Goal: Task Accomplishment & Management: Manage account settings

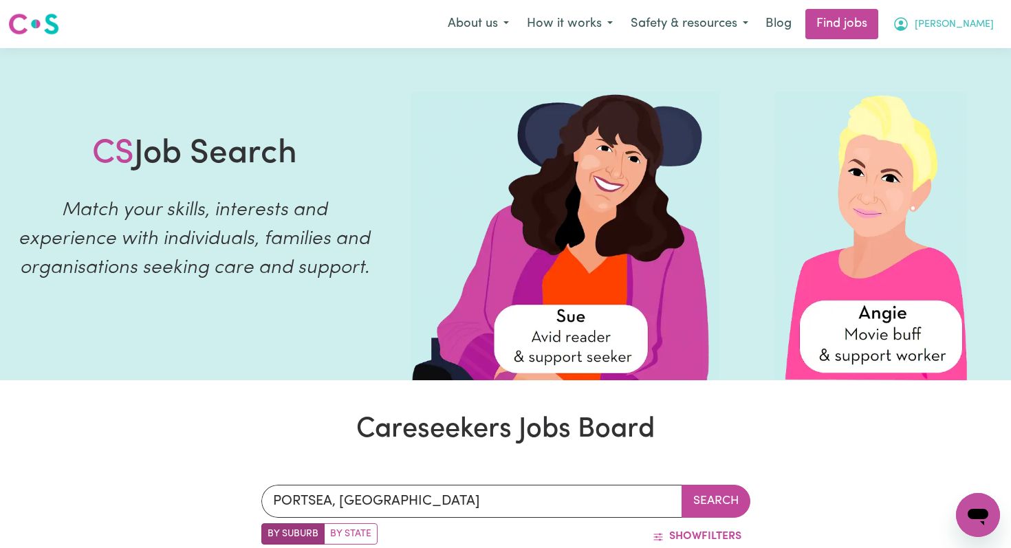
click at [976, 29] on span "[PERSON_NAME]" at bounding box center [954, 24] width 79 height 15
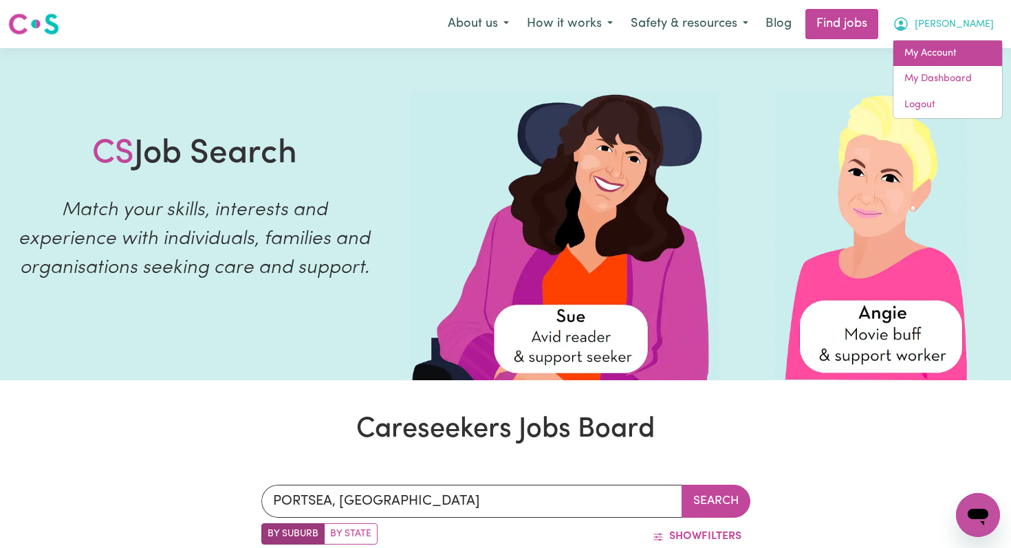
click at [948, 50] on link "My Account" at bounding box center [947, 54] width 109 height 26
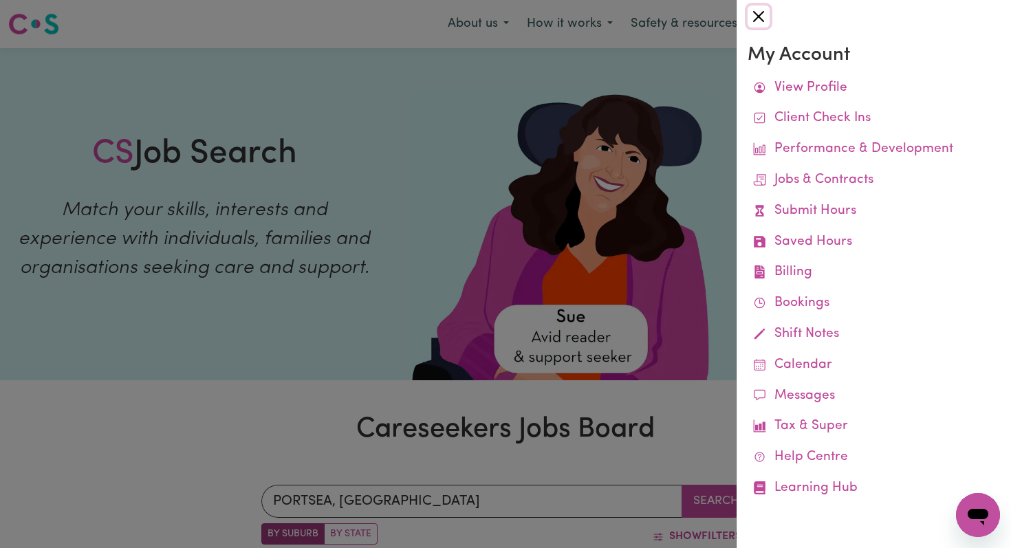
click at [765, 20] on button "Close" at bounding box center [759, 17] width 22 height 22
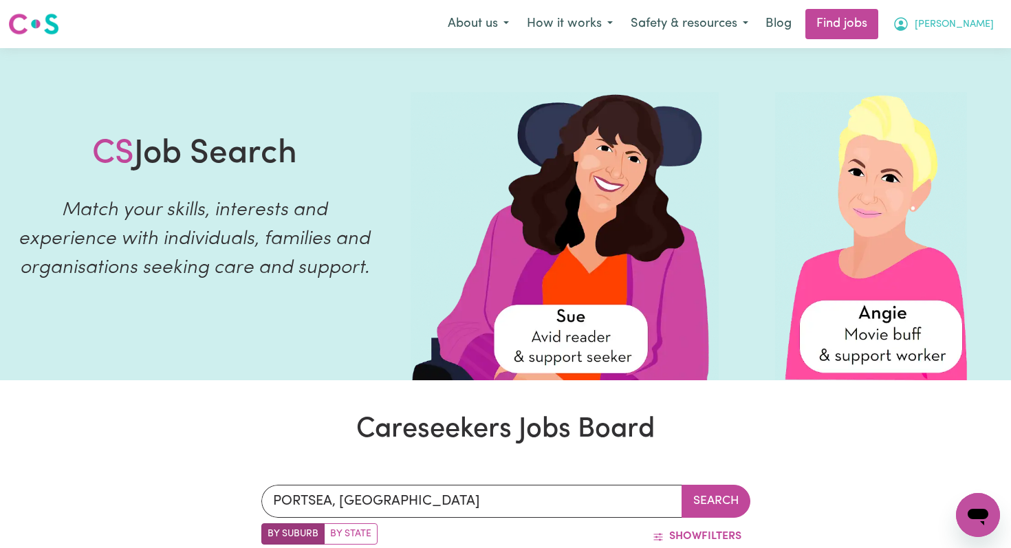
click at [979, 19] on span "[PERSON_NAME]" at bounding box center [954, 24] width 79 height 15
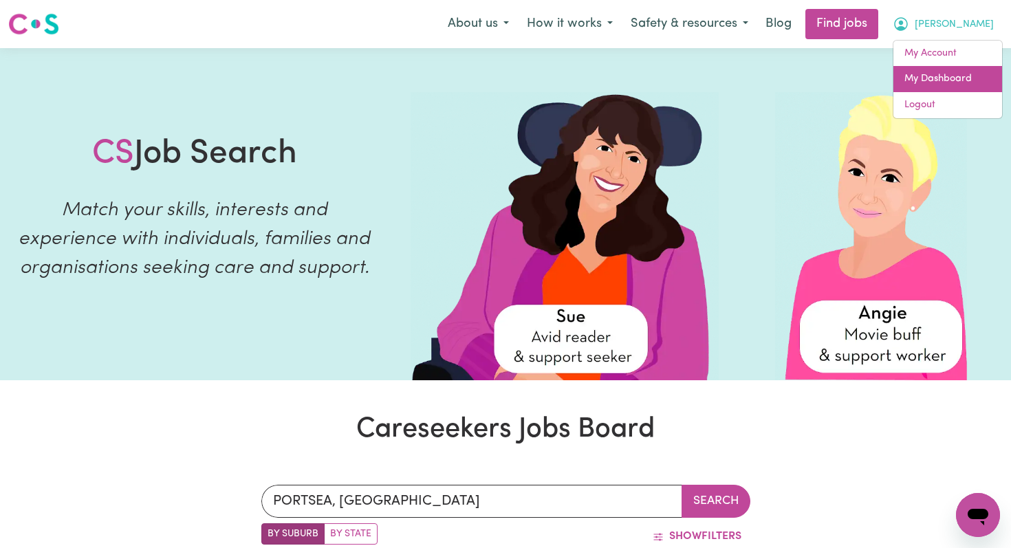
click at [932, 85] on link "My Dashboard" at bounding box center [947, 79] width 109 height 26
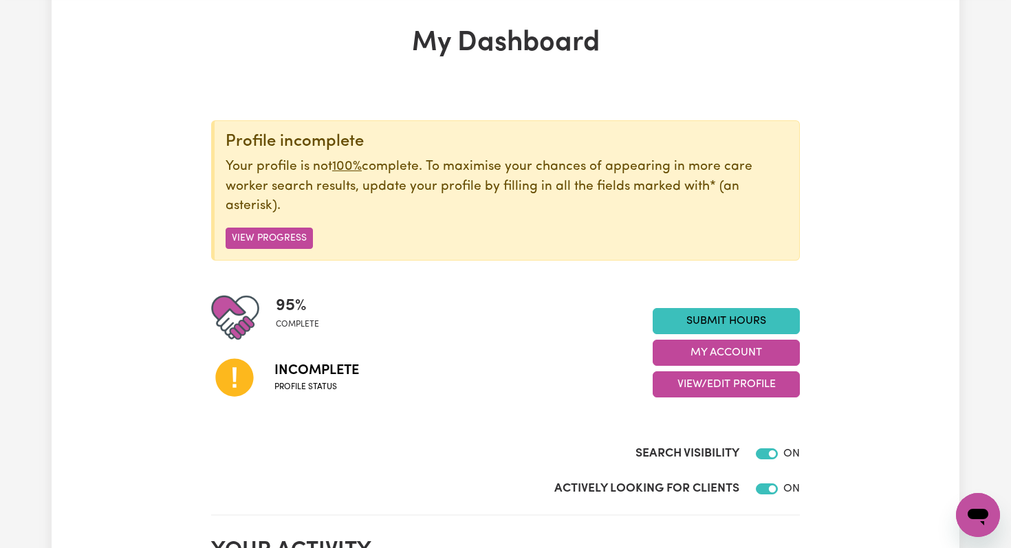
scroll to position [58, 0]
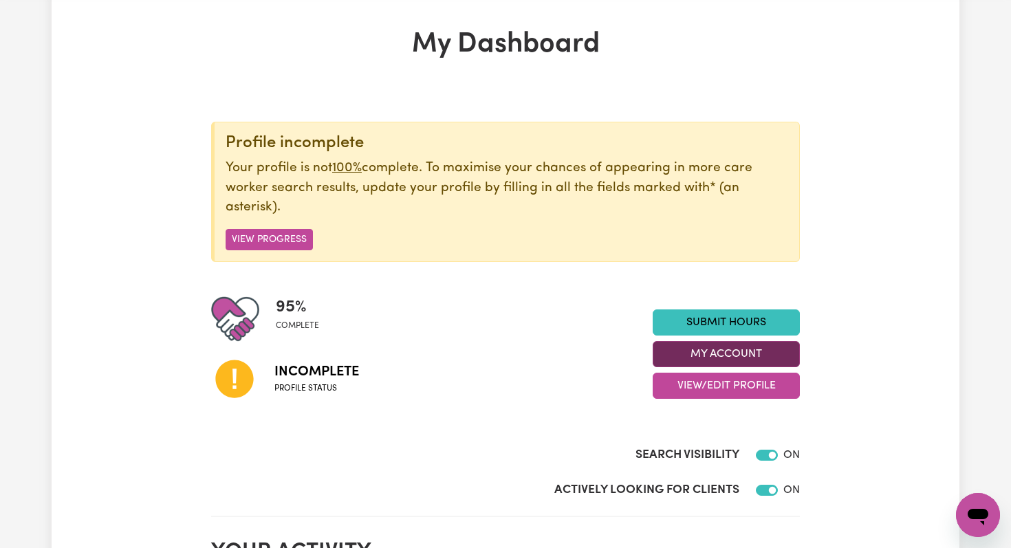
click at [737, 353] on button "My Account" at bounding box center [726, 354] width 147 height 26
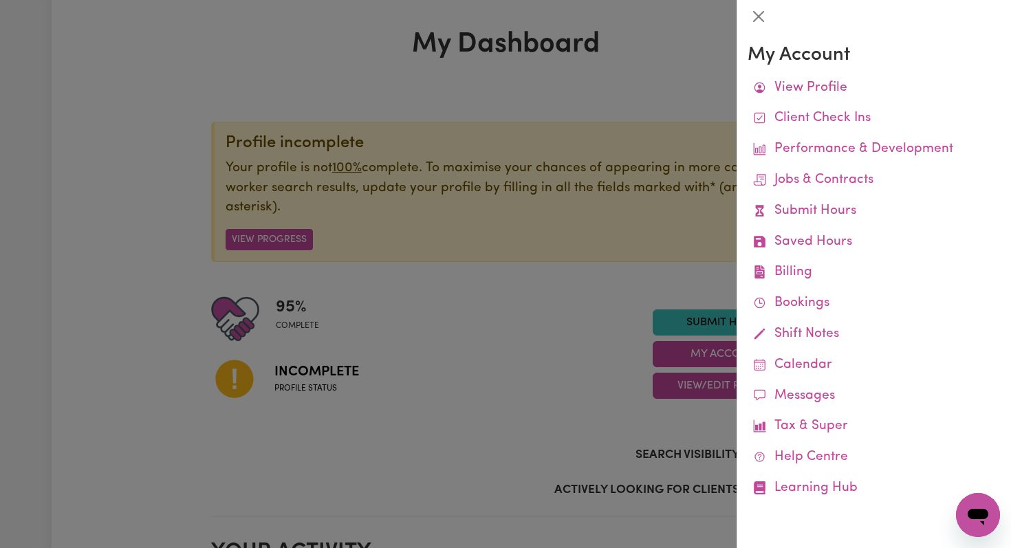
click at [464, 435] on div at bounding box center [505, 274] width 1011 height 548
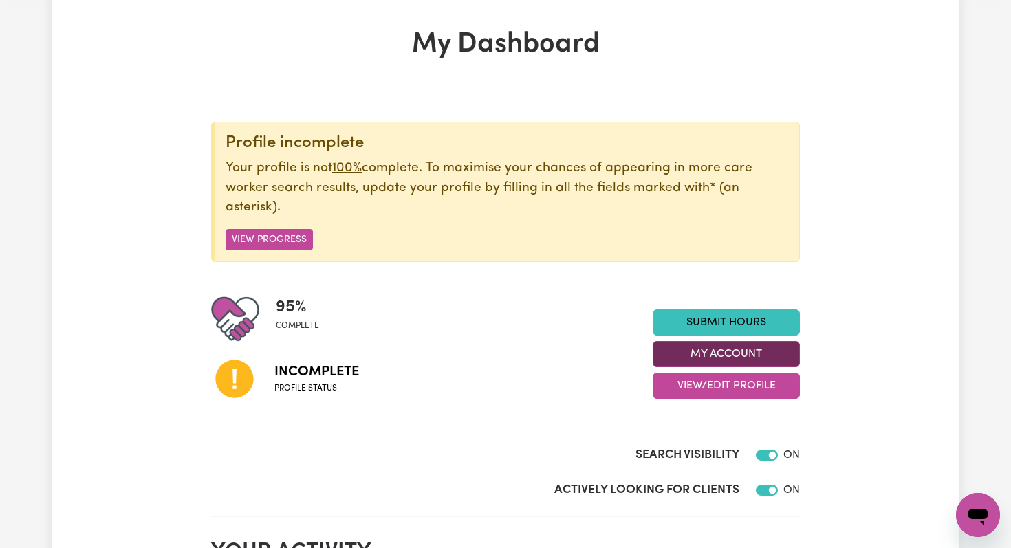
click at [708, 360] on button "My Account" at bounding box center [726, 354] width 147 height 26
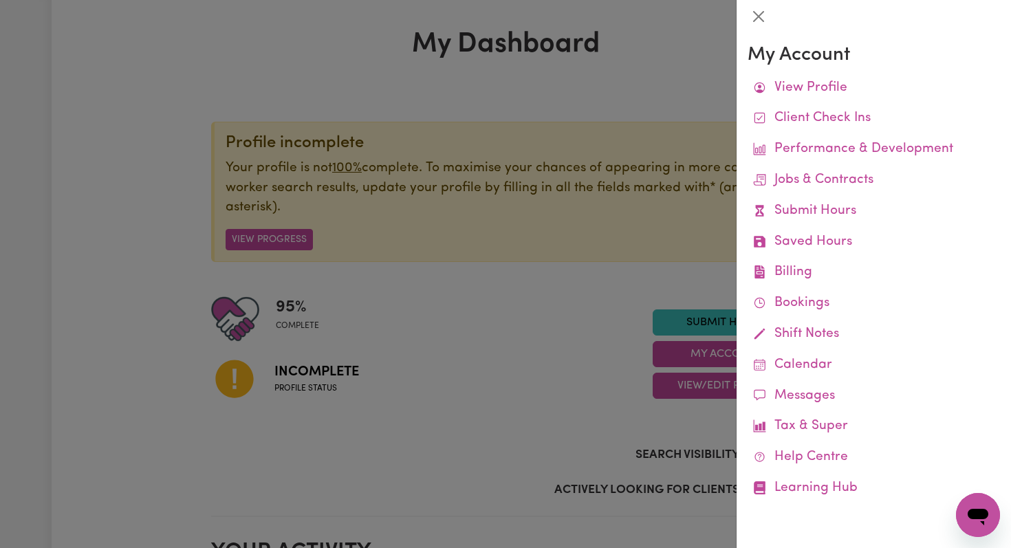
click at [530, 356] on div at bounding box center [505, 274] width 1011 height 548
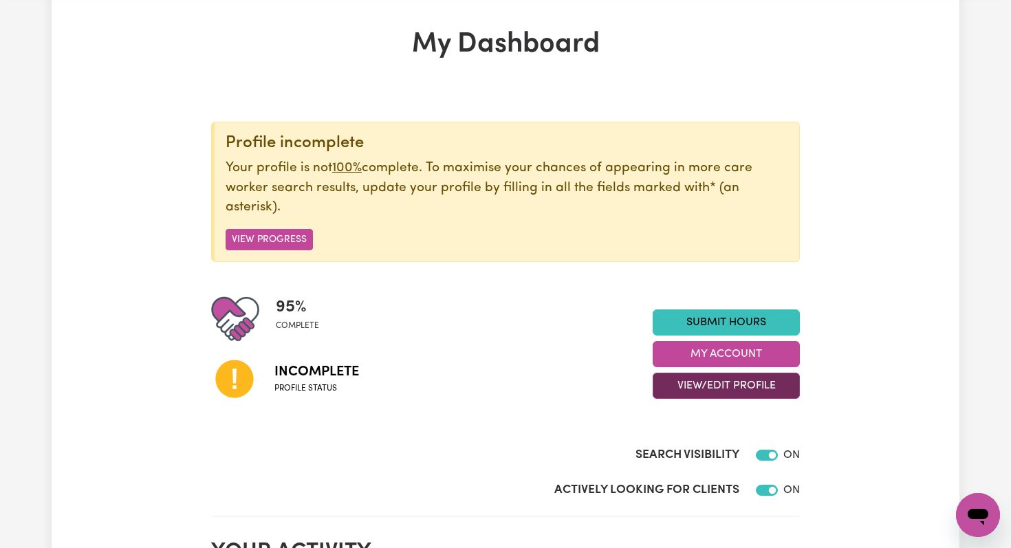
click at [677, 382] on button "View/Edit Profile" at bounding box center [726, 386] width 147 height 26
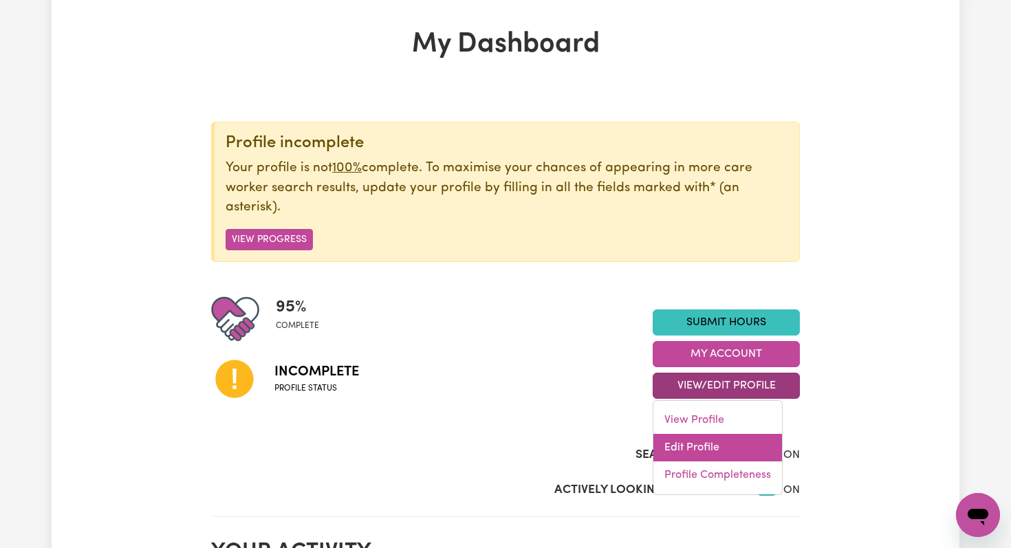
click at [684, 450] on link "Edit Profile" at bounding box center [717, 448] width 129 height 28
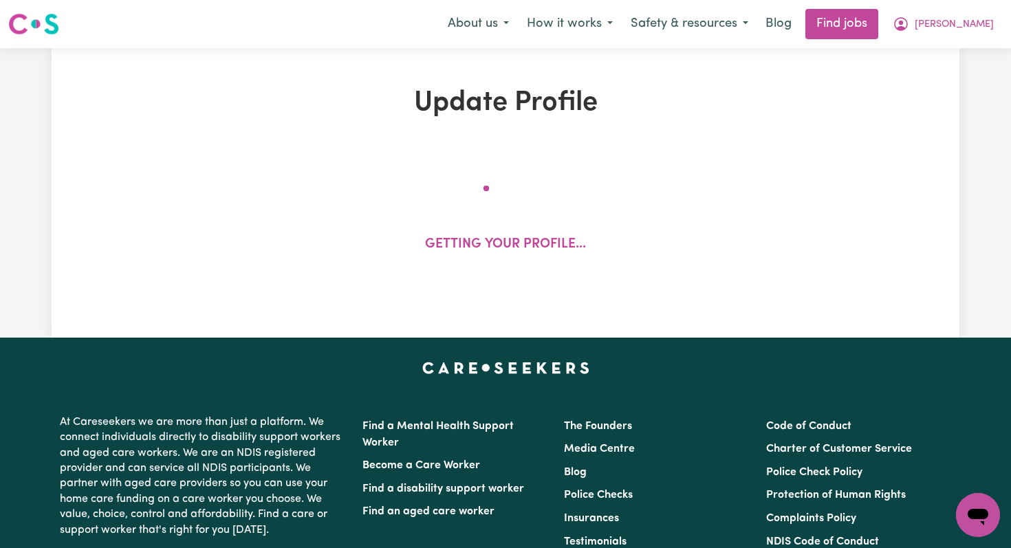
select select "[DEMOGRAPHIC_DATA]"
select select "[DEMOGRAPHIC_DATA] Citizen"
select select "Studying a healthcare related degree or qualification"
select select "68"
select select "95"
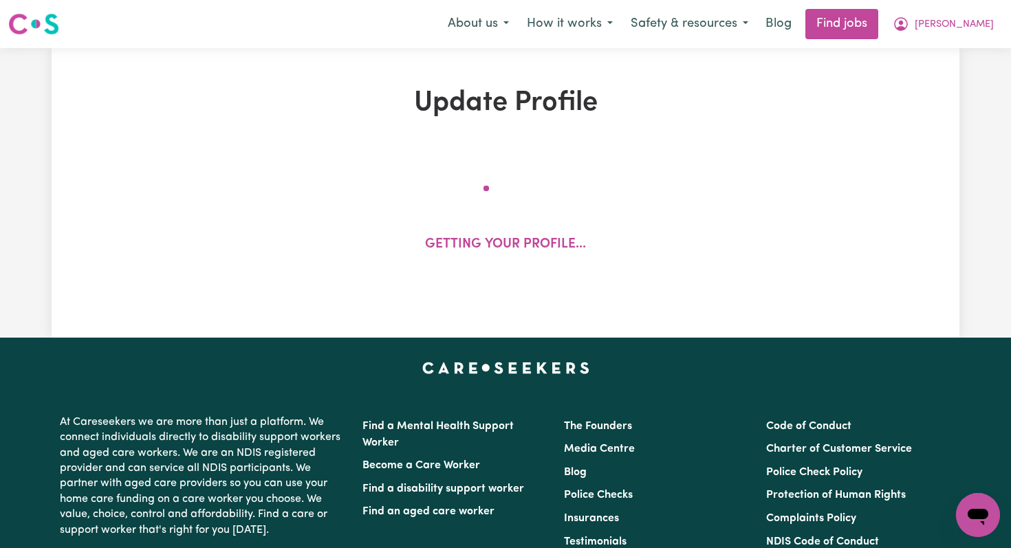
select select "122"
select select "150"
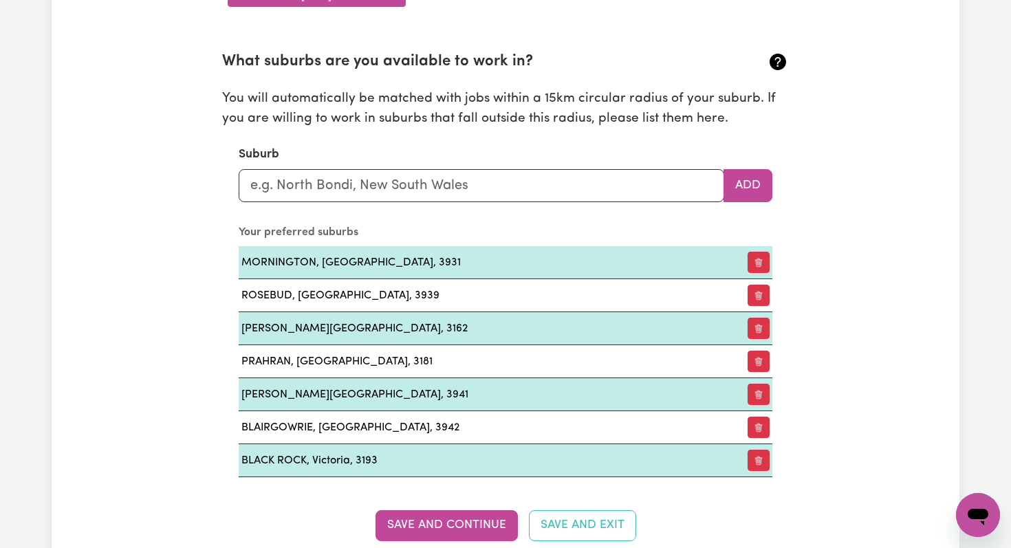
scroll to position [1508, 0]
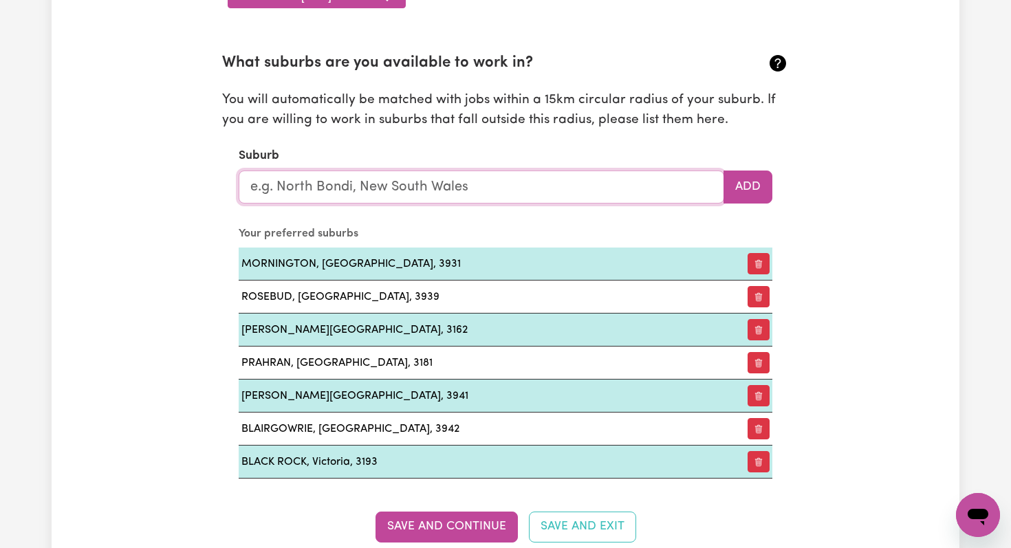
click at [417, 184] on input "text" at bounding box center [482, 187] width 486 height 33
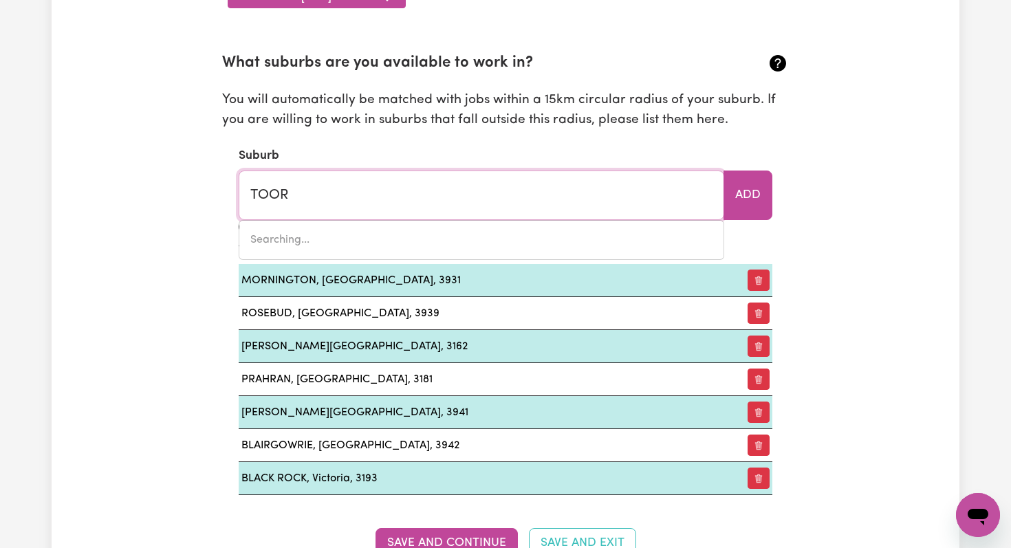
type input "TOORA"
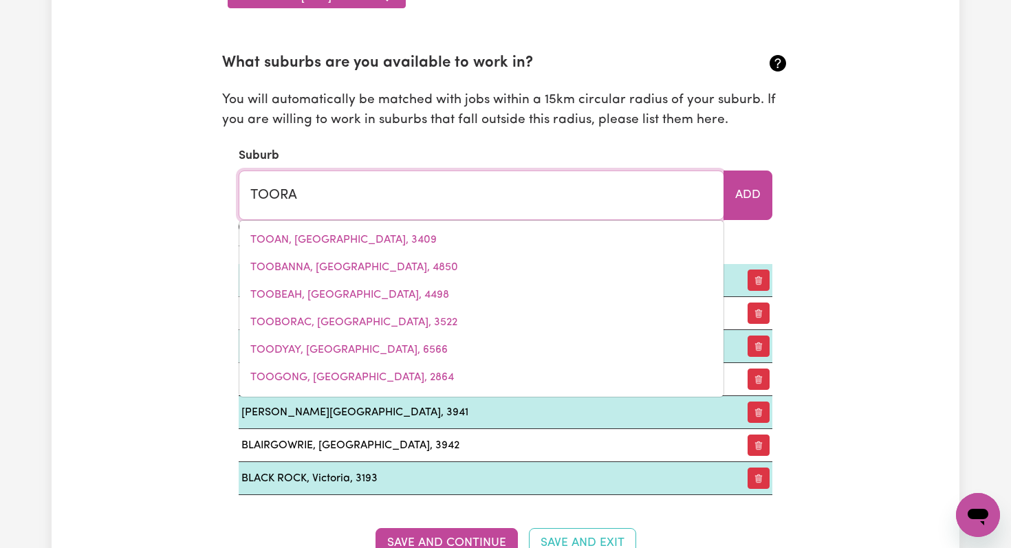
type input "TOORA, [GEOGRAPHIC_DATA], 5253"
type input "TOORAK"
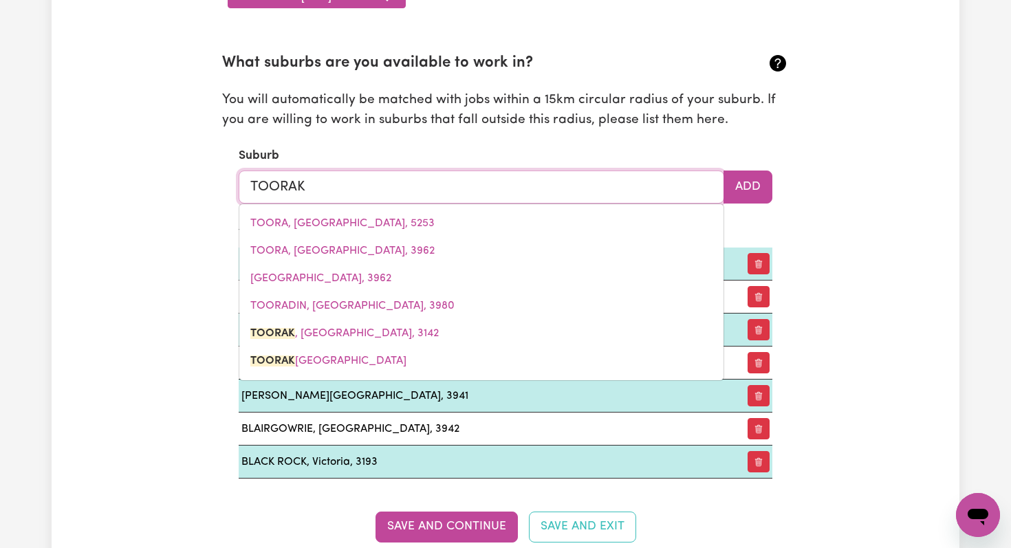
type input "TOORAK, [GEOGRAPHIC_DATA], 3142"
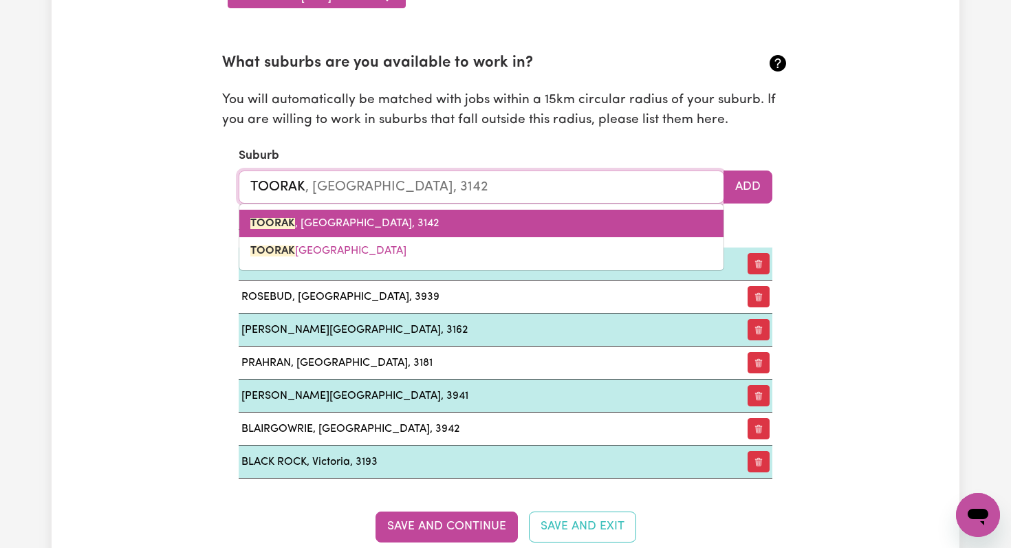
click at [371, 226] on link "TOORAK , [GEOGRAPHIC_DATA], 3142" at bounding box center [481, 224] width 484 height 28
type input "TOORAK, [GEOGRAPHIC_DATA], 3142"
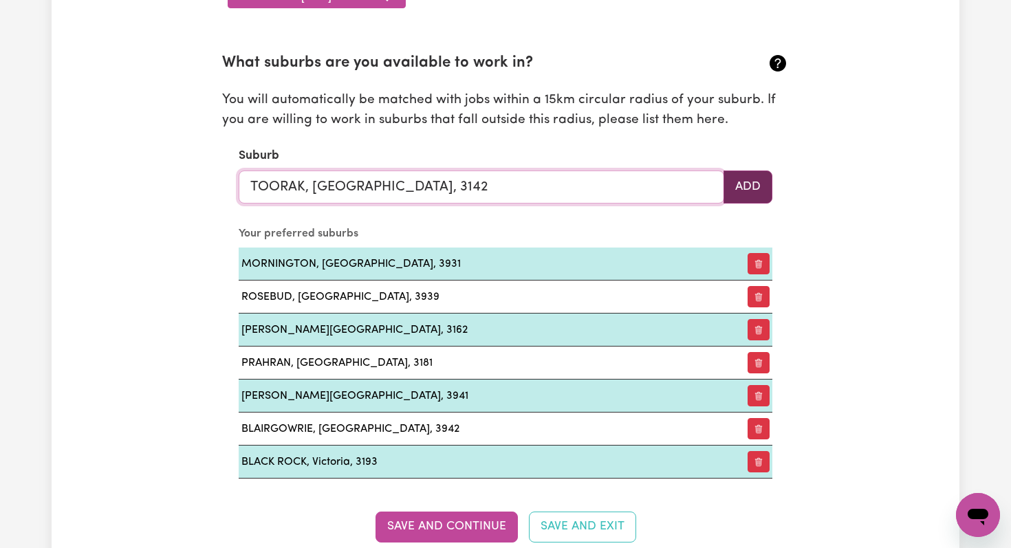
type input "TOORAK, [GEOGRAPHIC_DATA], 3142"
click at [757, 183] on button "Add" at bounding box center [748, 187] width 49 height 33
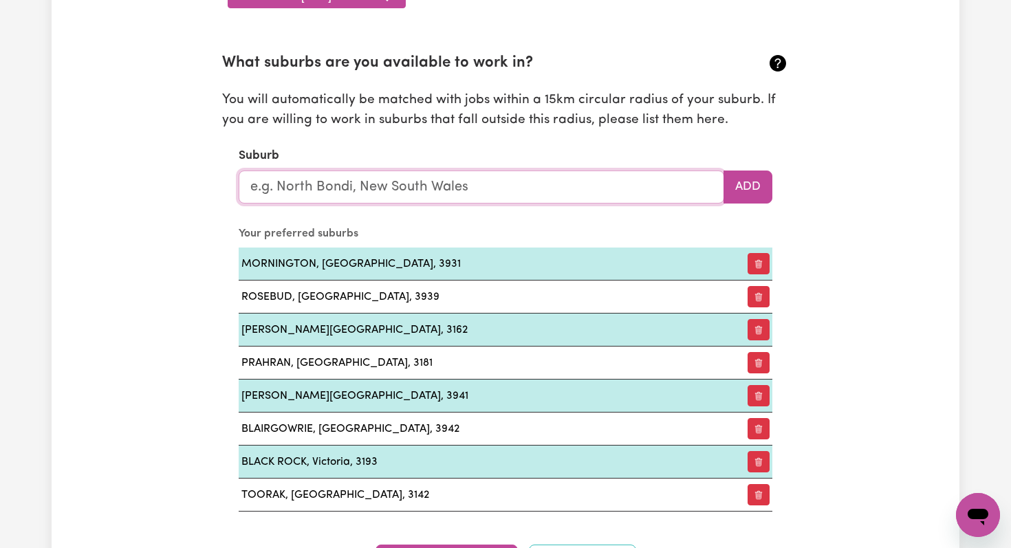
click at [371, 191] on input "text" at bounding box center [482, 187] width 486 height 33
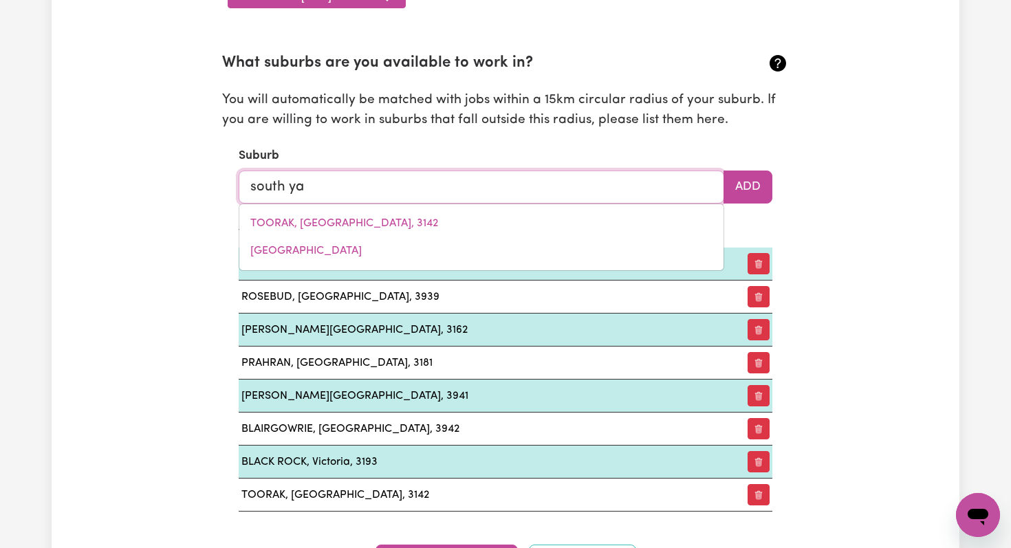
type input "south yar"
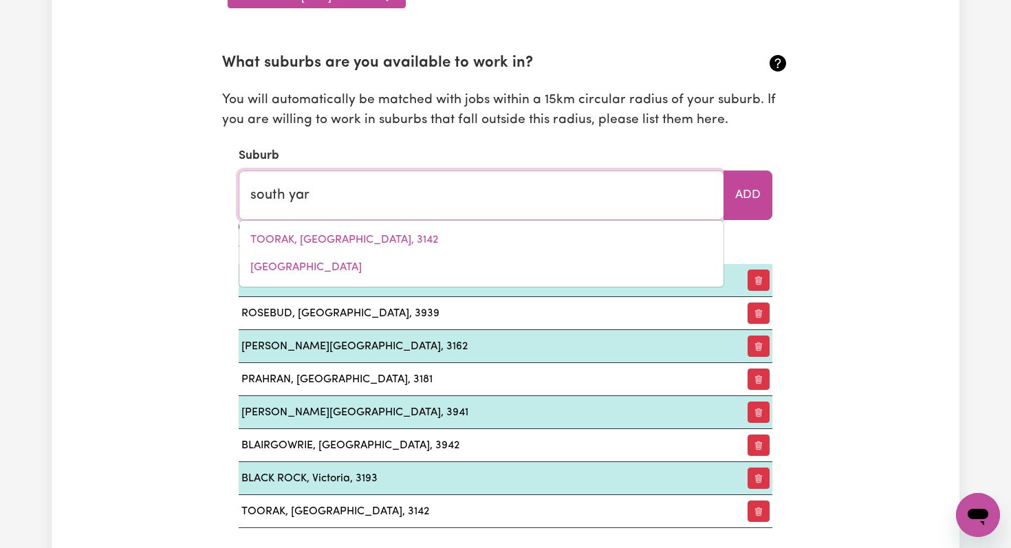
type input "south yarRA, [GEOGRAPHIC_DATA], 3141"
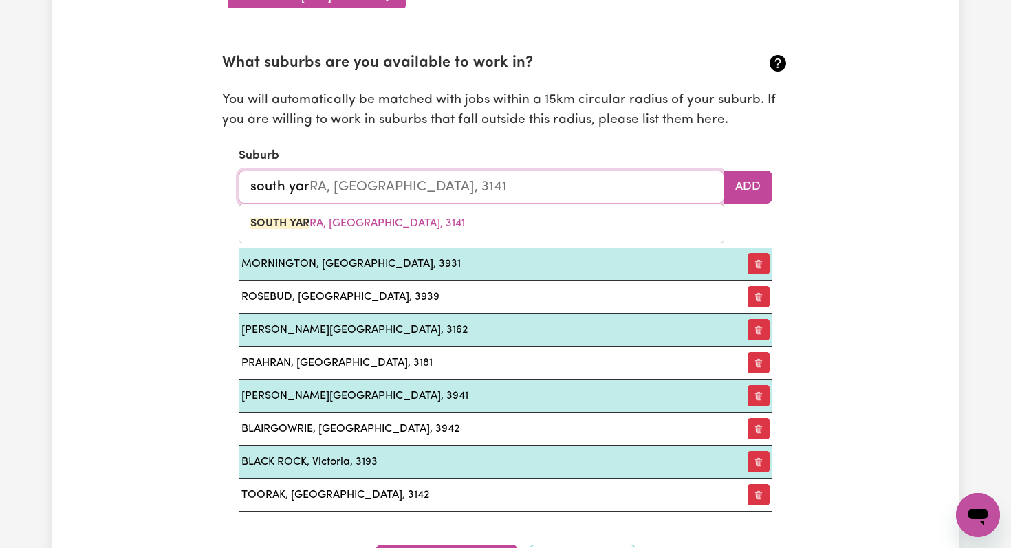
type input "south yarr"
type input "south yarrA, [GEOGRAPHIC_DATA], 3141"
type input "south yarra"
type input "[GEOGRAPHIC_DATA], [GEOGRAPHIC_DATA], 3141"
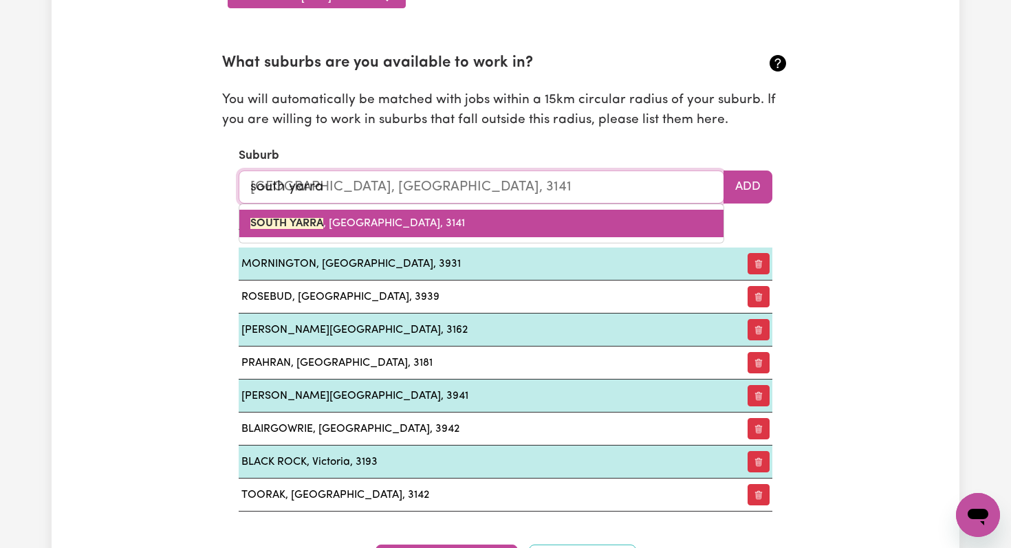
click at [342, 226] on span "[GEOGRAPHIC_DATA] , [GEOGRAPHIC_DATA], 3141" at bounding box center [357, 223] width 215 height 11
type input "[GEOGRAPHIC_DATA], [GEOGRAPHIC_DATA], 3141"
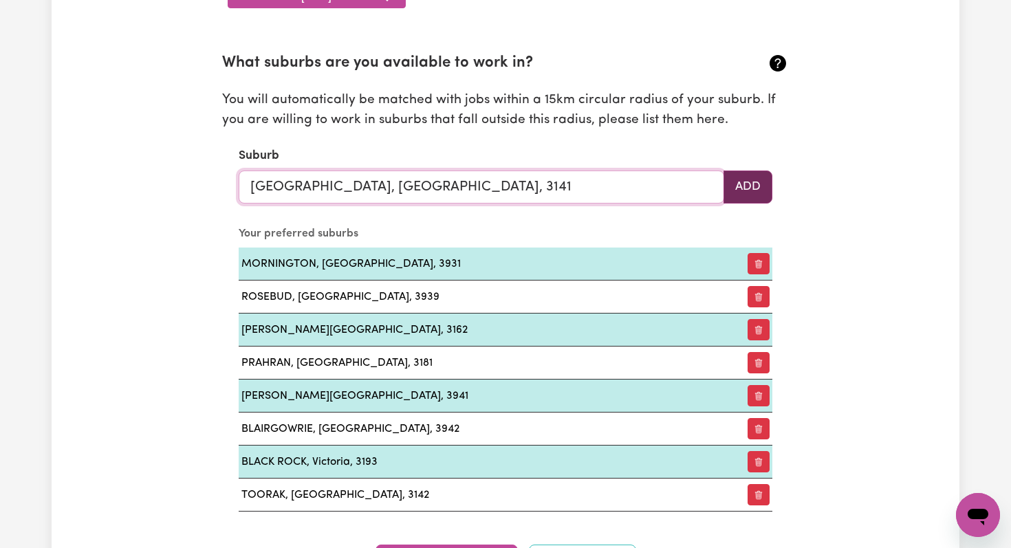
type input "[GEOGRAPHIC_DATA], [GEOGRAPHIC_DATA], 3141"
click at [743, 188] on button "Add" at bounding box center [748, 187] width 49 height 33
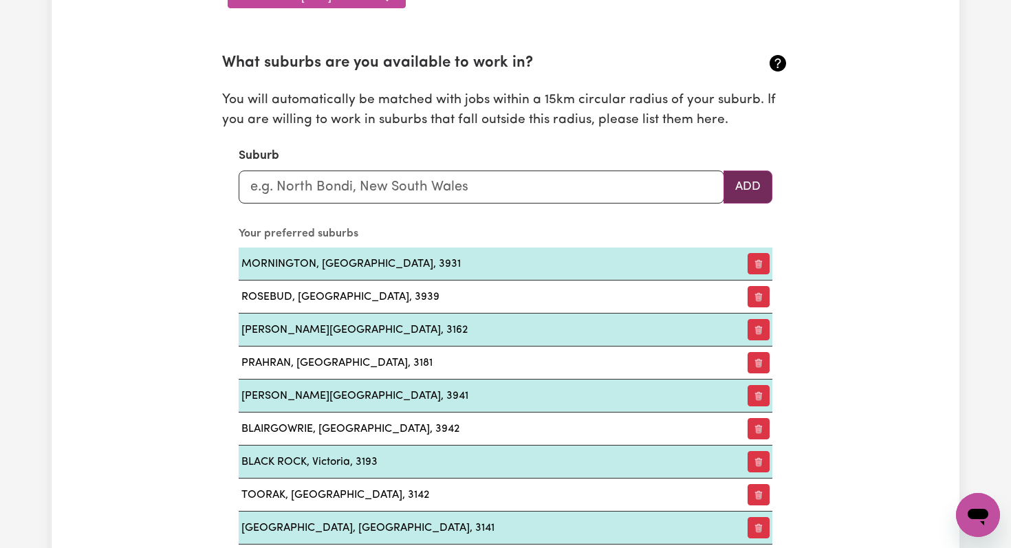
scroll to position [1554, 0]
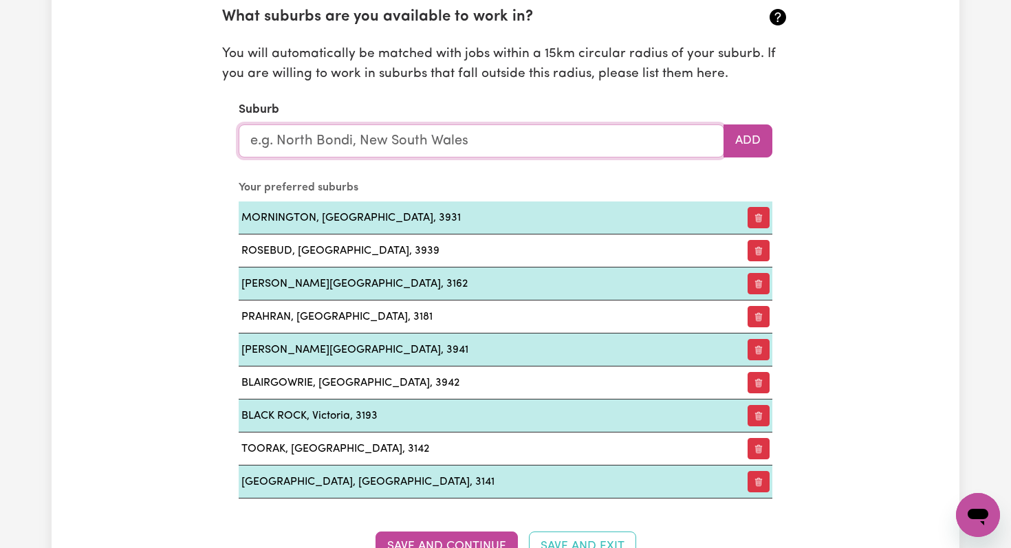
click at [323, 153] on input "text" at bounding box center [482, 140] width 486 height 33
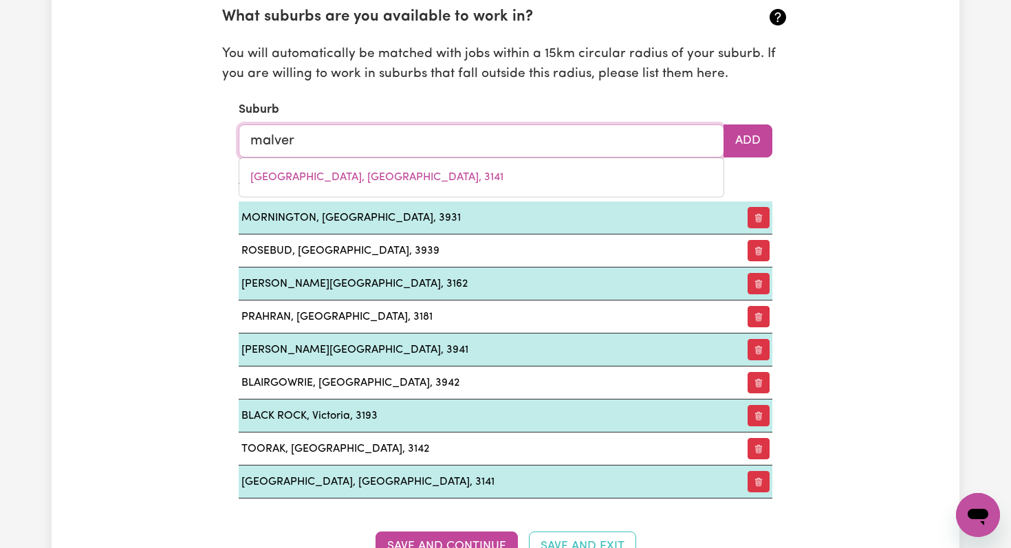
type input "malvern"
type input "[GEOGRAPHIC_DATA], [GEOGRAPHIC_DATA]"
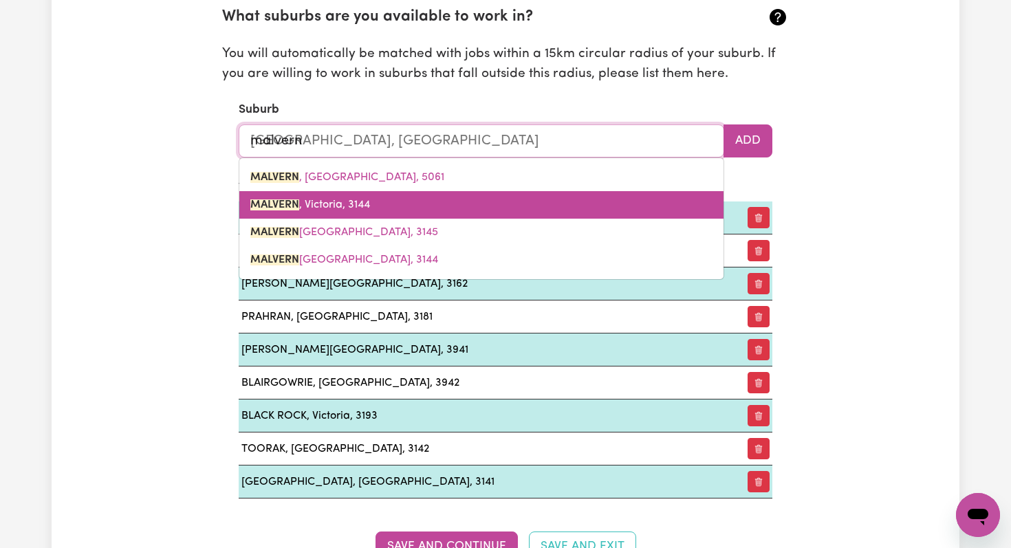
click at [310, 209] on span "MALVERN , Victoria, 3144" at bounding box center [310, 204] width 120 height 11
type input "MALVERN, Victoria, 3144"
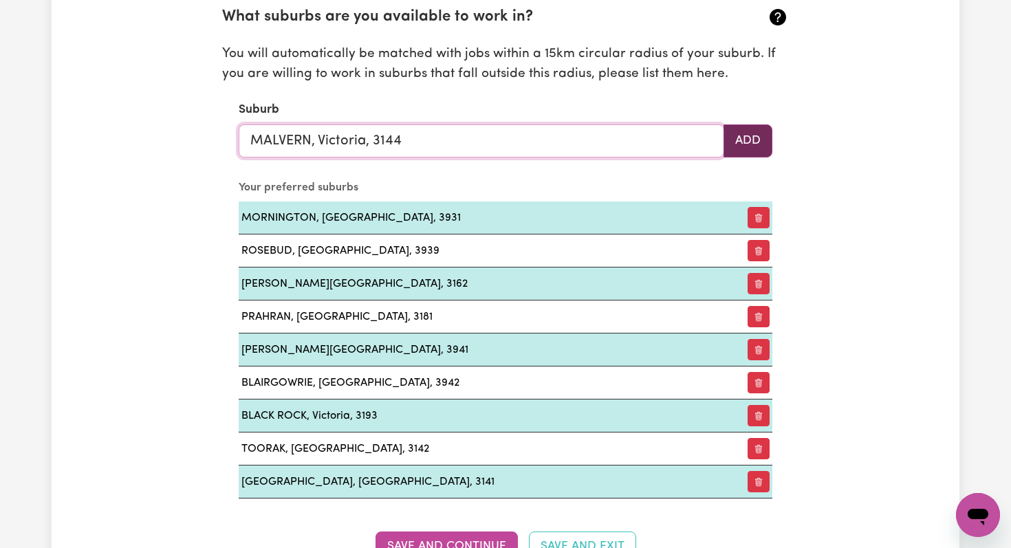
type input "MALVERN, Victoria, 3144"
click at [740, 135] on button "Add" at bounding box center [748, 140] width 49 height 33
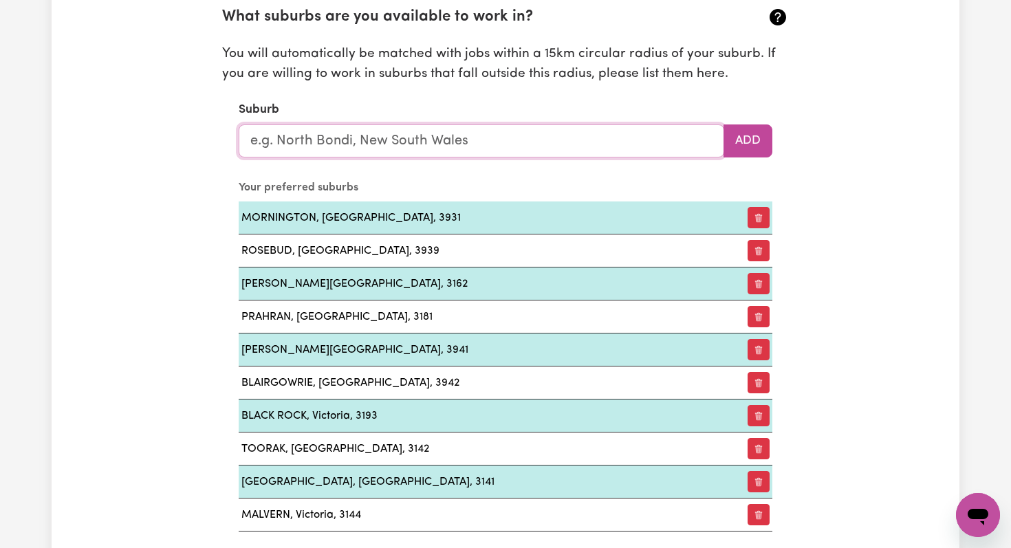
click at [383, 144] on input "text" at bounding box center [482, 140] width 486 height 33
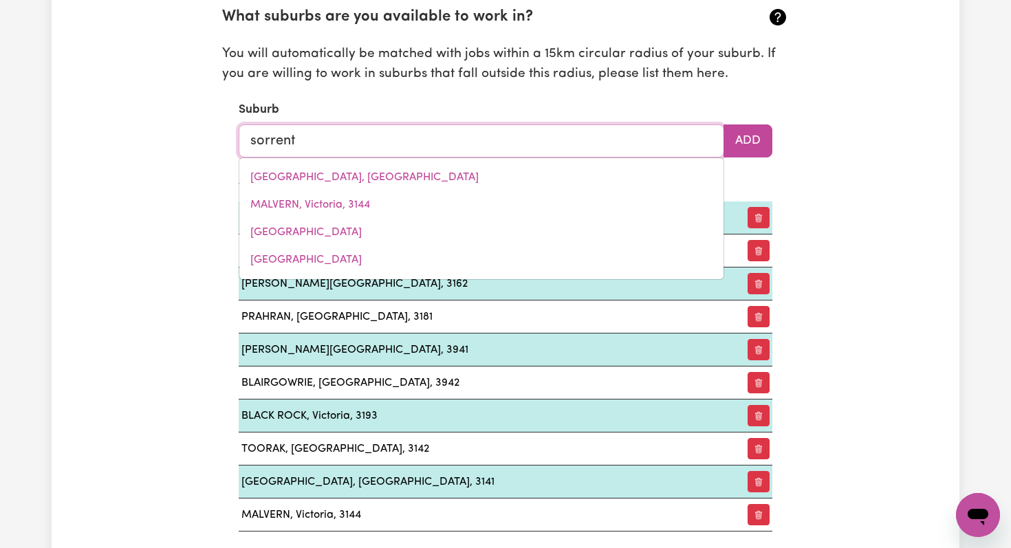
type input "sorrento"
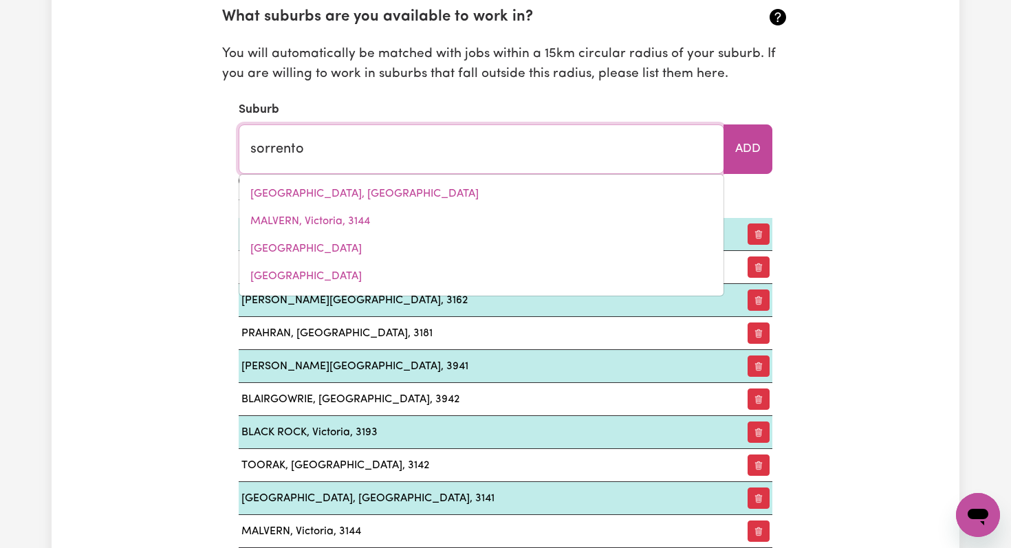
type input "sorrento, [GEOGRAPHIC_DATA], 3943"
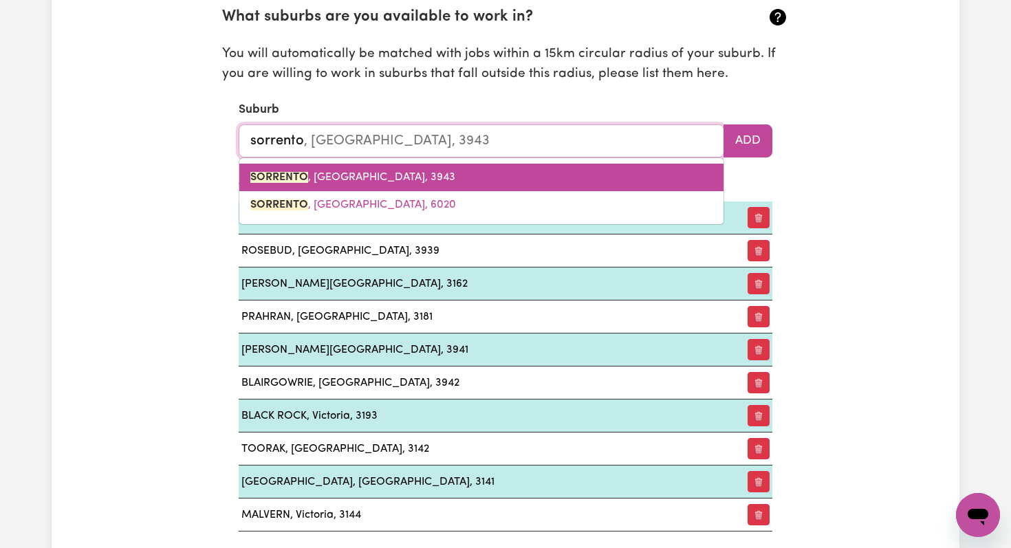
click at [325, 175] on span "SORRENTO , [GEOGRAPHIC_DATA], 3943" at bounding box center [352, 177] width 205 height 11
type input "SORRENTO, [GEOGRAPHIC_DATA], 3943"
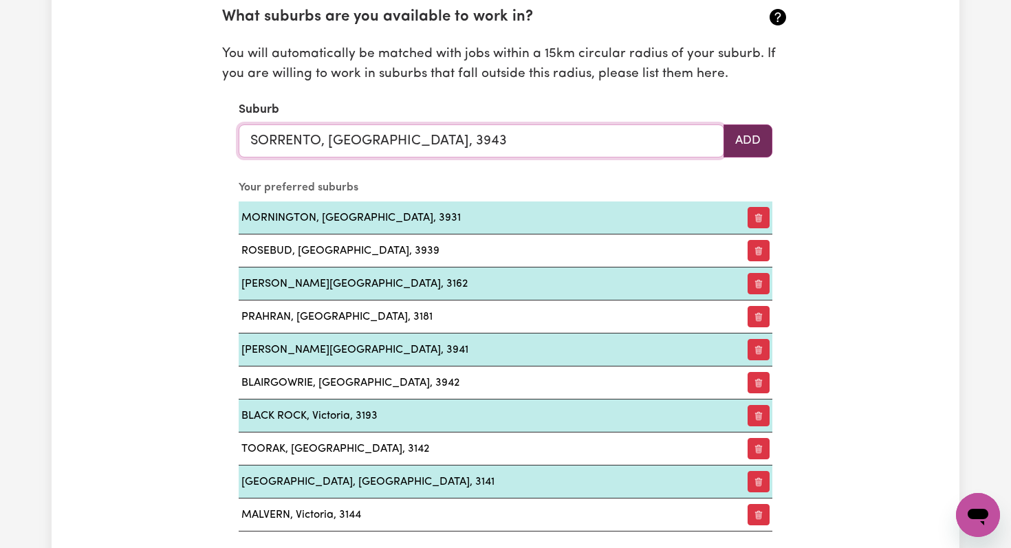
type input "SORRENTO, [GEOGRAPHIC_DATA], 3943"
click at [755, 144] on button "Add" at bounding box center [748, 140] width 49 height 33
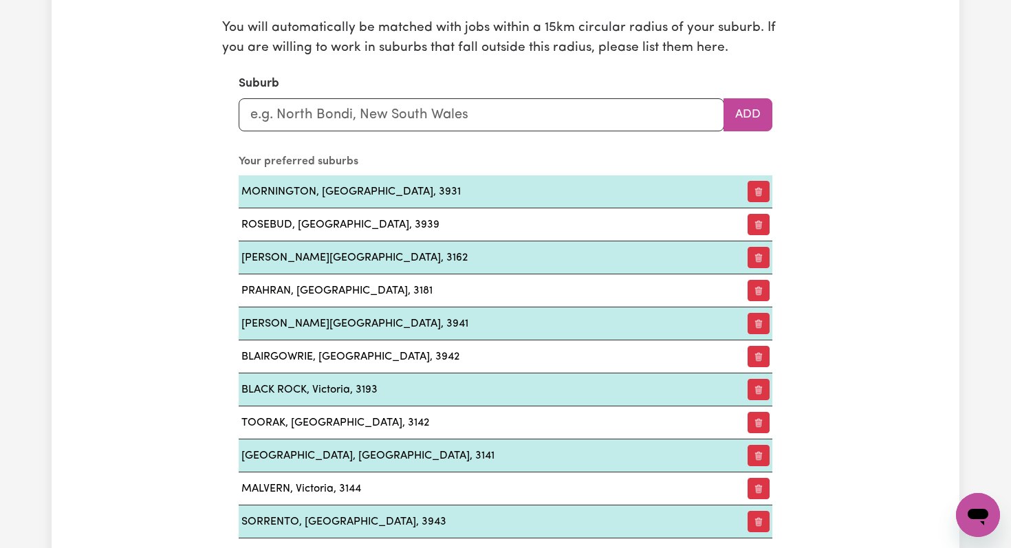
scroll to position [1561, 0]
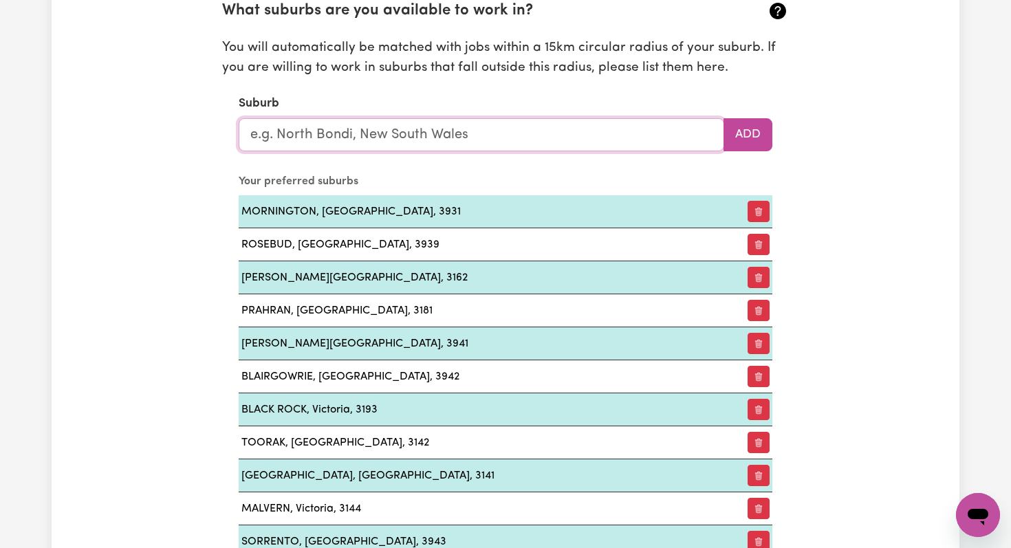
click at [338, 142] on input "text" at bounding box center [482, 134] width 486 height 33
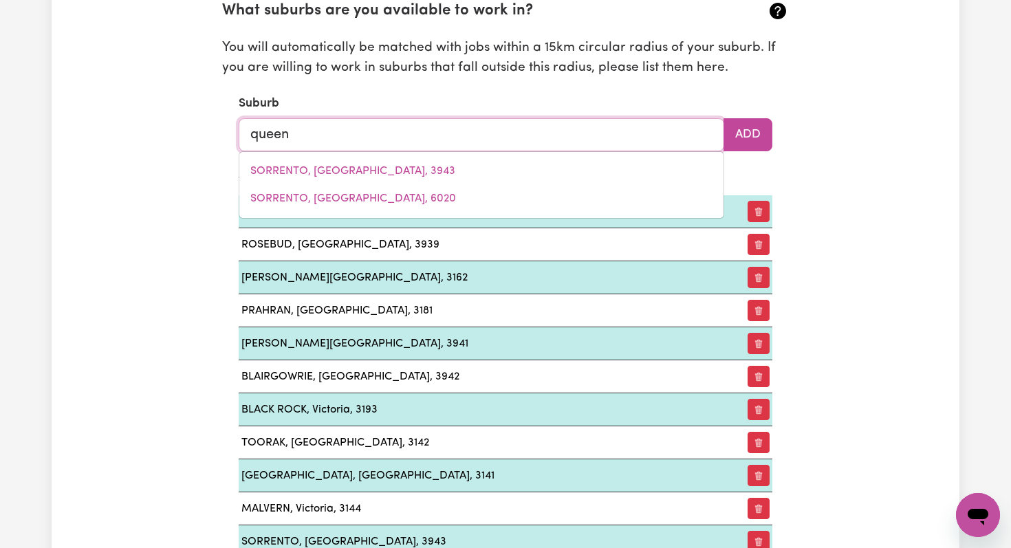
type input "queens"
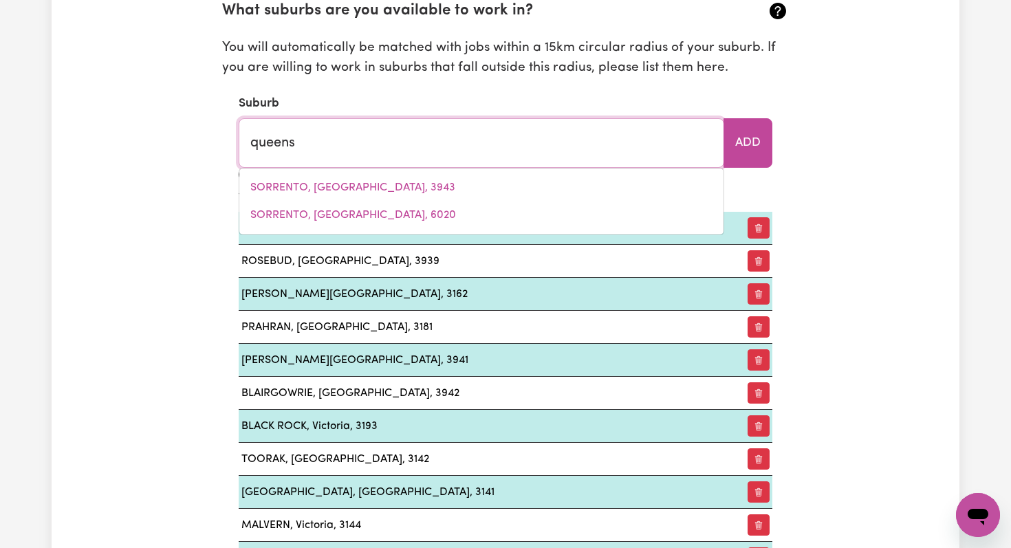
type input "[GEOGRAPHIC_DATA], [GEOGRAPHIC_DATA], 4805"
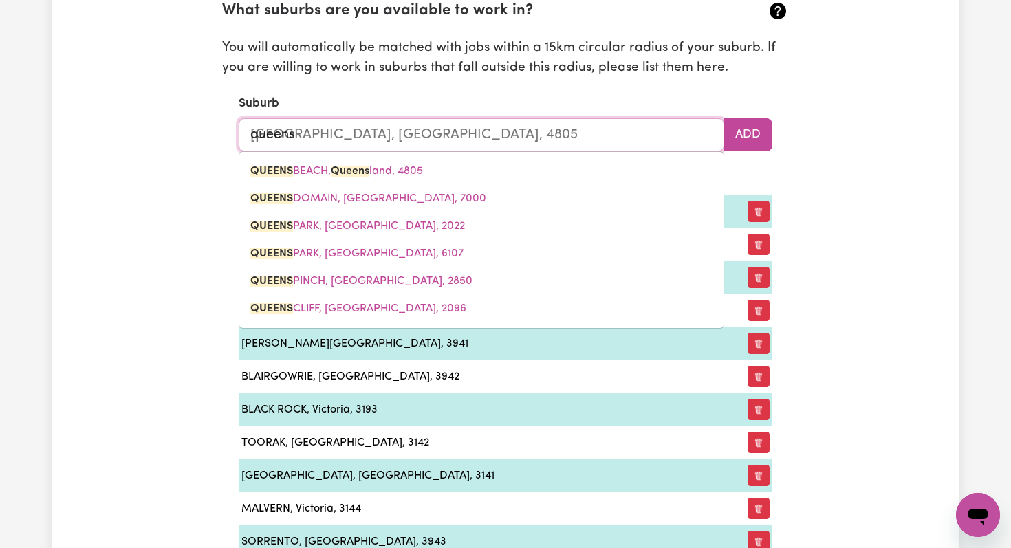
type input "queensc"
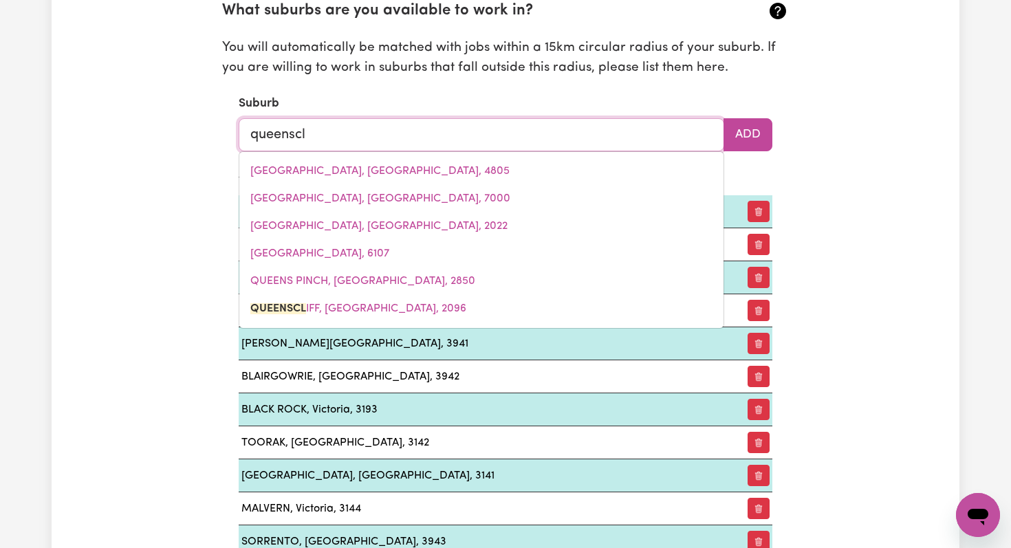
type input "queenscli"
type input "queenscliFF, [GEOGRAPHIC_DATA], 2096"
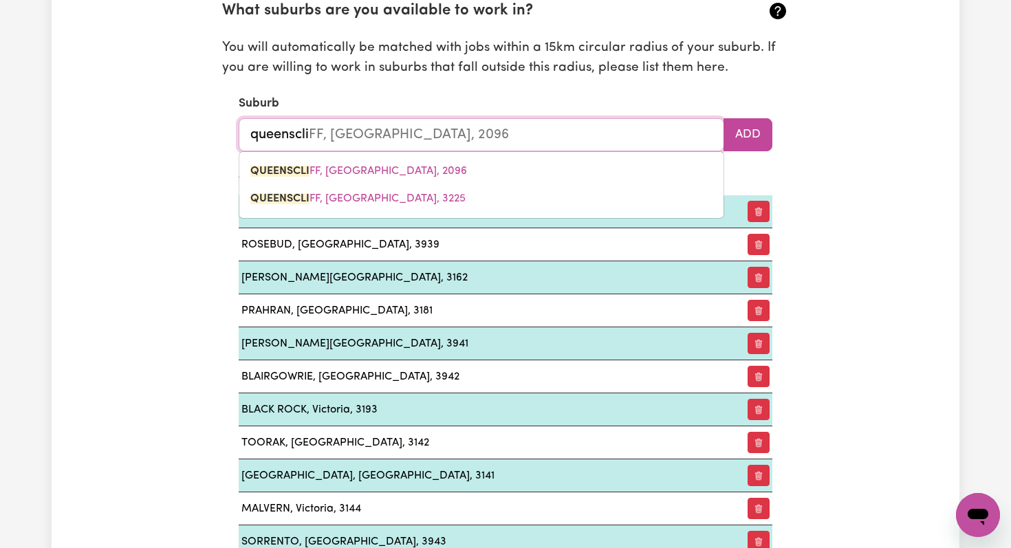
type input "queensclif"
type input "queensclifF, [GEOGRAPHIC_DATA], 2096"
type input "queenscliff"
type input "queenscliff, [GEOGRAPHIC_DATA], 2096"
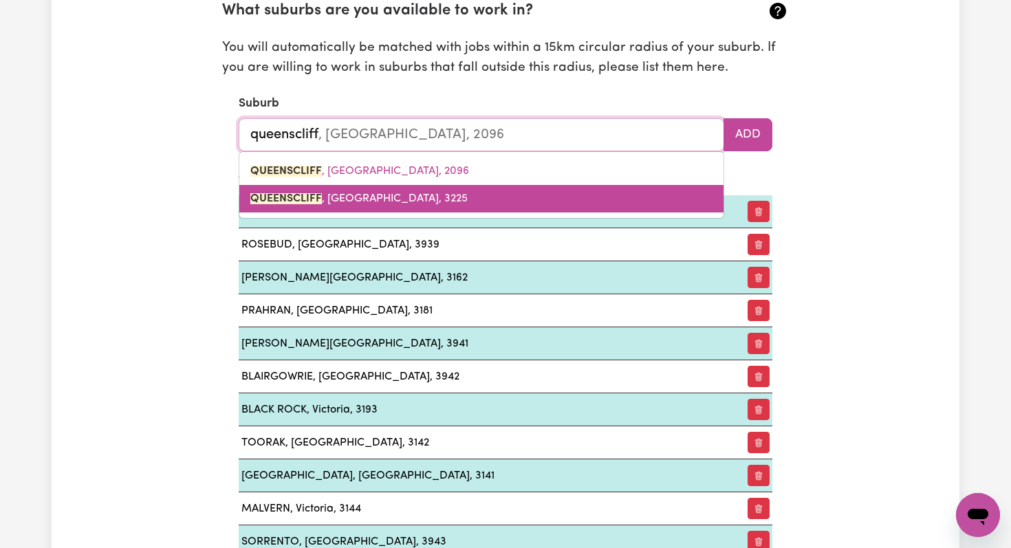
click at [316, 199] on mark "QUEENSCLIFF" at bounding box center [286, 198] width 72 height 11
type input "QUEENSCLIFF, [GEOGRAPHIC_DATA], 3225"
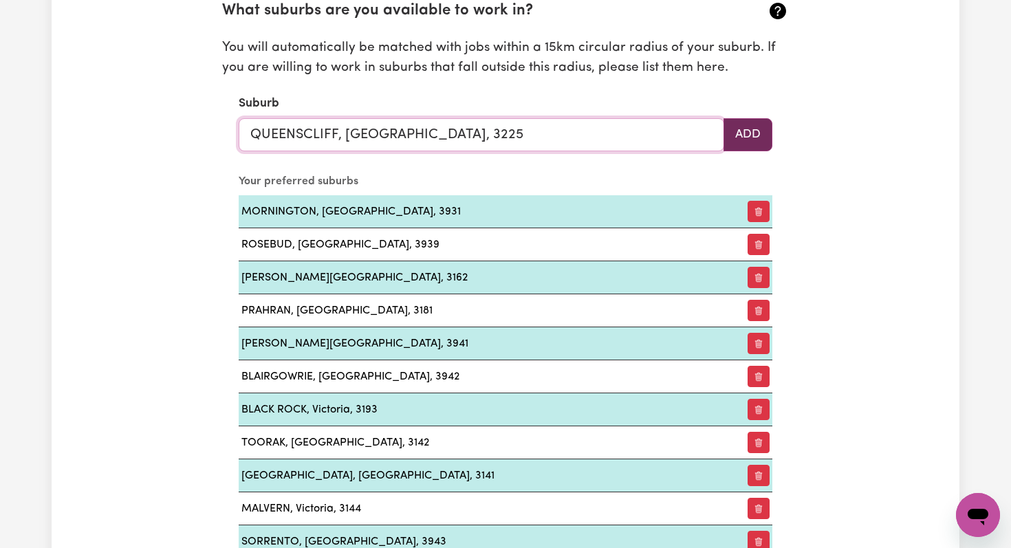
type input "QUEENSCLIFF, [GEOGRAPHIC_DATA], 3225"
click at [760, 145] on button "Add" at bounding box center [748, 134] width 49 height 33
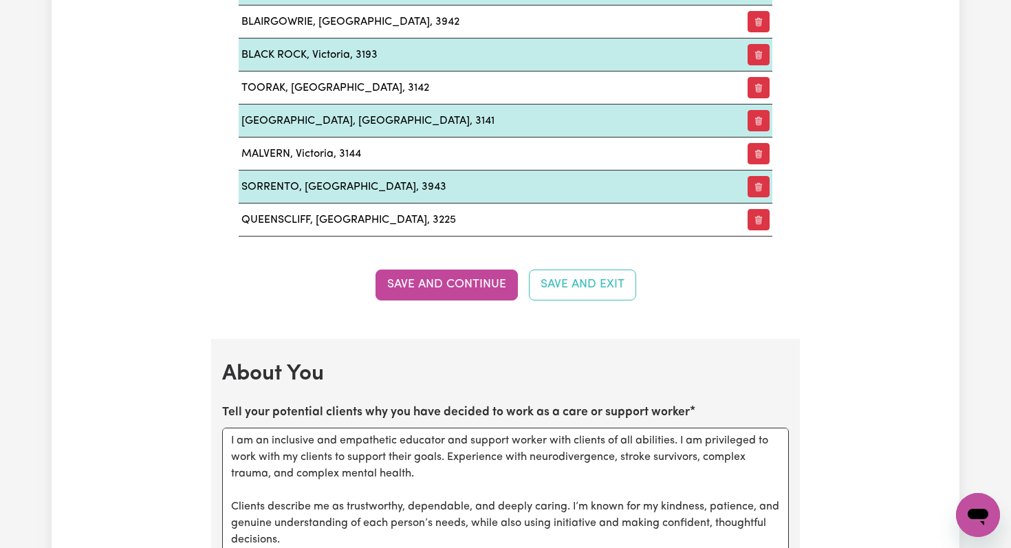
scroll to position [1916, 0]
click at [450, 285] on button "Save and Continue" at bounding box center [447, 284] width 142 height 30
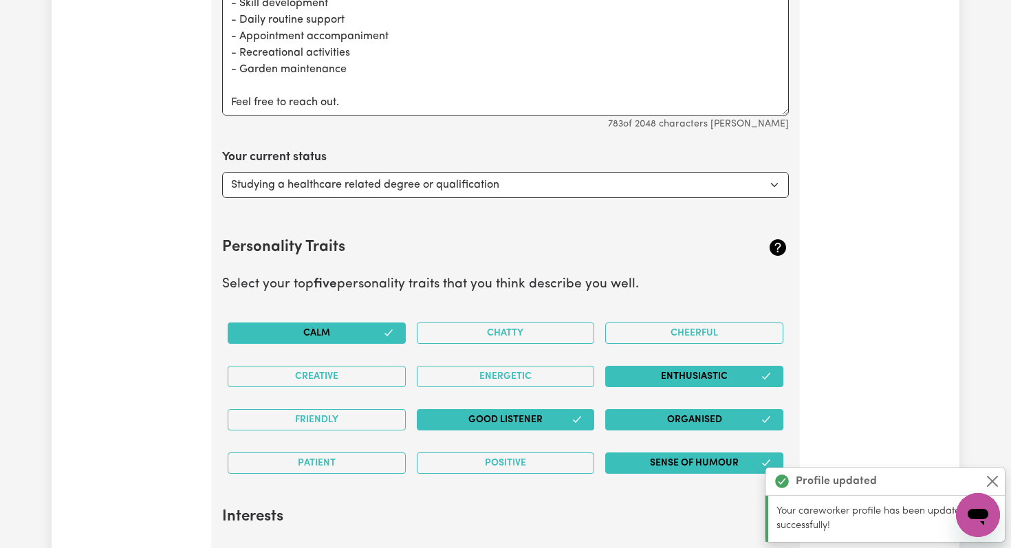
scroll to position [2369, 0]
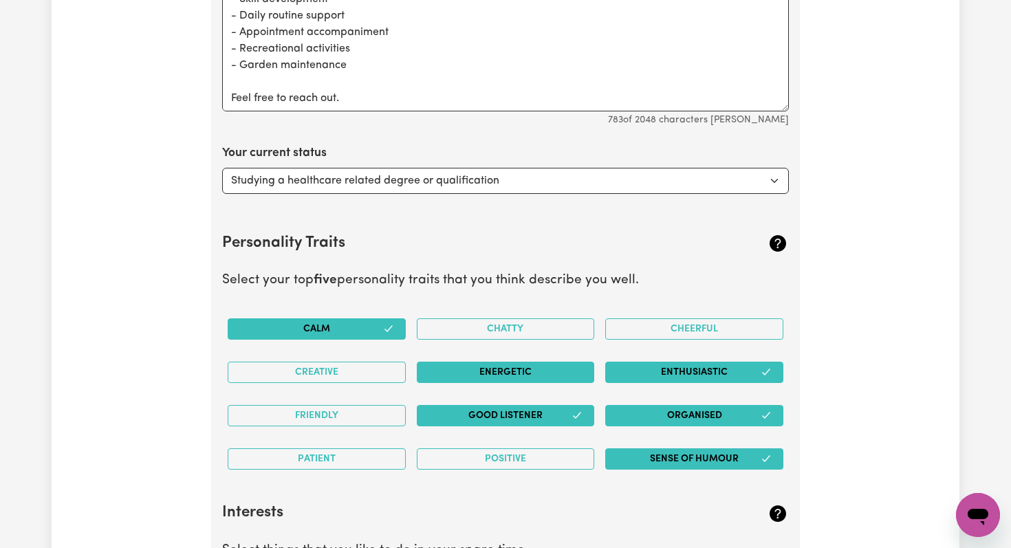
click at [492, 375] on button "Energetic" at bounding box center [506, 372] width 178 height 21
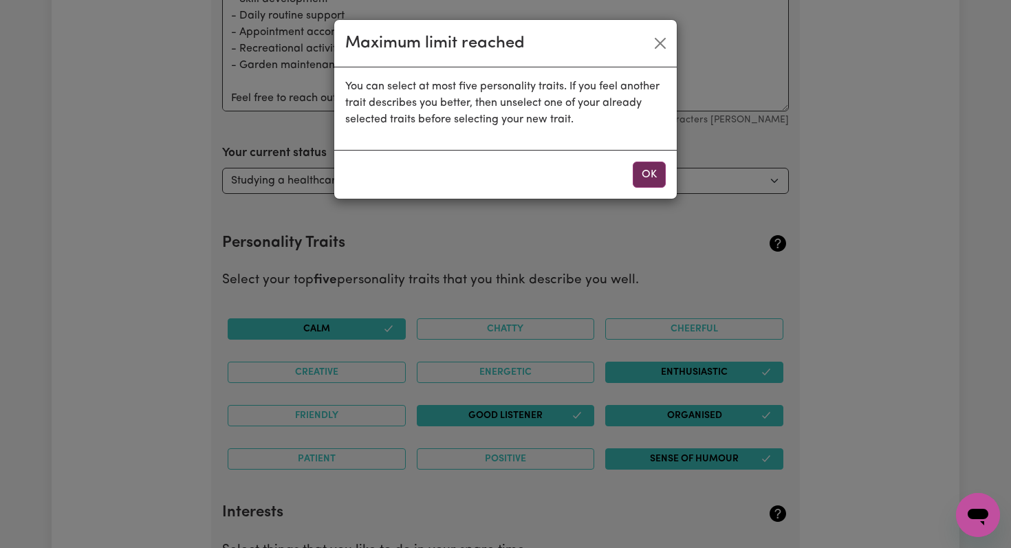
click at [651, 171] on button "OK" at bounding box center [649, 175] width 33 height 26
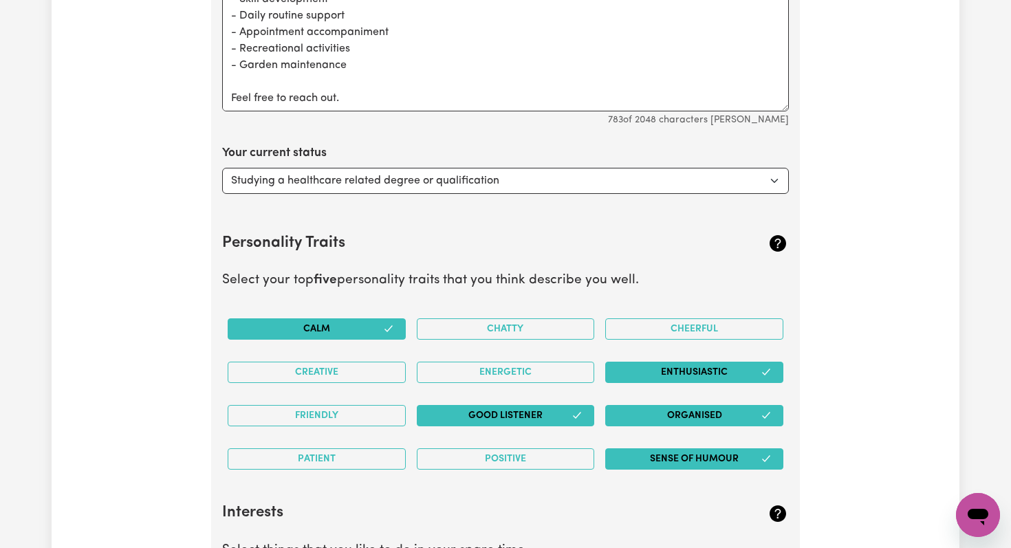
click at [701, 371] on button "Enthusiastic" at bounding box center [694, 372] width 178 height 21
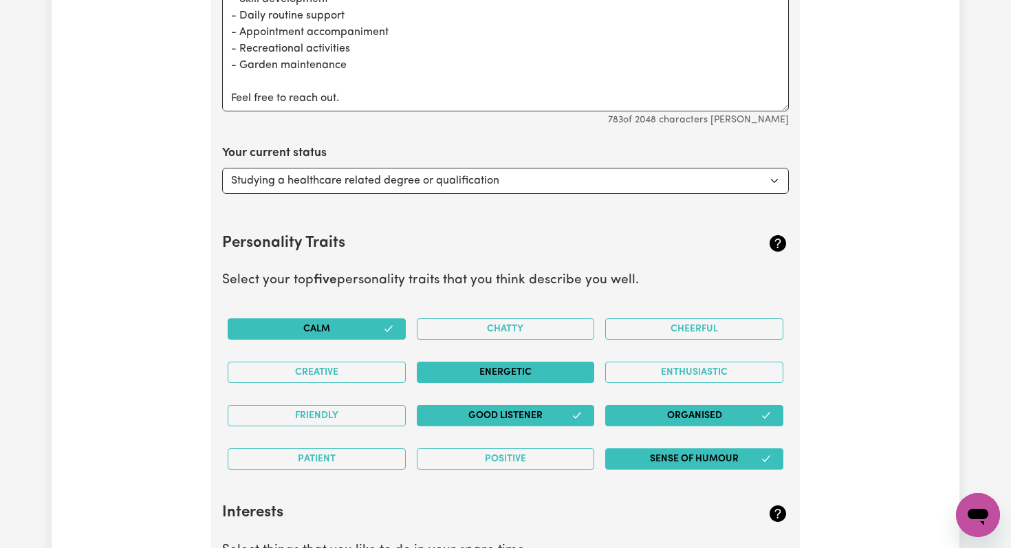
click at [491, 378] on button "Energetic" at bounding box center [506, 372] width 178 height 21
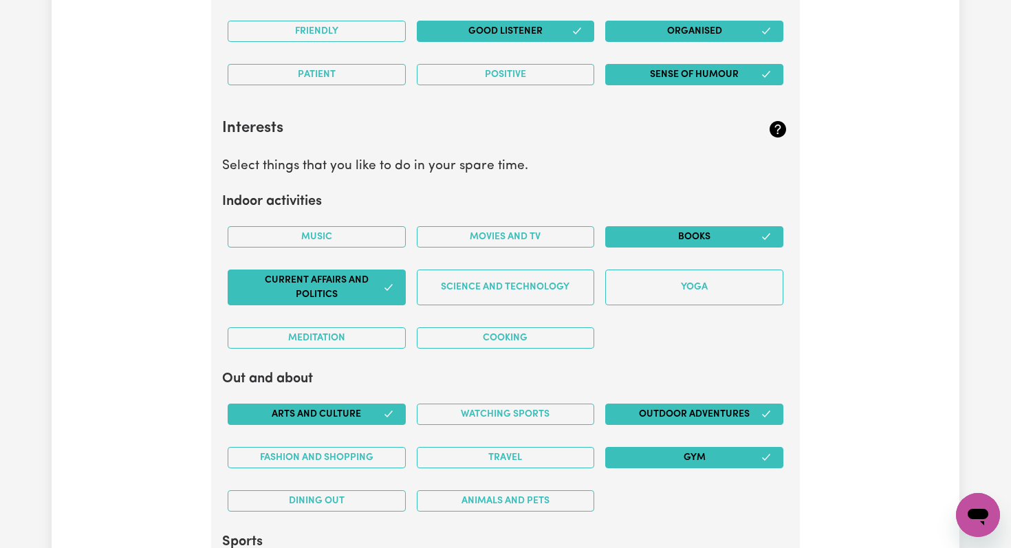
scroll to position [2752, 0]
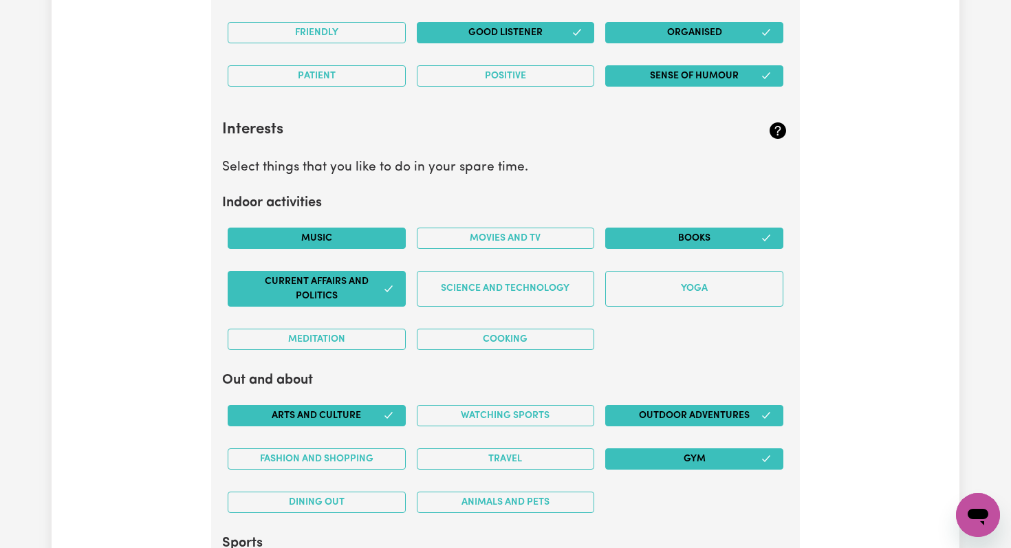
click at [336, 240] on button "Music" at bounding box center [317, 238] width 178 height 21
click at [540, 336] on button "Cooking" at bounding box center [506, 339] width 178 height 21
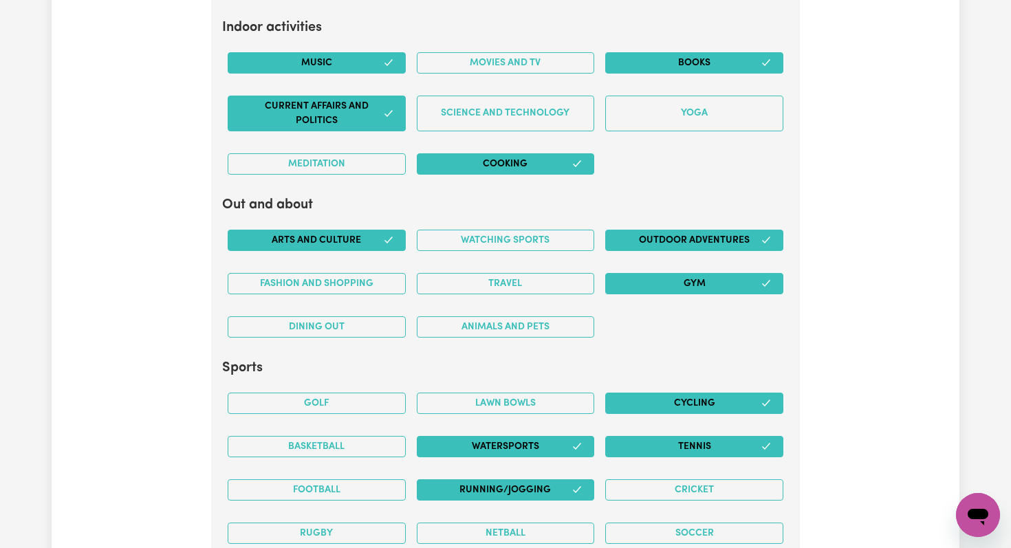
scroll to position [2930, 0]
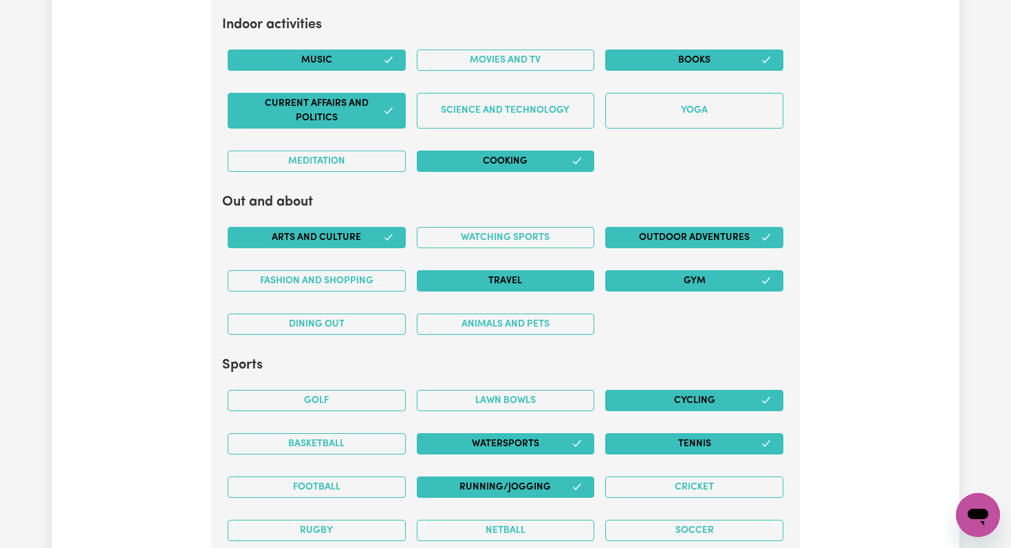
click at [483, 282] on button "Travel" at bounding box center [506, 280] width 178 height 21
click at [452, 239] on button "Watching sports" at bounding box center [506, 237] width 178 height 21
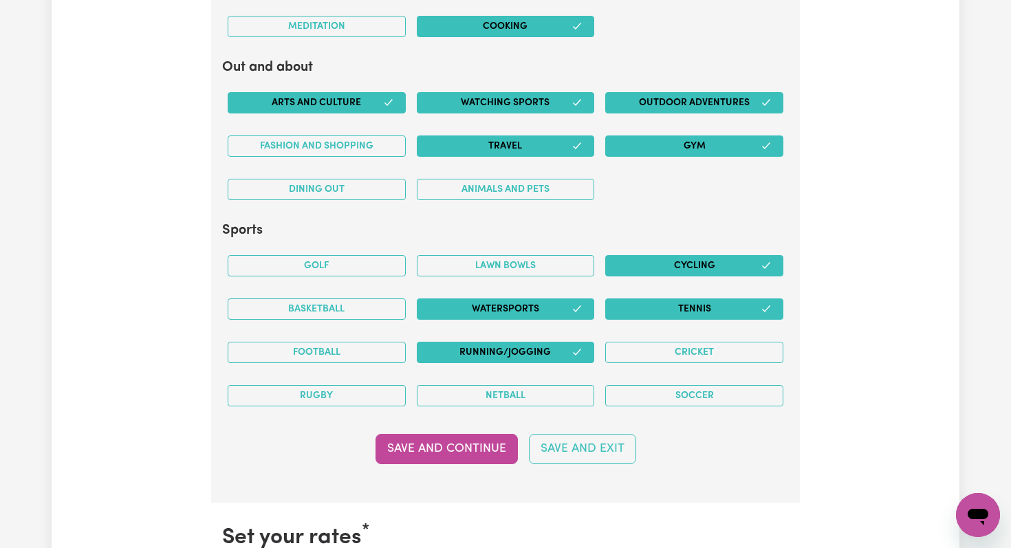
scroll to position [3063, 0]
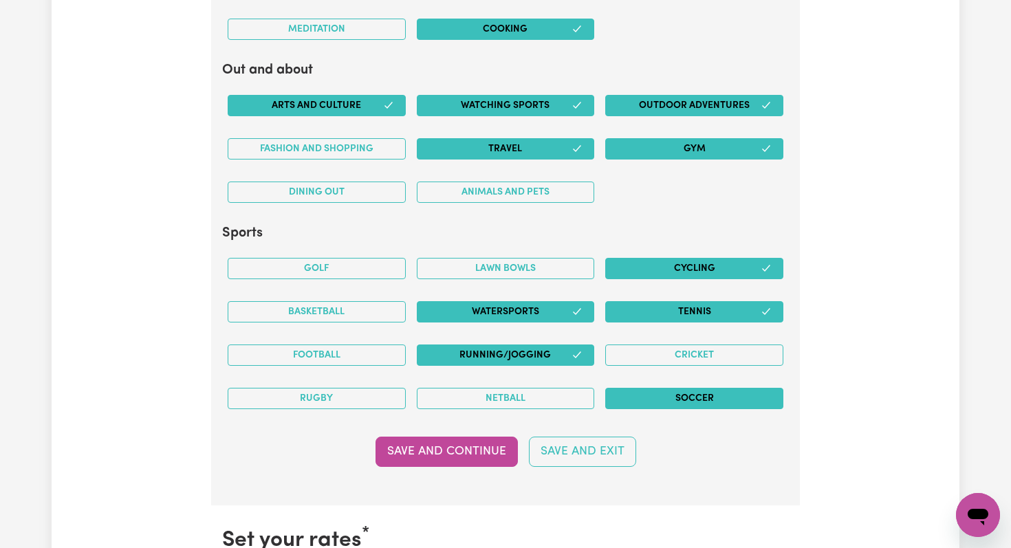
click at [666, 395] on button "Soccer" at bounding box center [694, 398] width 178 height 21
click at [466, 452] on button "Save and Continue" at bounding box center [447, 452] width 142 height 30
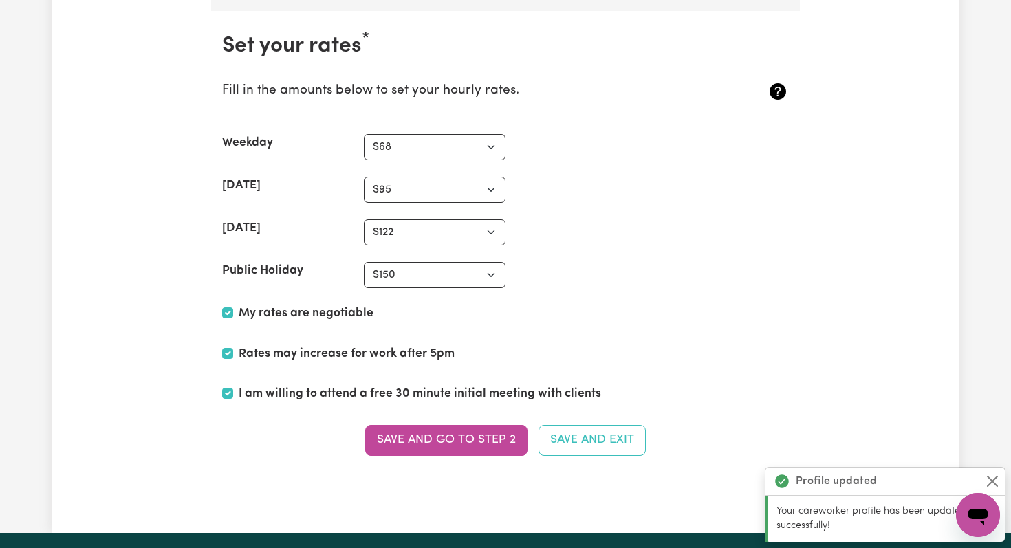
scroll to position [3568, 0]
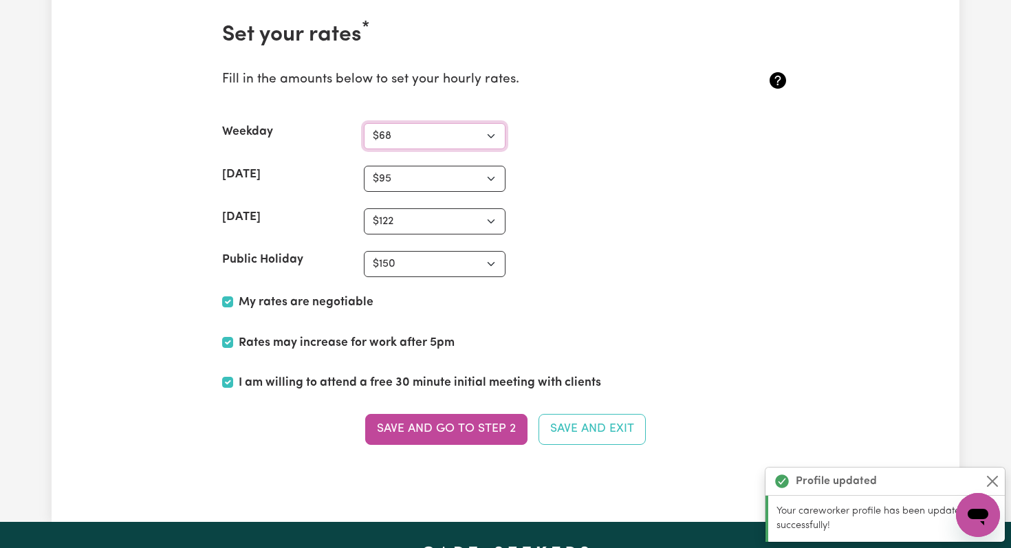
click at [488, 134] on select "N/A $37 $38 $39 $40 $41 $42 $43 $44 $45 $46 $47 $48 $49 $50 $51 $52 $53 $54 $55…" at bounding box center [435, 136] width 142 height 26
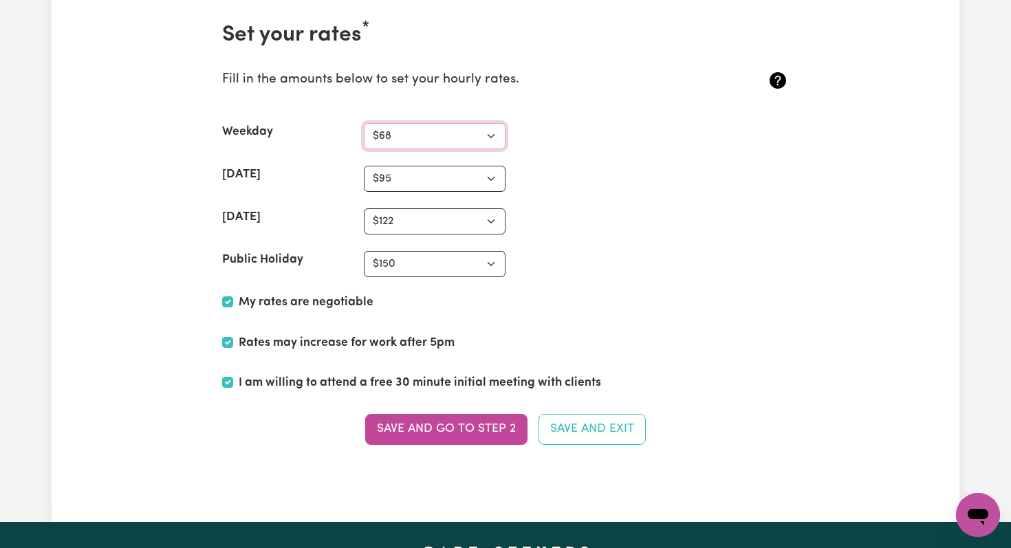
select select "75"
click at [395, 223] on select "N/A $37 $38 $39 $40 $41 $42 $43 $44 $45 $46 $47 $48 $49 $50 $51 $52 $53 $54 $55…" at bounding box center [435, 221] width 142 height 26
select select "130"
click at [386, 183] on select "N/A $37 $38 $39 $40 $41 $42 $43 $44 $45 $46 $47 $48 $49 $50 $51 $52 $53 $54 $55…" at bounding box center [435, 179] width 142 height 26
select select "100"
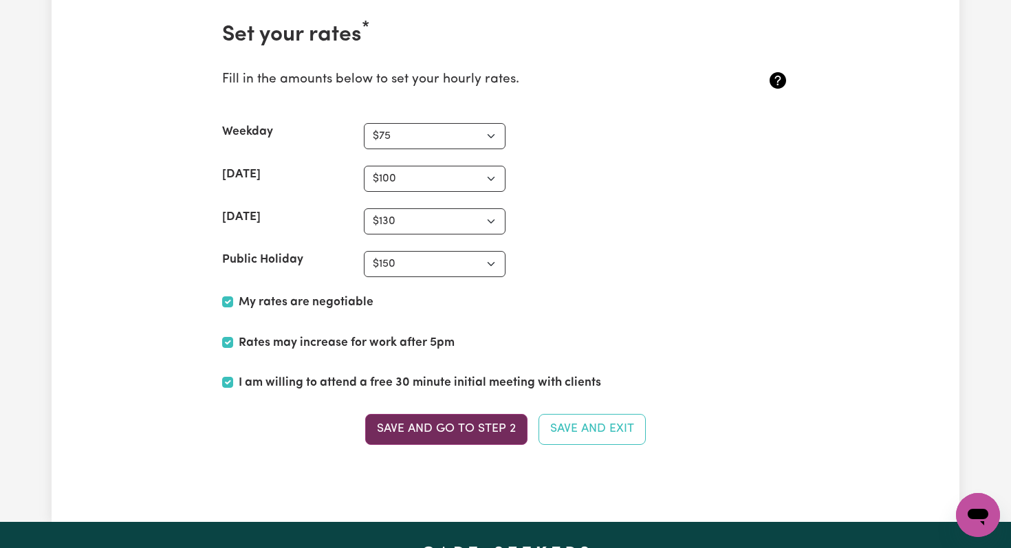
click at [448, 433] on button "Save and go to Step 2" at bounding box center [446, 429] width 162 height 30
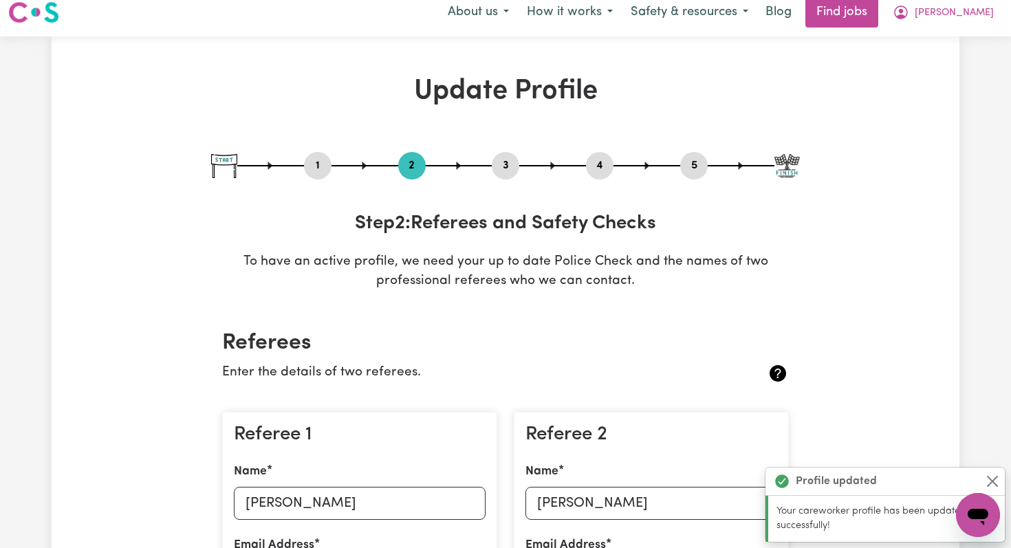
scroll to position [0, 0]
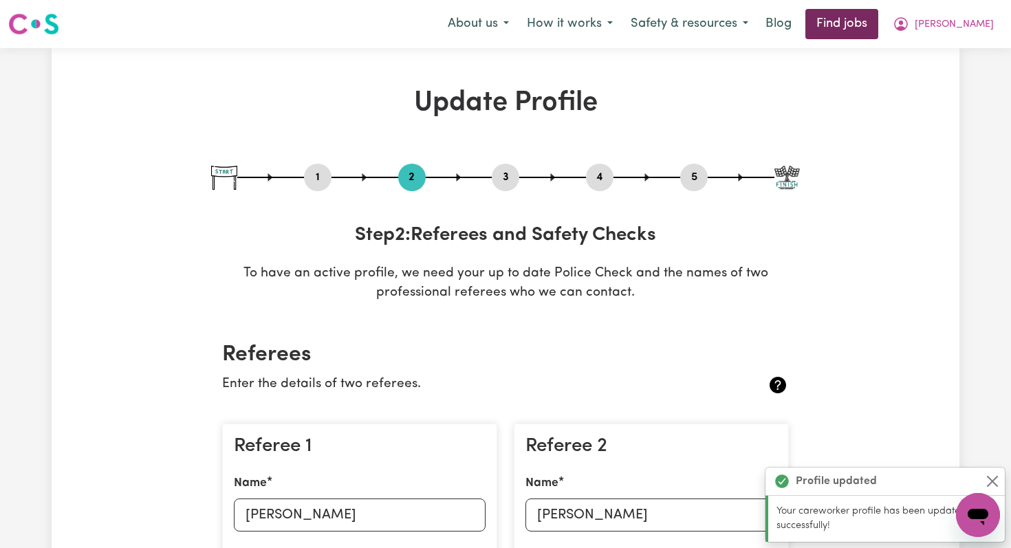
click at [878, 29] on link "Find jobs" at bounding box center [841, 24] width 73 height 30
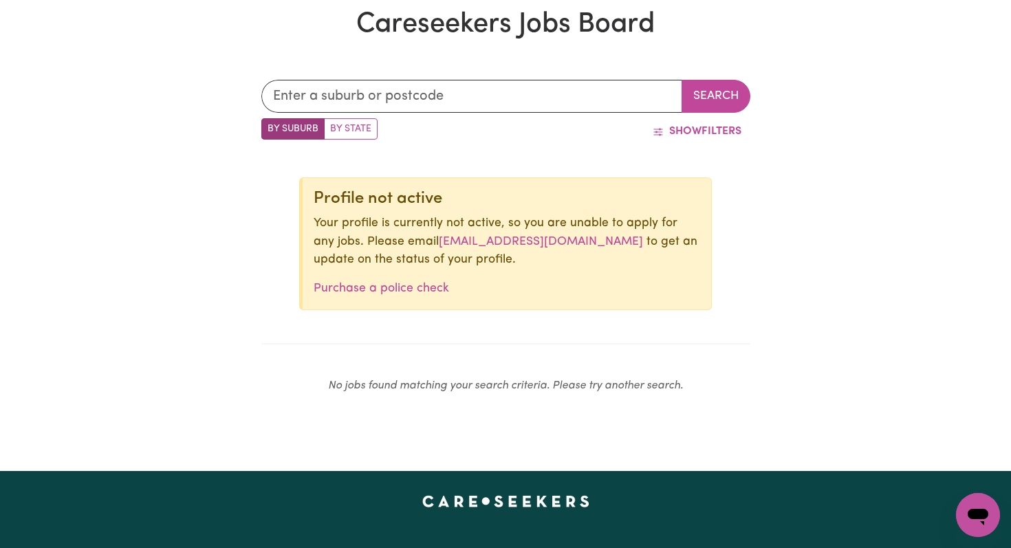
scroll to position [359, 0]
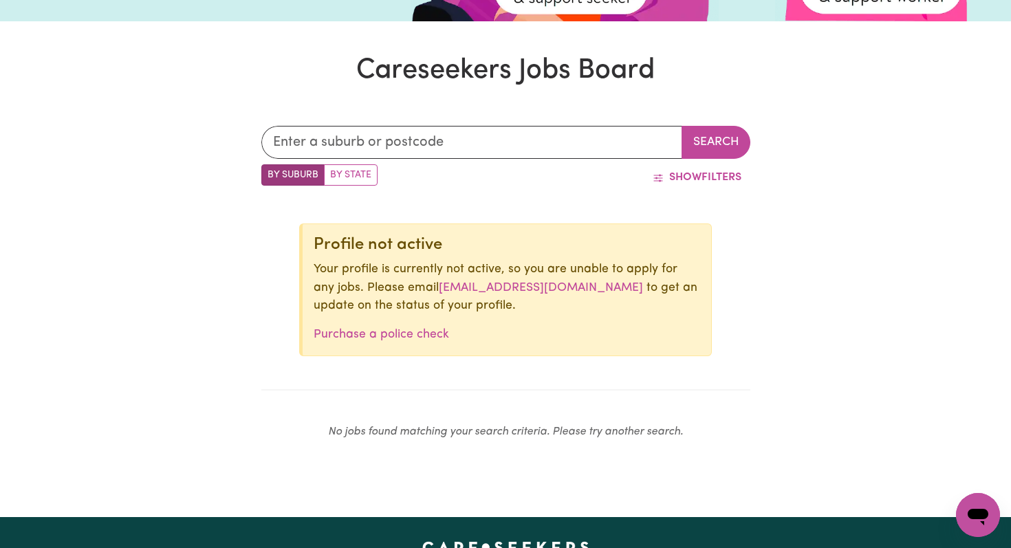
click at [345, 179] on label "By State" at bounding box center [351, 174] width 54 height 21
click at [270, 173] on input "By State" at bounding box center [265, 168] width 9 height 9
radio input "true"
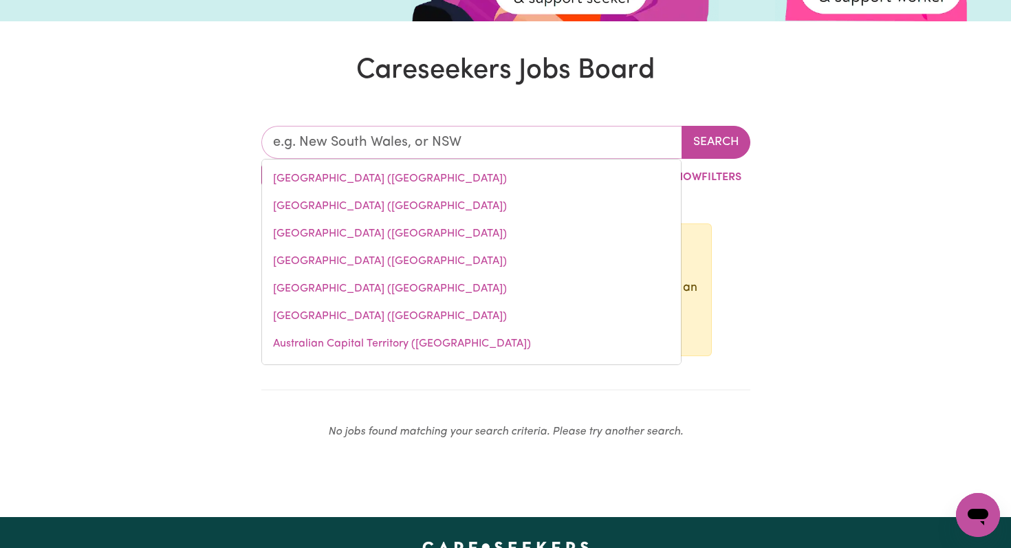
click at [327, 142] on input "text" at bounding box center [471, 142] width 421 height 33
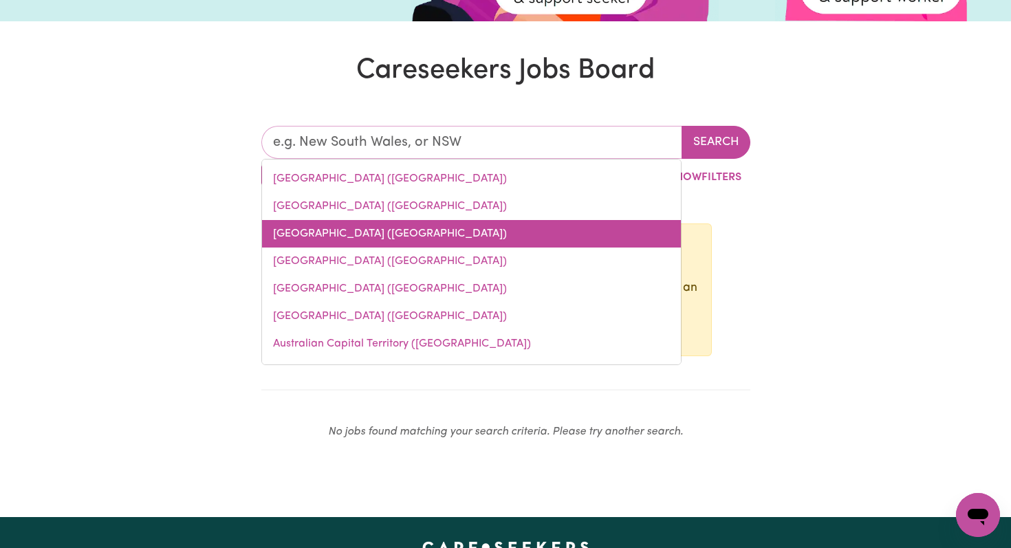
click at [296, 243] on link "[GEOGRAPHIC_DATA] ([GEOGRAPHIC_DATA])" at bounding box center [471, 234] width 419 height 28
type input "[GEOGRAPHIC_DATA] ([GEOGRAPHIC_DATA])"
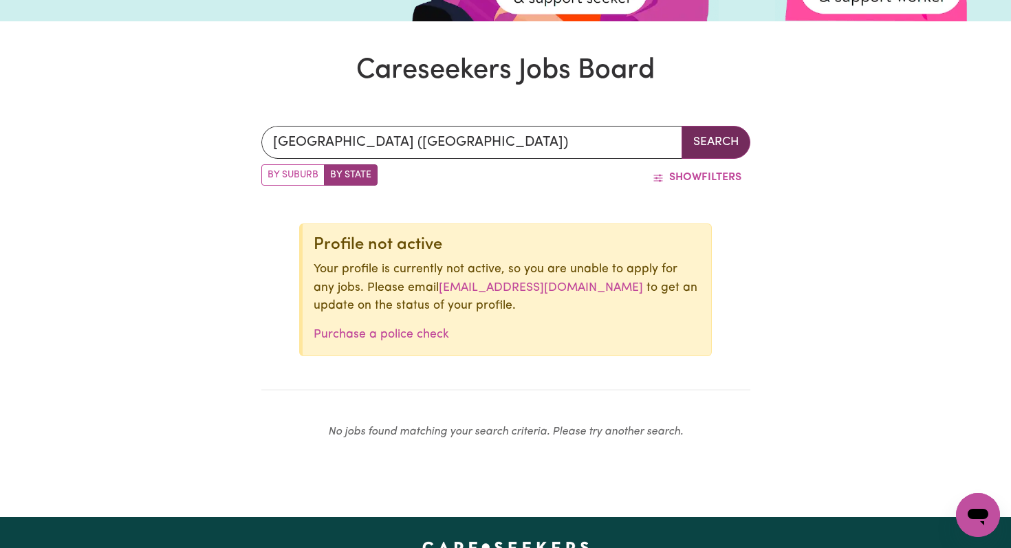
click at [726, 140] on button "Search" at bounding box center [716, 142] width 69 height 33
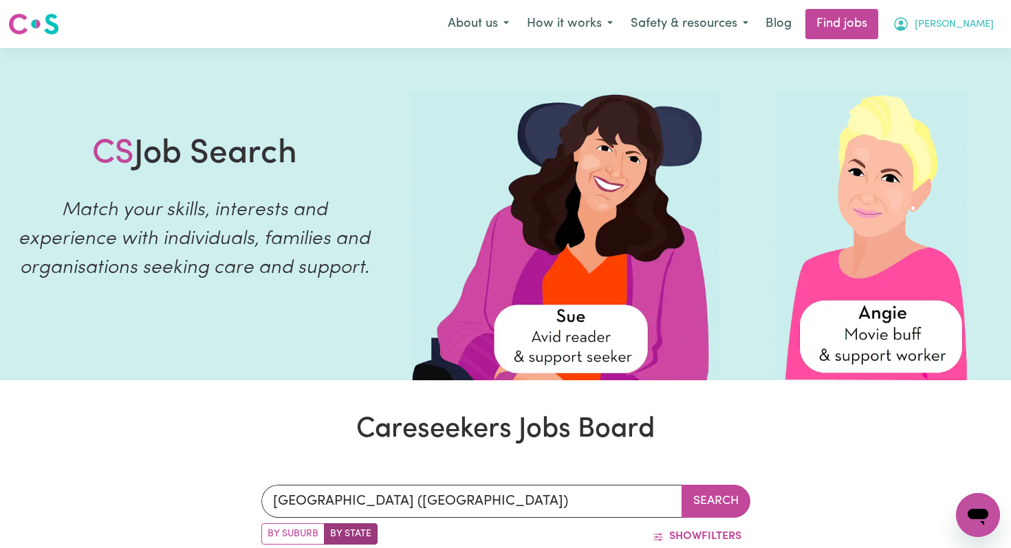
click at [977, 28] on span "[PERSON_NAME]" at bounding box center [954, 24] width 79 height 15
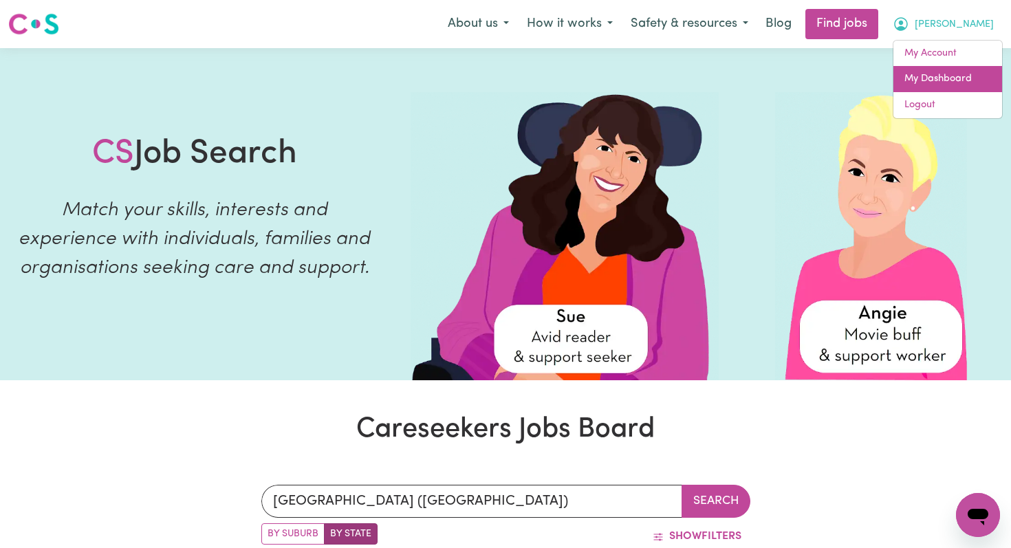
click at [927, 89] on link "My Dashboard" at bounding box center [947, 79] width 109 height 26
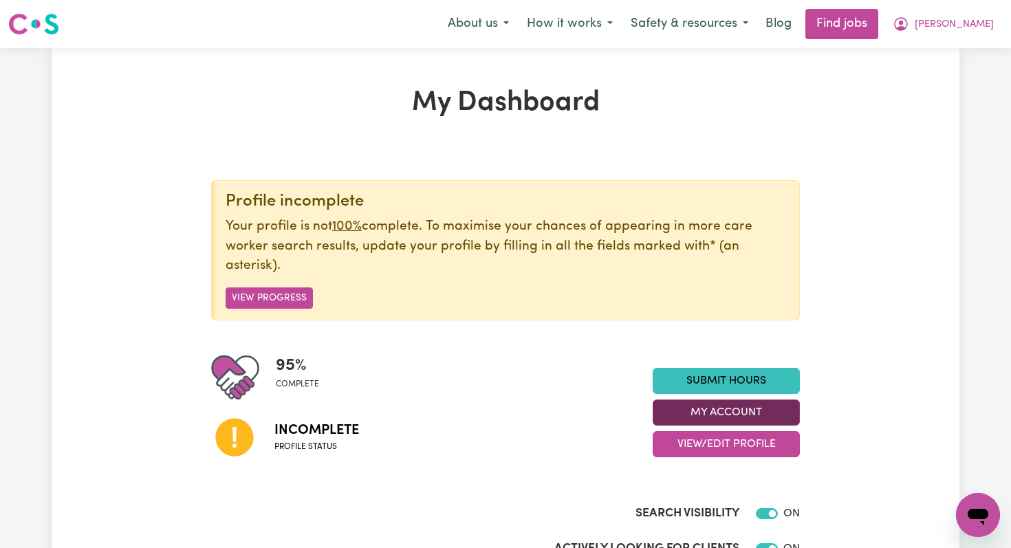
click at [675, 417] on button "My Account" at bounding box center [726, 413] width 147 height 26
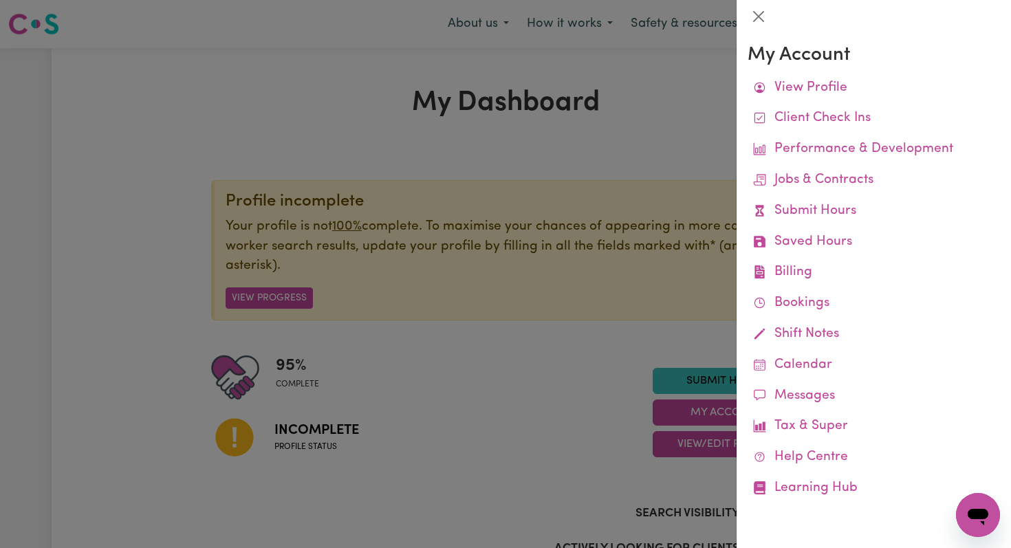
click at [472, 375] on div at bounding box center [505, 274] width 1011 height 548
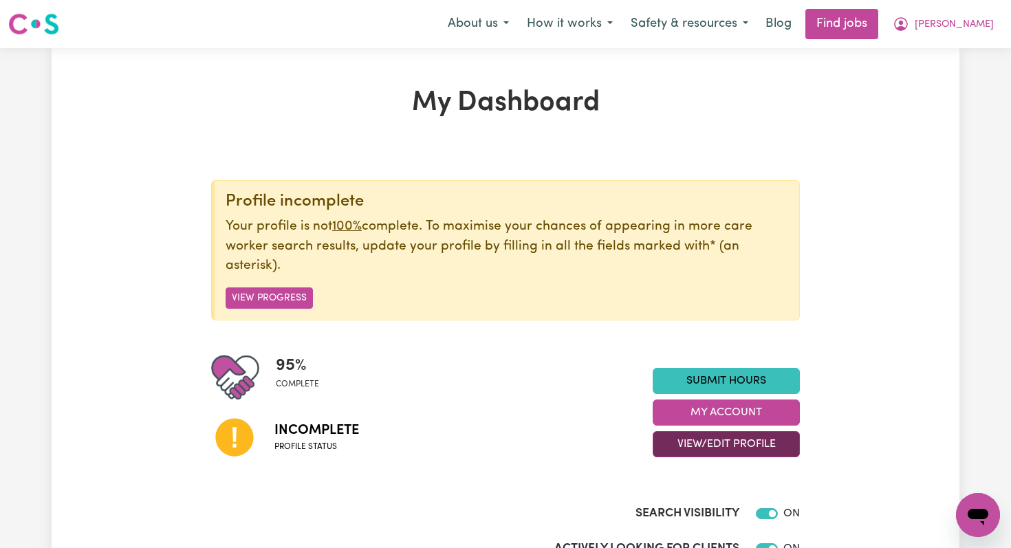
click at [752, 445] on button "View/Edit Profile" at bounding box center [726, 444] width 147 height 26
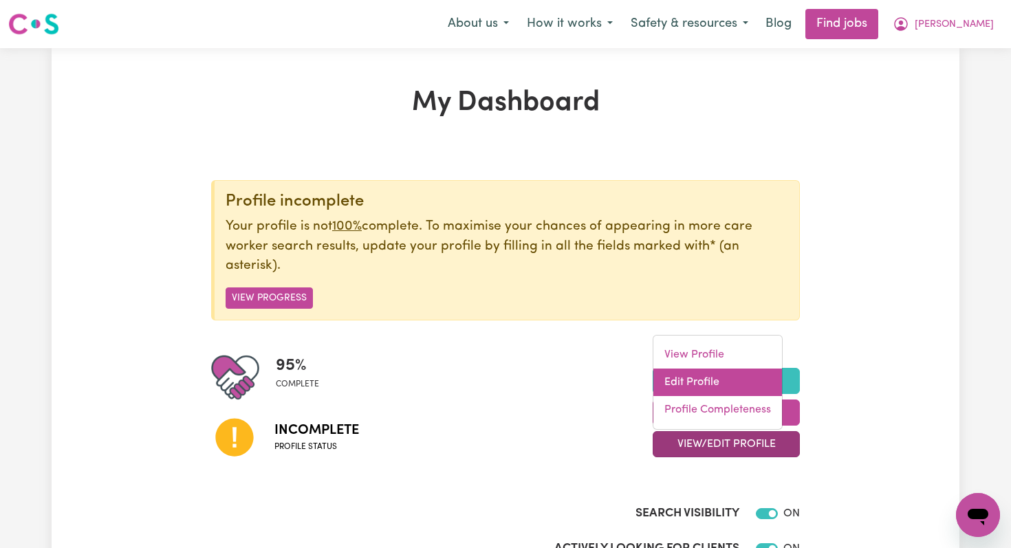
click at [697, 384] on link "Edit Profile" at bounding box center [717, 383] width 129 height 28
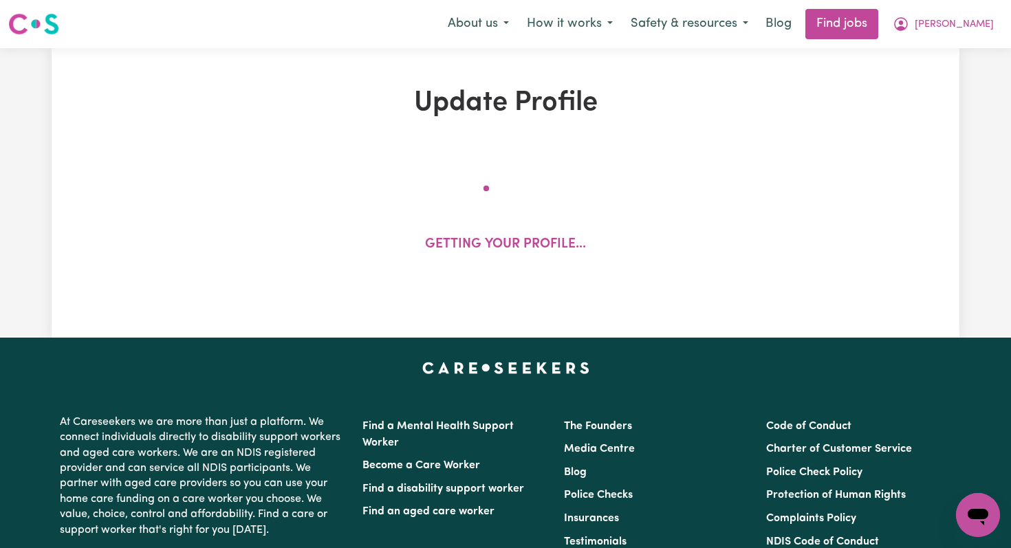
select select "[DEMOGRAPHIC_DATA]"
select select "[DEMOGRAPHIC_DATA] Citizen"
select select "Studying a healthcare related degree or qualification"
select select "75"
select select "100"
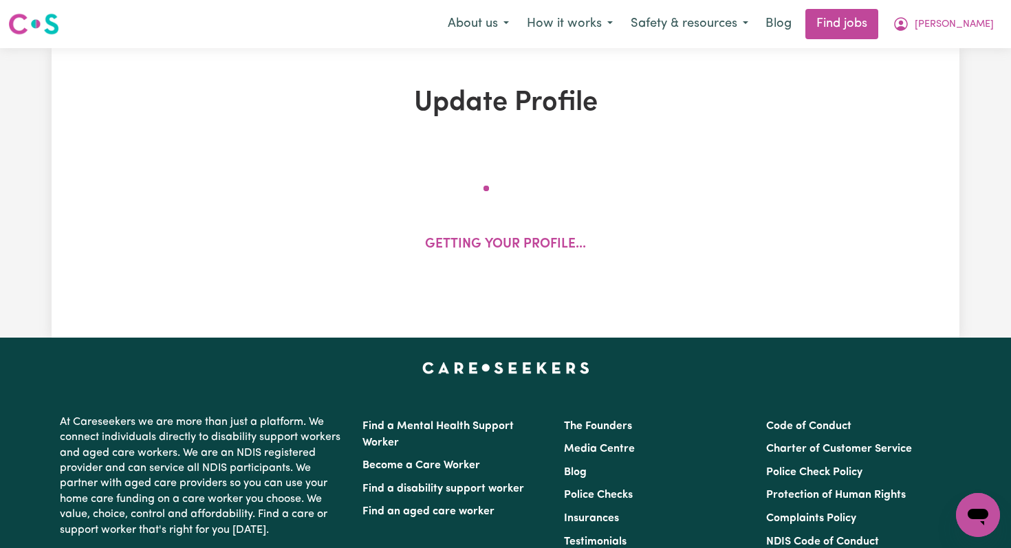
select select "130"
select select "150"
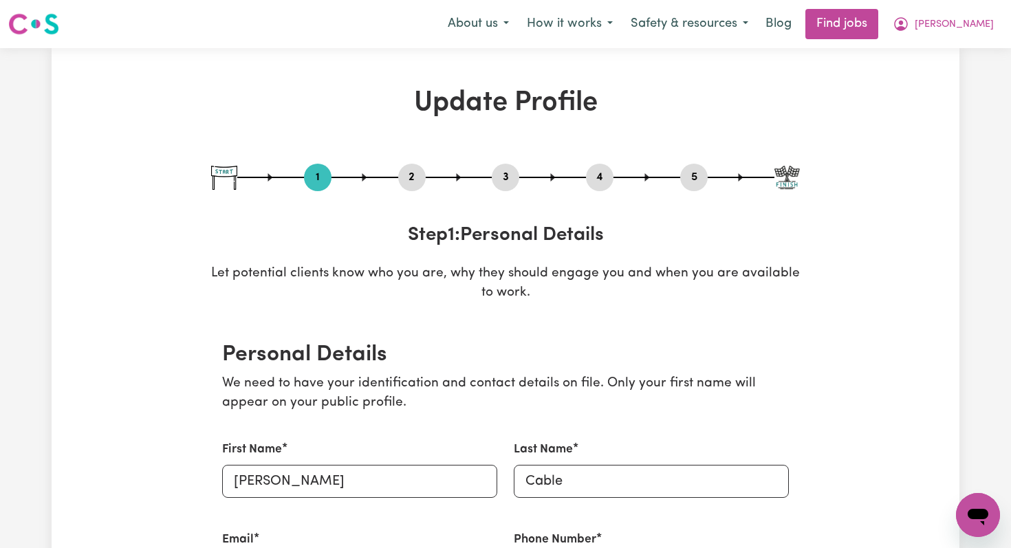
click at [411, 173] on button "2" at bounding box center [412, 177] width 28 height 18
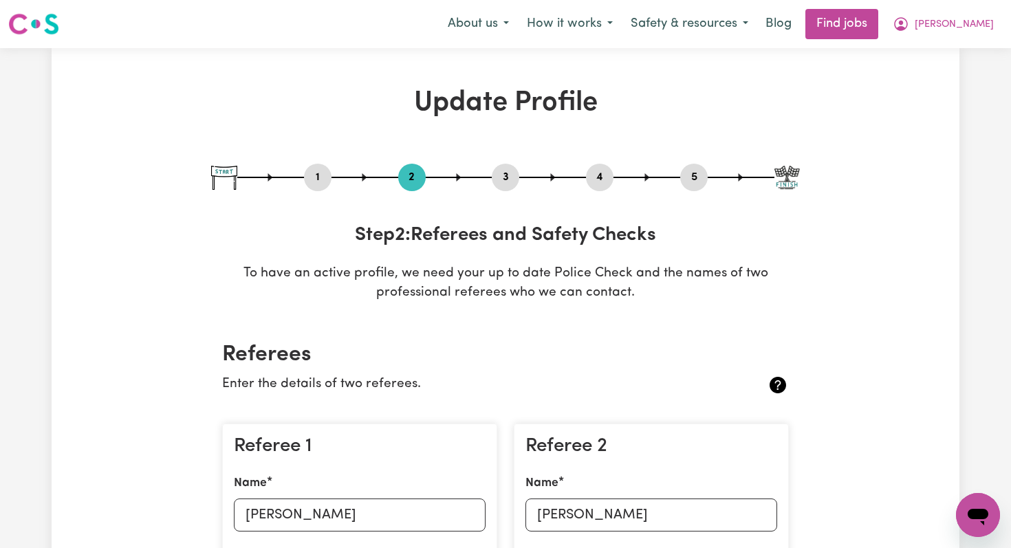
click at [506, 182] on button "3" at bounding box center [506, 177] width 28 height 18
select select "2020"
select select "2024"
select select "2012"
select select "2020"
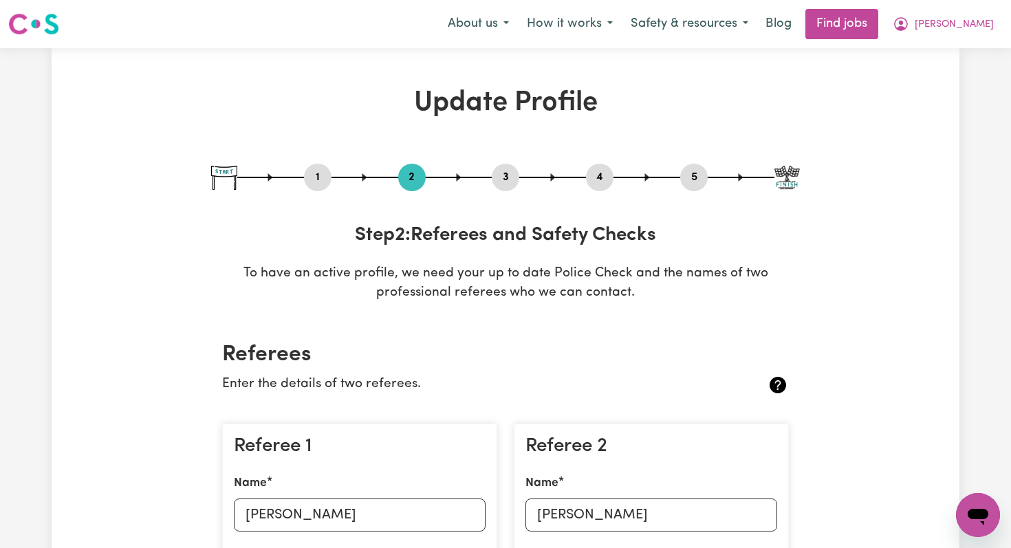
select select "2022"
select select "Certificate III (Individual Support)"
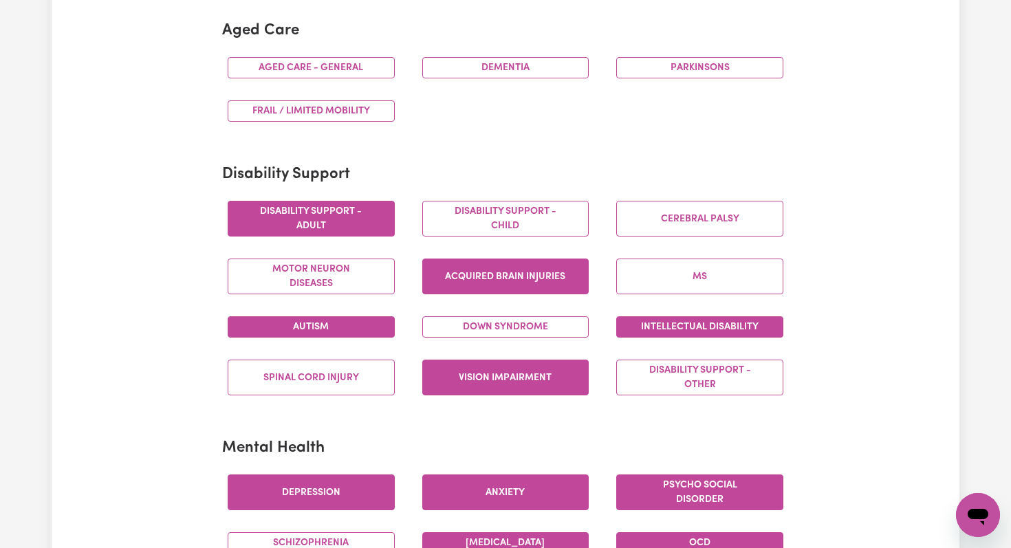
scroll to position [426, 0]
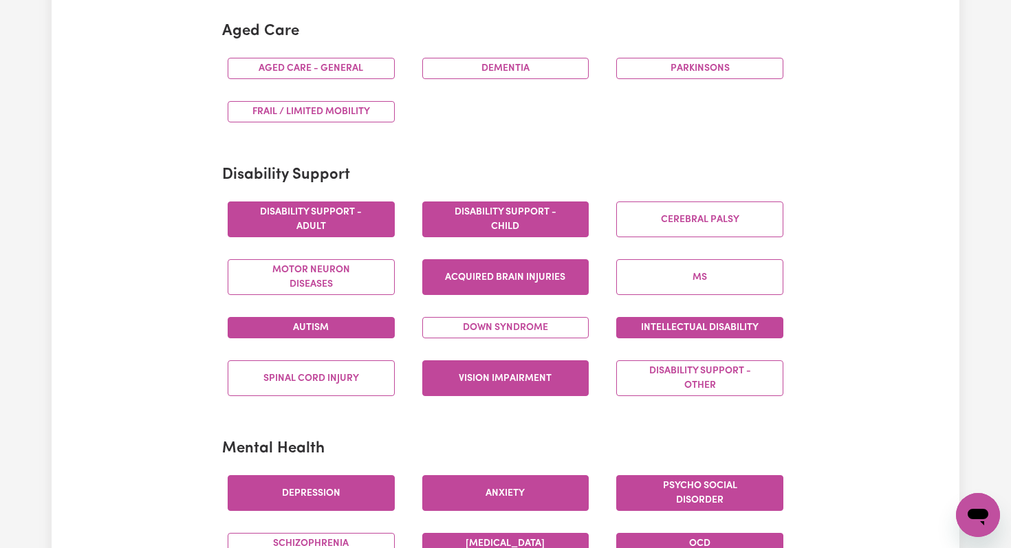
click at [501, 218] on button "Disability support - Child" at bounding box center [505, 220] width 167 height 36
click at [663, 380] on button "Disability support - Other" at bounding box center [699, 378] width 167 height 36
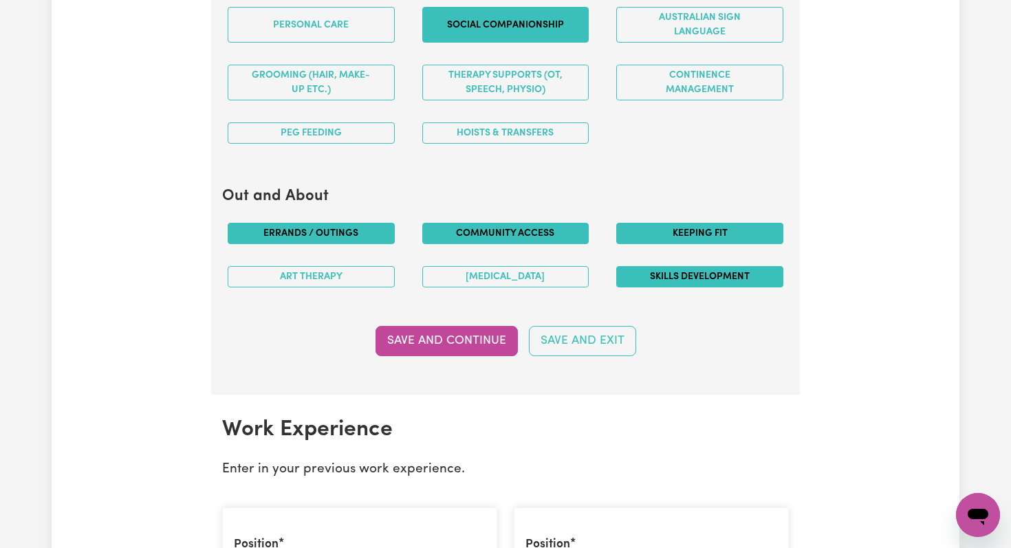
scroll to position [1568, 0]
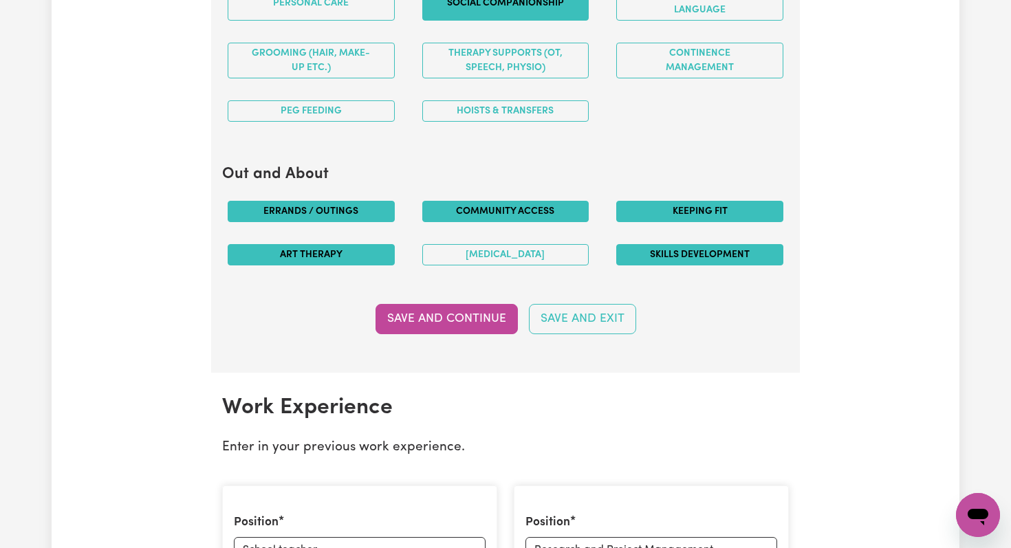
click at [340, 250] on button "Art therapy" at bounding box center [311, 254] width 167 height 21
click at [435, 319] on button "Save and Continue" at bounding box center [447, 319] width 142 height 30
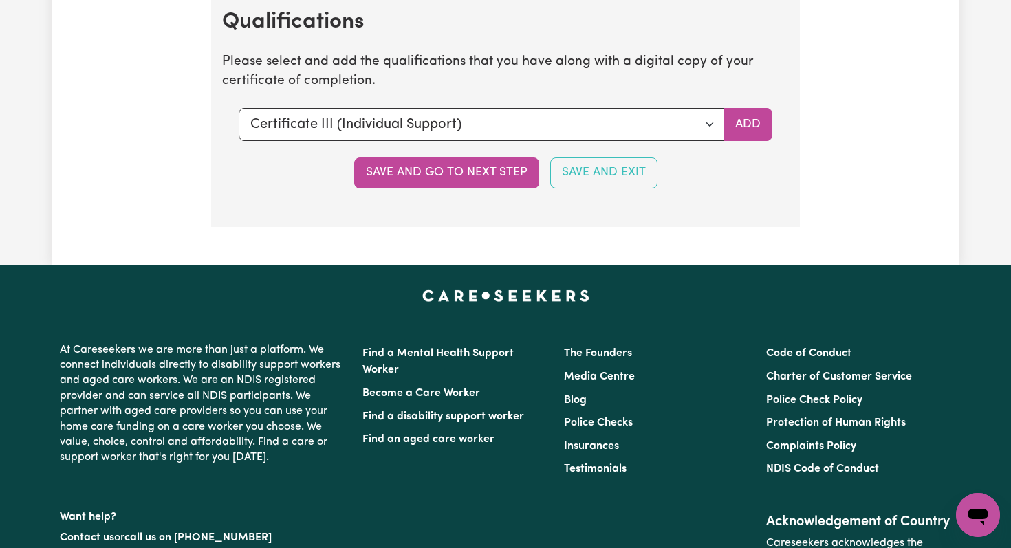
scroll to position [3836, 0]
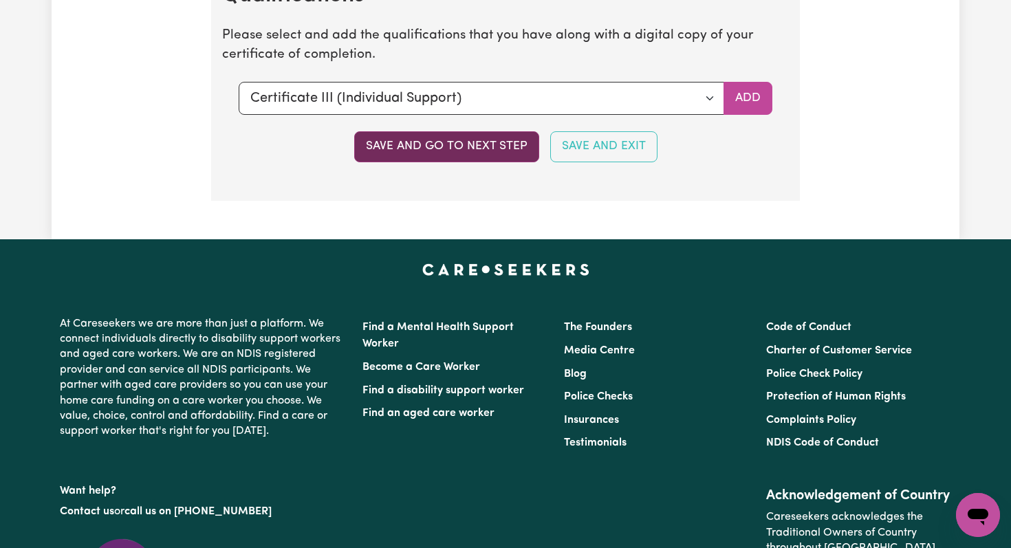
click at [479, 145] on button "Save and go to next step" at bounding box center [446, 146] width 185 height 30
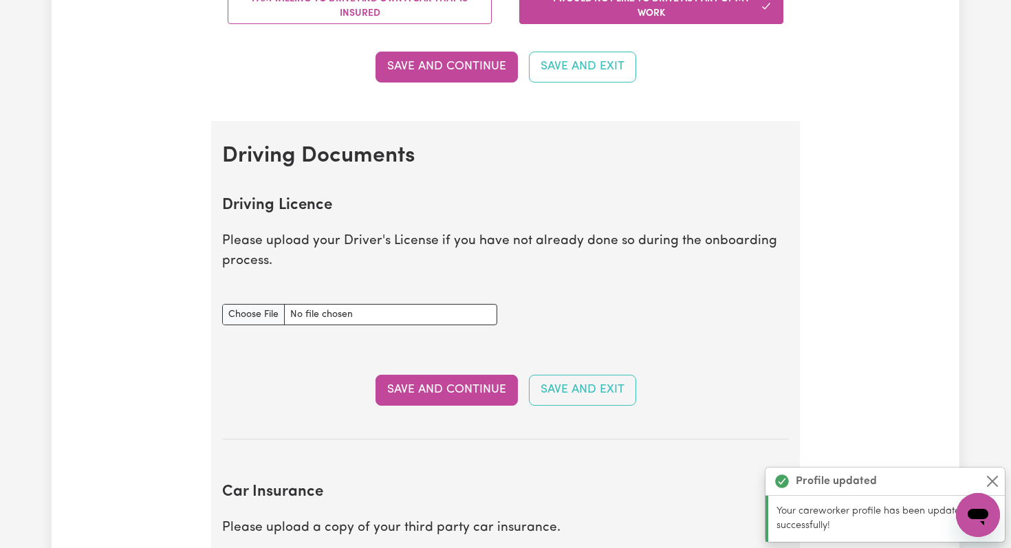
scroll to position [455, 0]
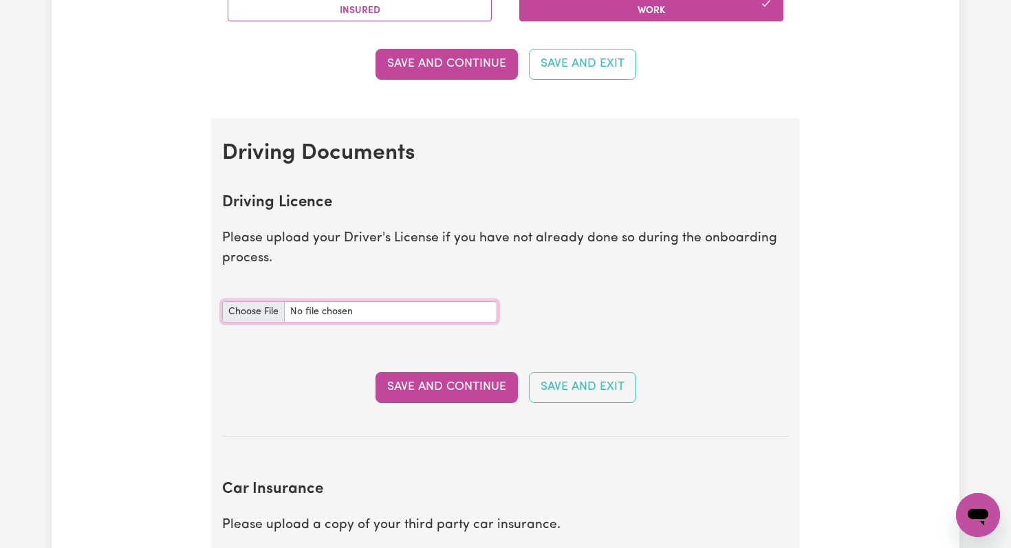
click at [250, 308] on input "Driving Licence document" at bounding box center [359, 311] width 275 height 21
type input "C:\fakepath\Licence.pdf"
click at [411, 400] on button "Save and Continue" at bounding box center [447, 387] width 142 height 30
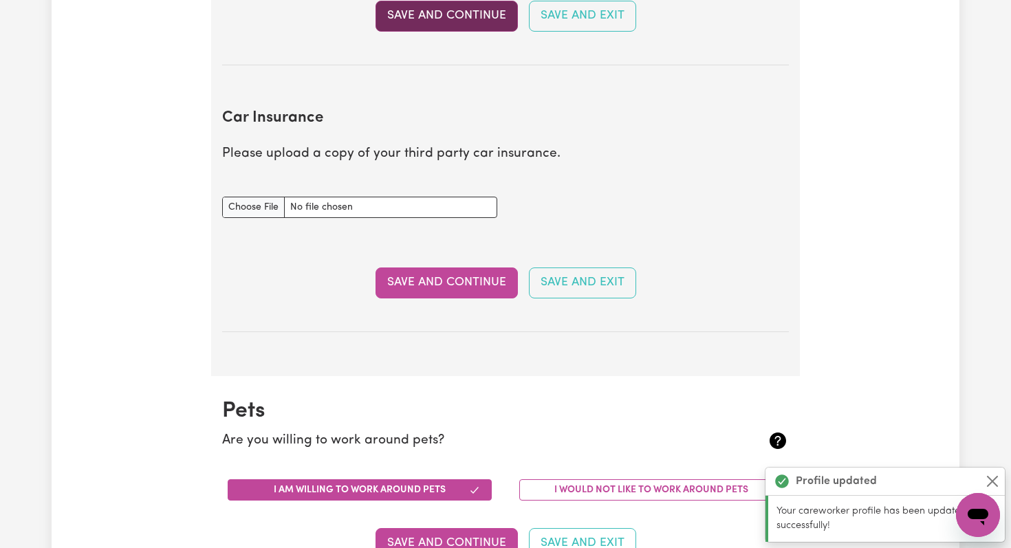
scroll to position [914, 0]
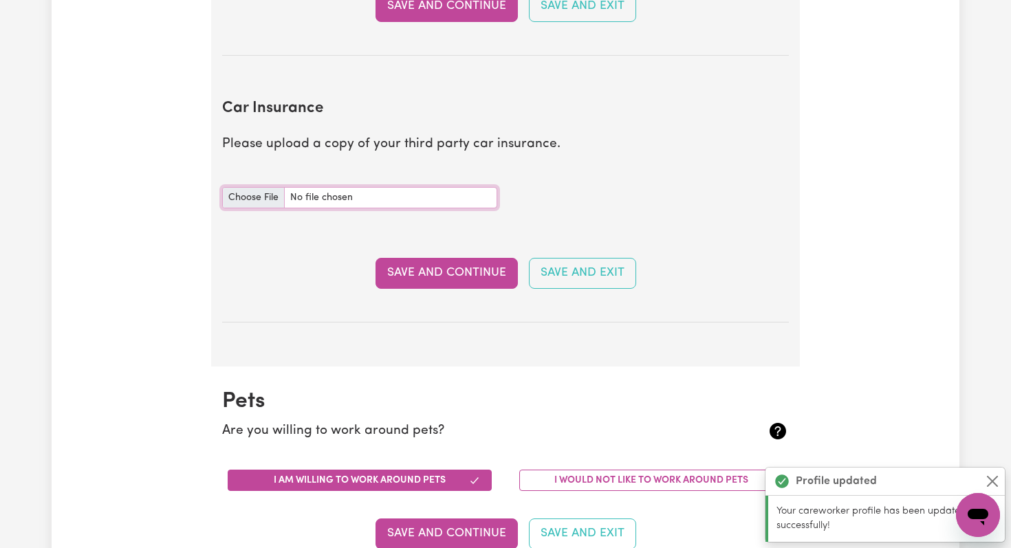
click at [241, 199] on input "Car Insurance document" at bounding box center [359, 197] width 275 height 21
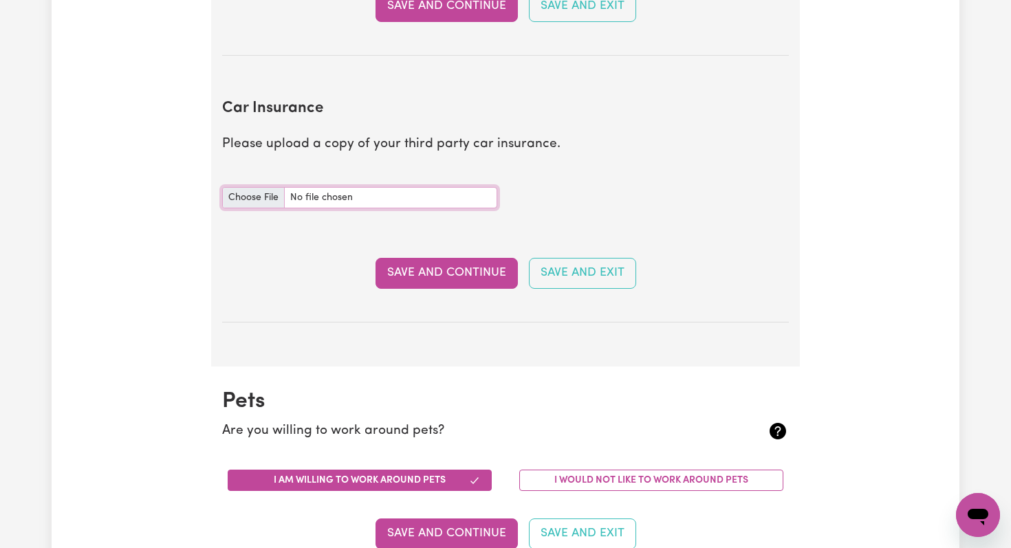
click at [272, 195] on input "Car Insurance document" at bounding box center [359, 197] width 275 height 21
type input "C:\fakepath\Cable_CTP ACT Insurance.pdf"
click at [426, 262] on button "Save and Continue" at bounding box center [447, 273] width 142 height 30
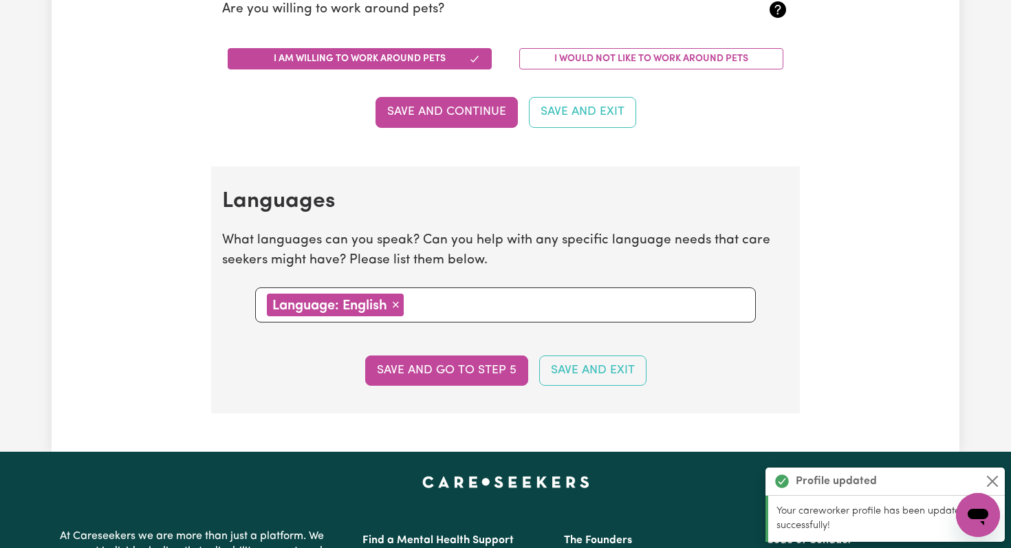
scroll to position [1412, 0]
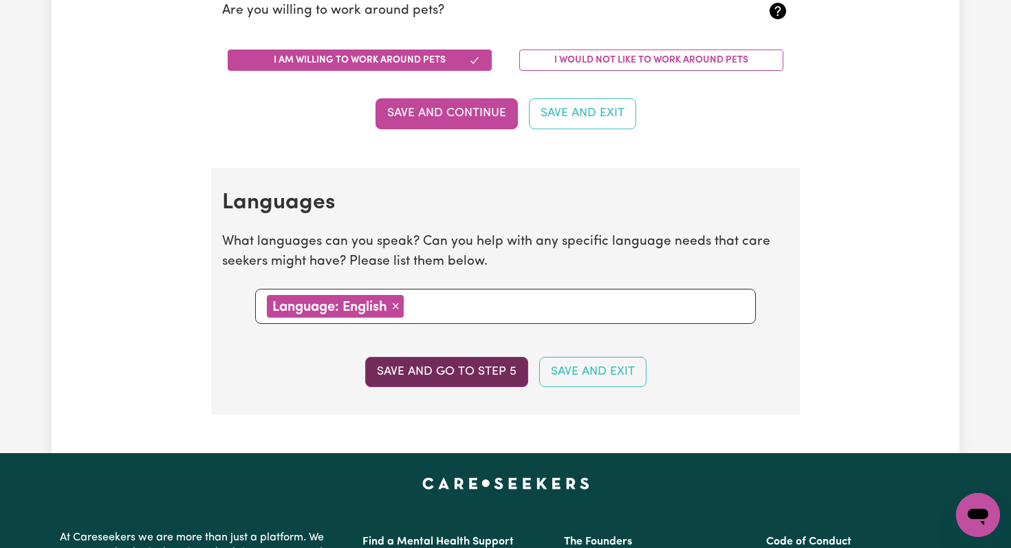
click at [469, 378] on button "Save and go to step 5" at bounding box center [446, 372] width 163 height 30
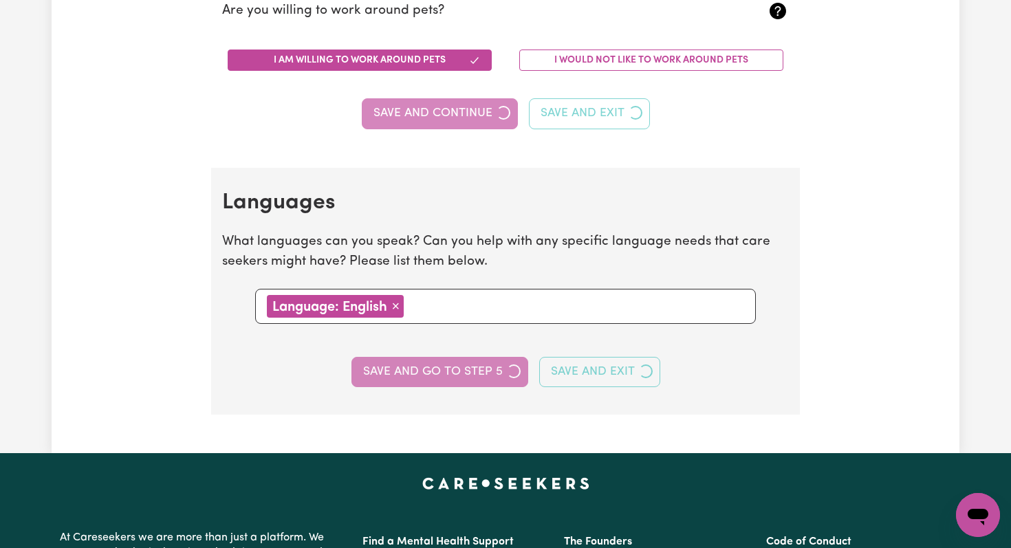
select select "I am providing services through another platform"
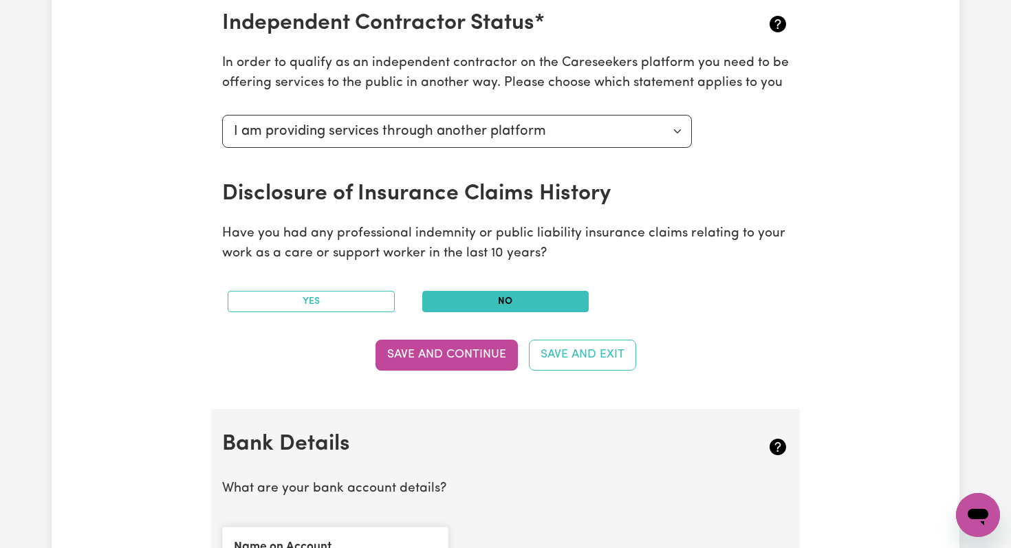
scroll to position [562, 0]
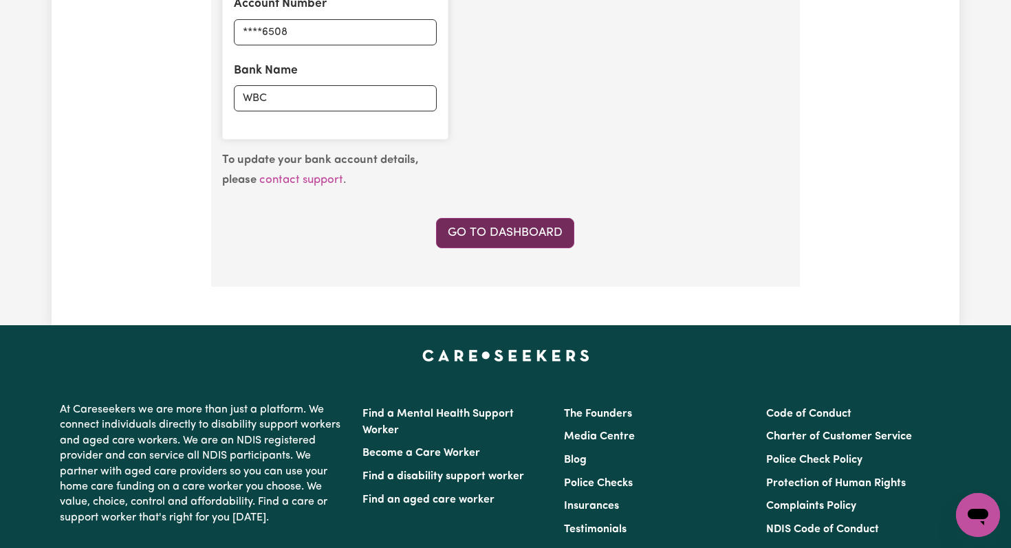
click at [460, 231] on link "Go to Dashboard" at bounding box center [505, 233] width 138 height 30
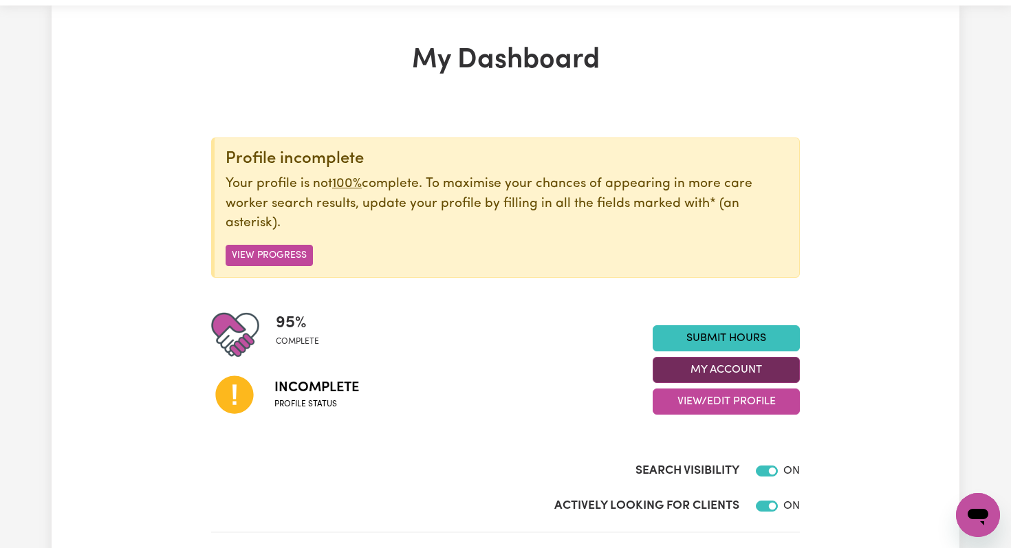
scroll to position [47, 0]
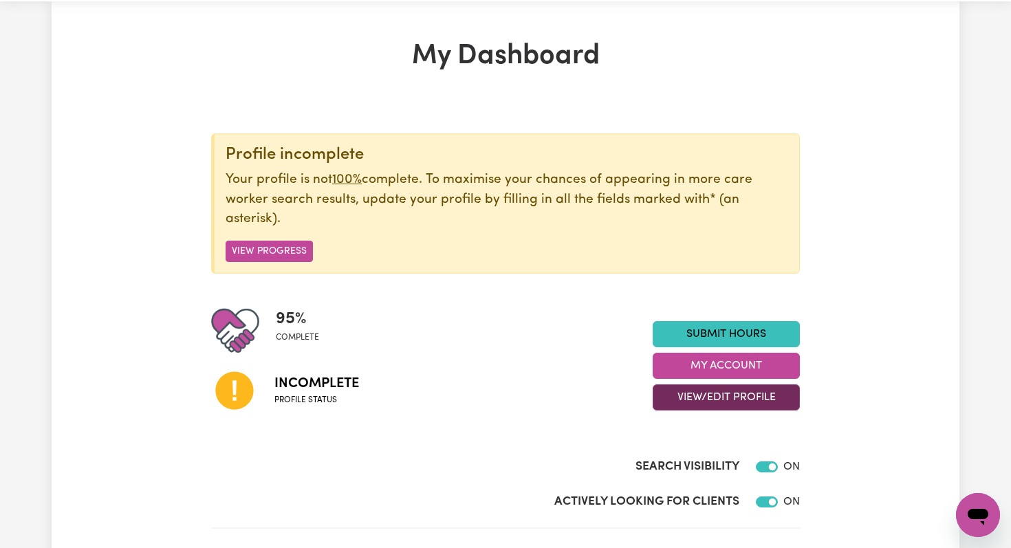
click at [674, 399] on button "View/Edit Profile" at bounding box center [726, 397] width 147 height 26
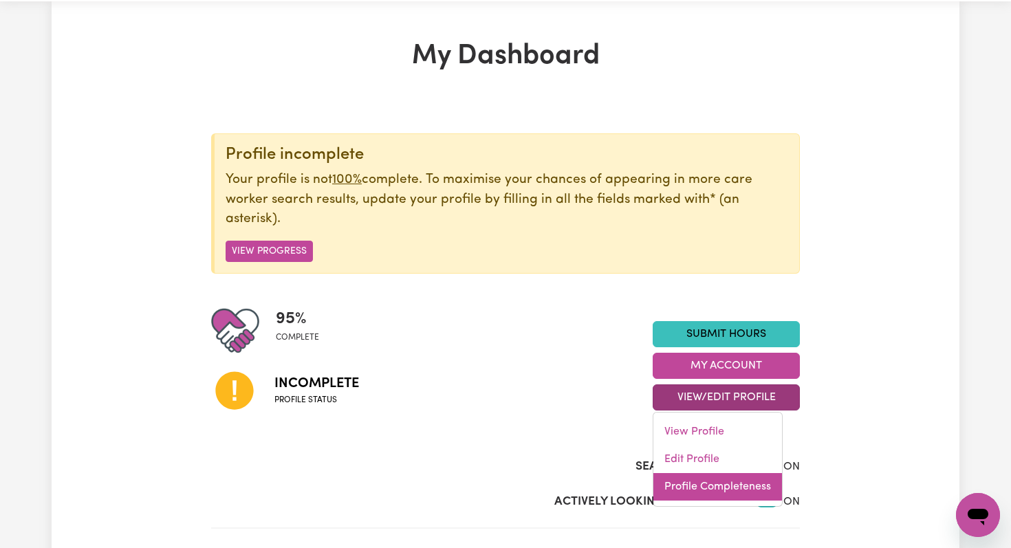
click at [671, 488] on link "Profile Completeness" at bounding box center [717, 487] width 129 height 28
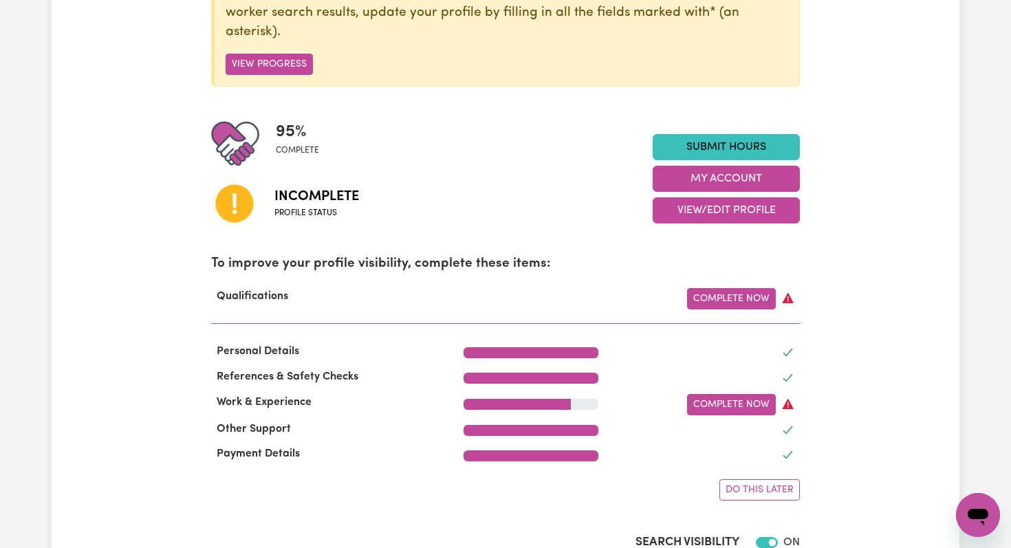
scroll to position [238, 0]
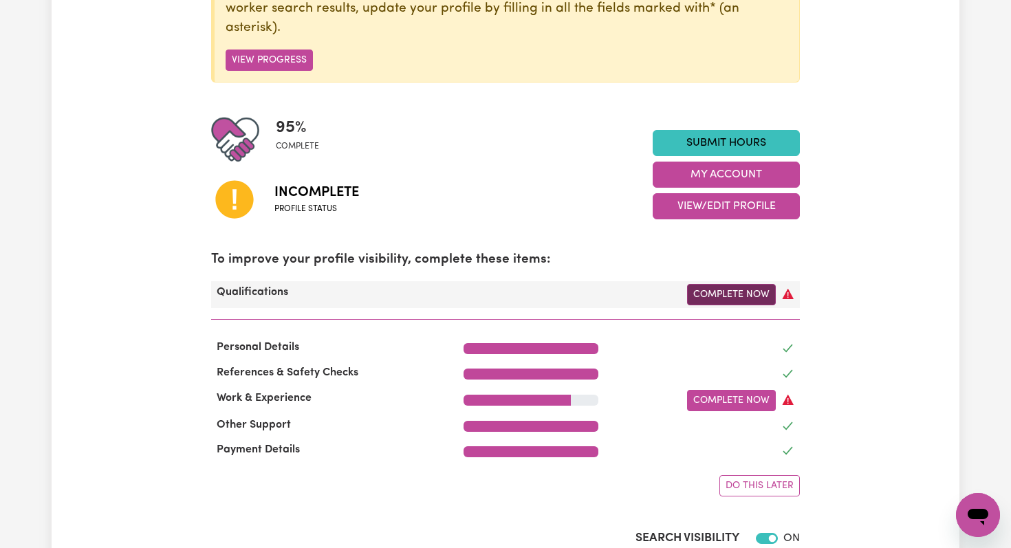
click at [739, 302] on link "Complete Now" at bounding box center [731, 294] width 89 height 21
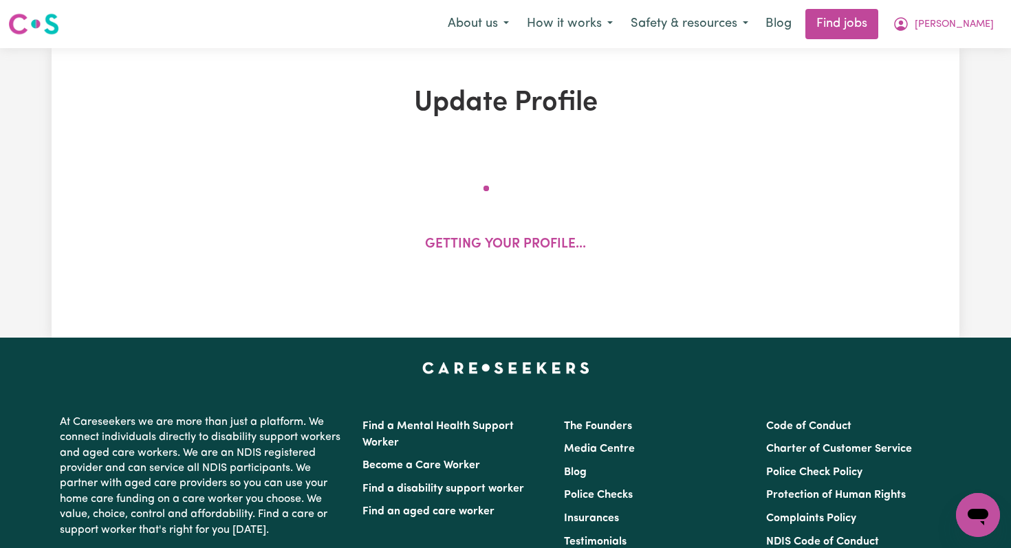
select select "2020"
select select "2024"
select select "2012"
select select "2020"
select select "2022"
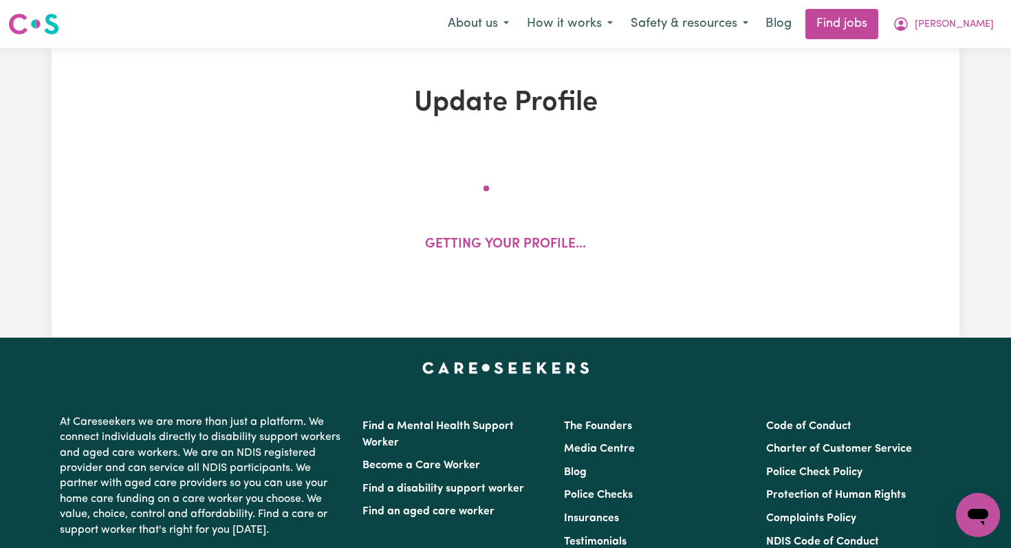
select select "2022"
select select "Certificate III (Individual Support)"
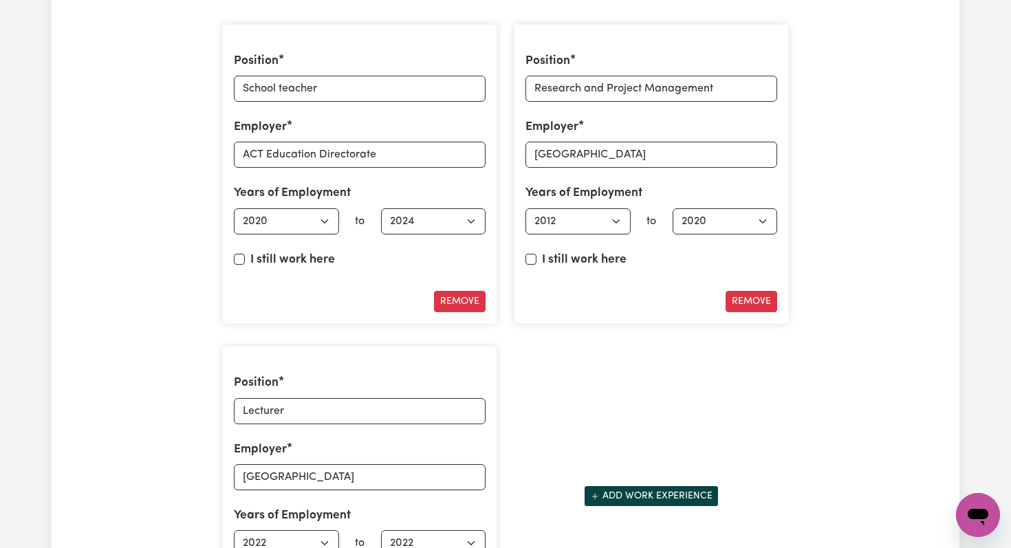
scroll to position [2027, 0]
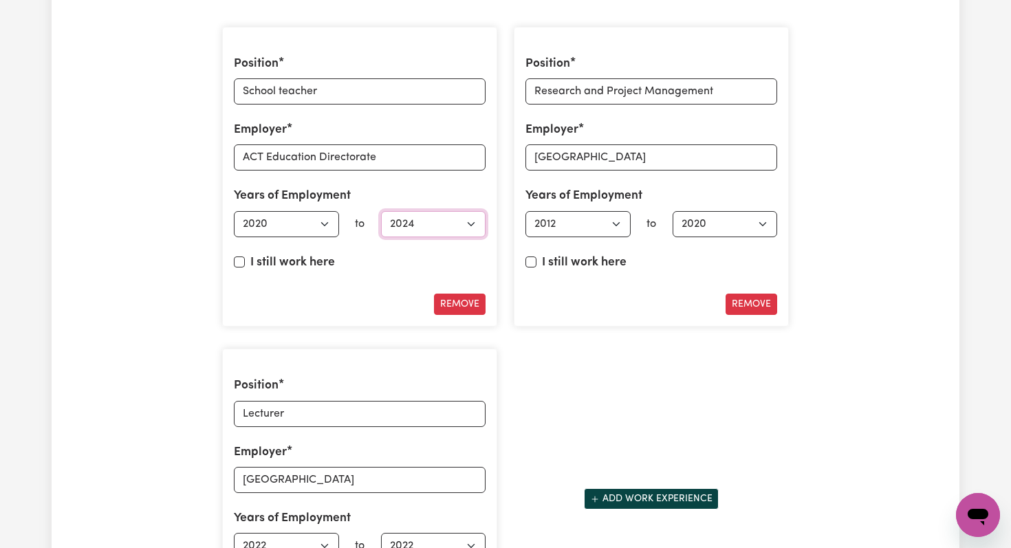
click at [470, 225] on select "Select end year [DATE] 1952 1953 1954 1955 1956 1957 1958 1959 1960 1961 1962 1…" at bounding box center [433, 224] width 105 height 26
select select "2023"
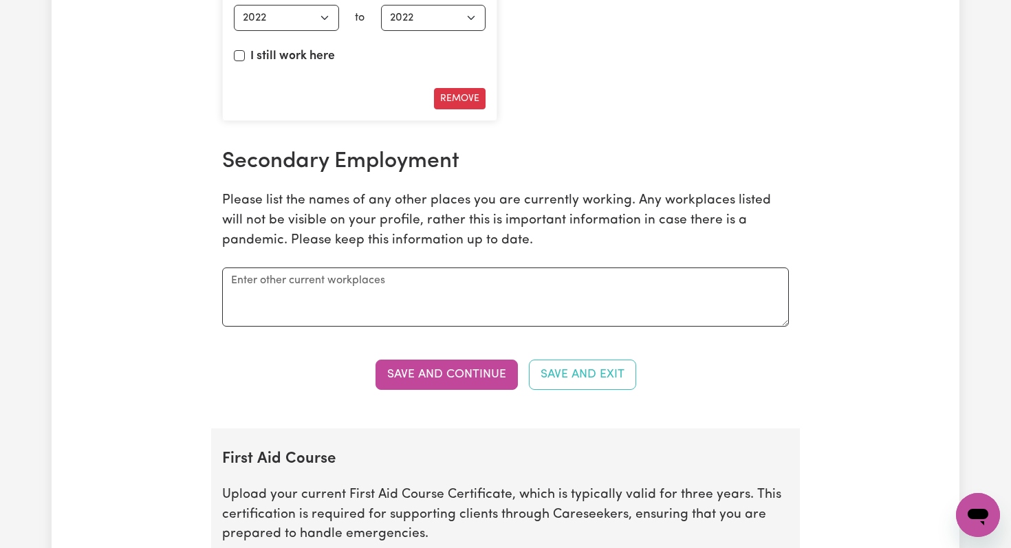
scroll to position [2557, 0]
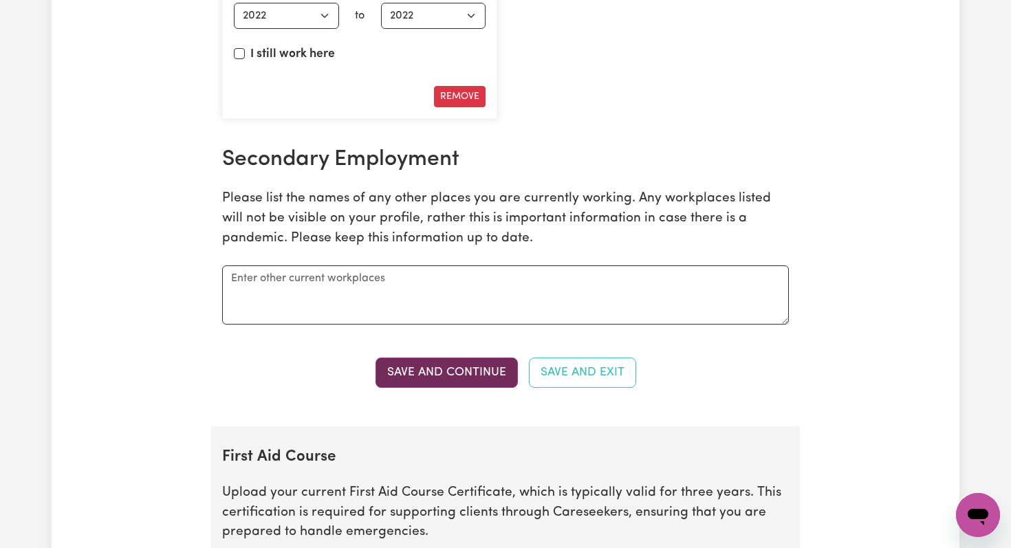
click at [435, 367] on button "Save and Continue" at bounding box center [447, 373] width 142 height 30
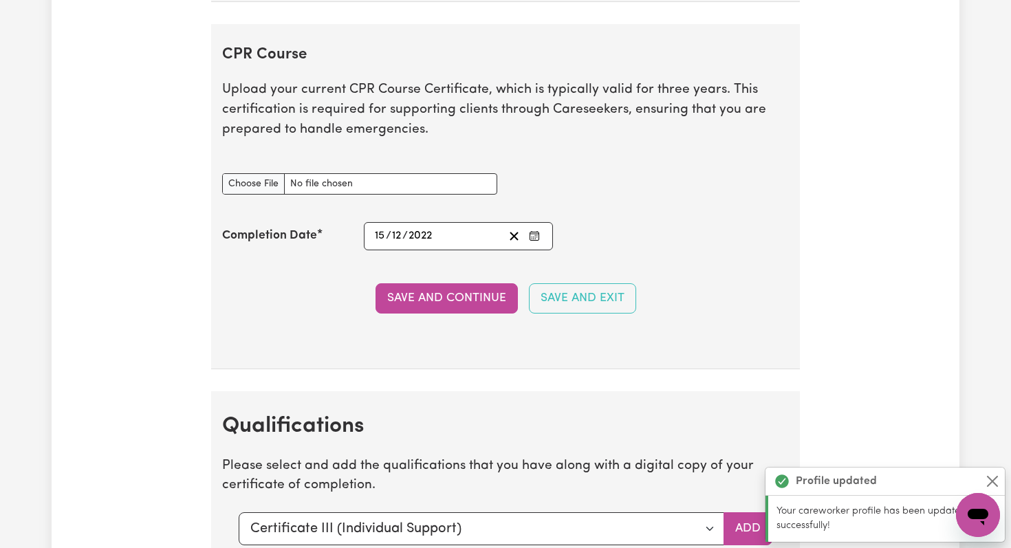
scroll to position [3404, 0]
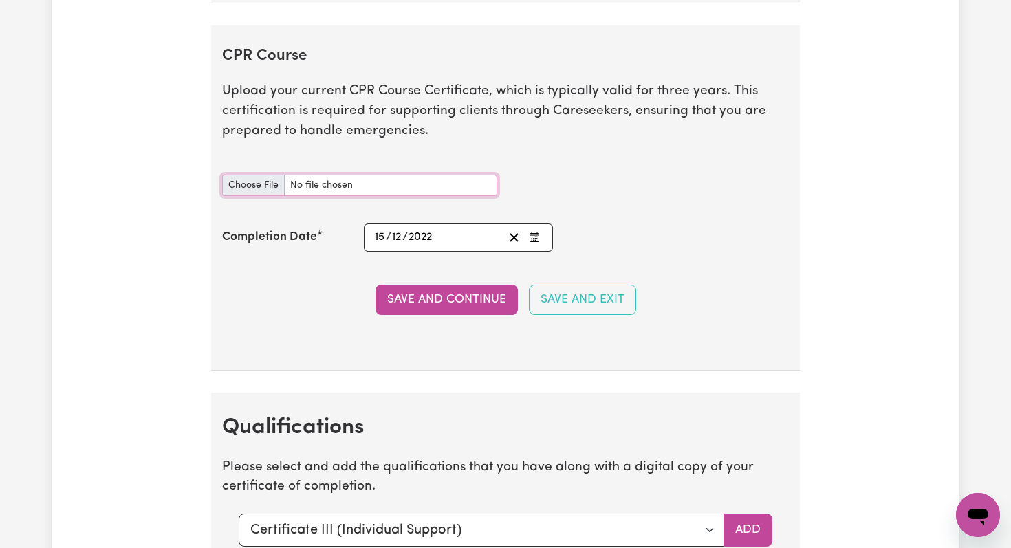
click at [259, 184] on input "CPR Course document" at bounding box center [359, 185] width 275 height 21
type input "C:\fakepath\[PERSON_NAME] First Aid Certificate_Parasol 2022.pdf"
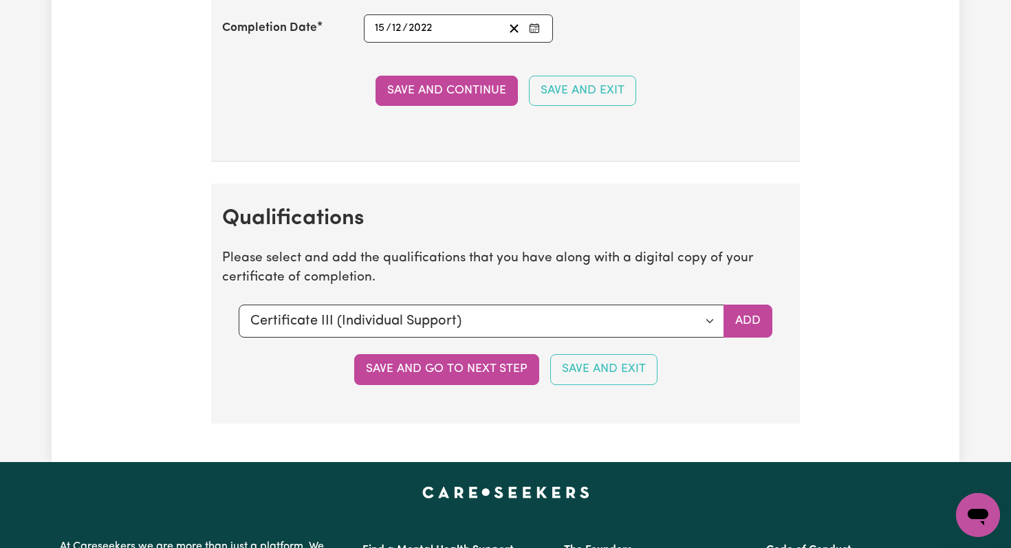
scroll to position [3615, 0]
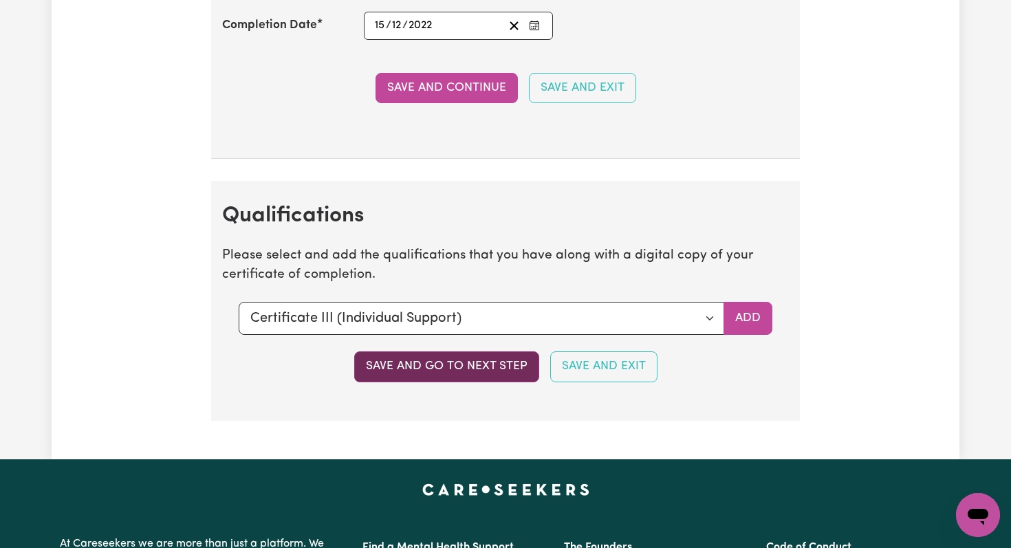
click at [421, 365] on button "Save and go to next step" at bounding box center [446, 366] width 185 height 30
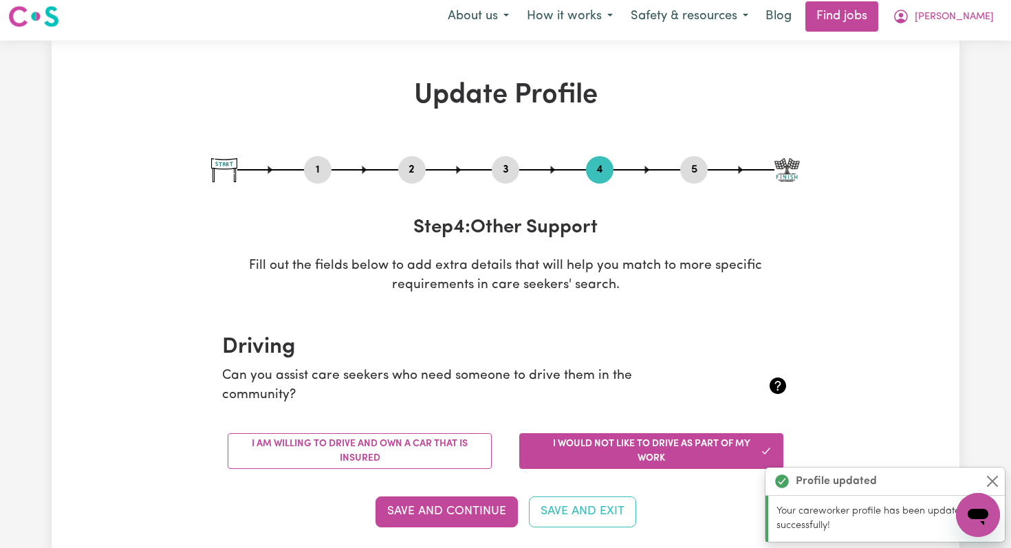
scroll to position [0, 0]
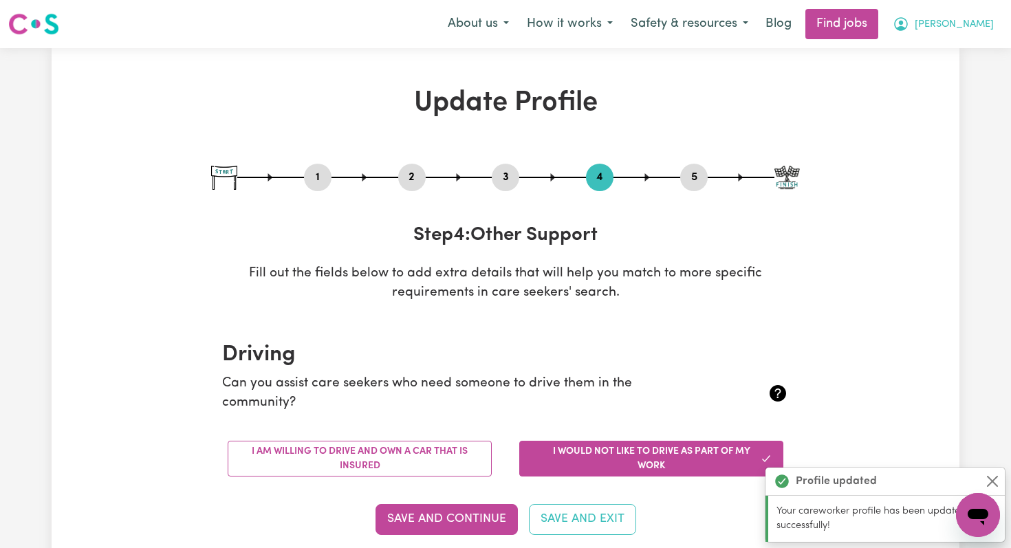
click at [986, 26] on span "[PERSON_NAME]" at bounding box center [954, 24] width 79 height 15
click at [922, 83] on link "My Dashboard" at bounding box center [947, 79] width 109 height 26
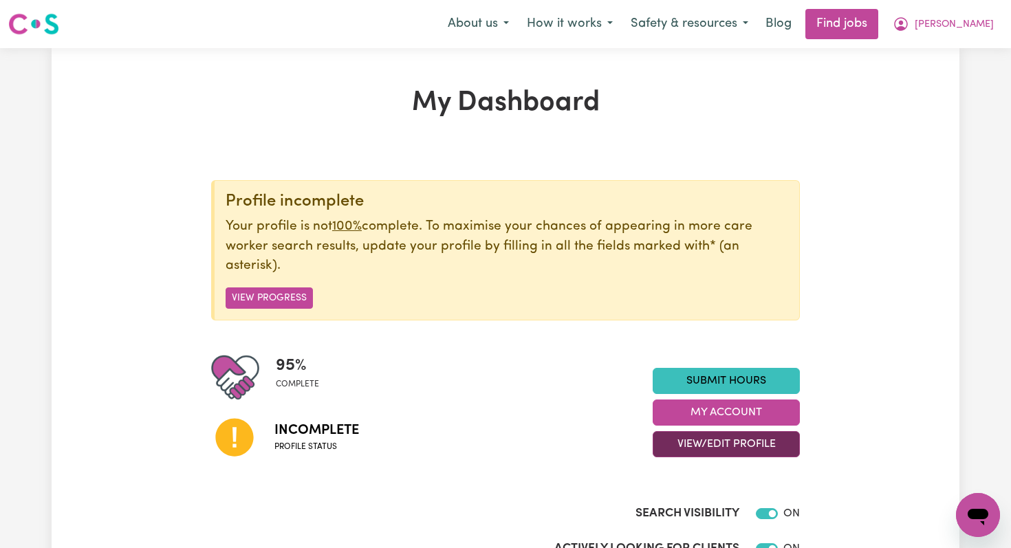
click at [737, 439] on button "View/Edit Profile" at bounding box center [726, 444] width 147 height 26
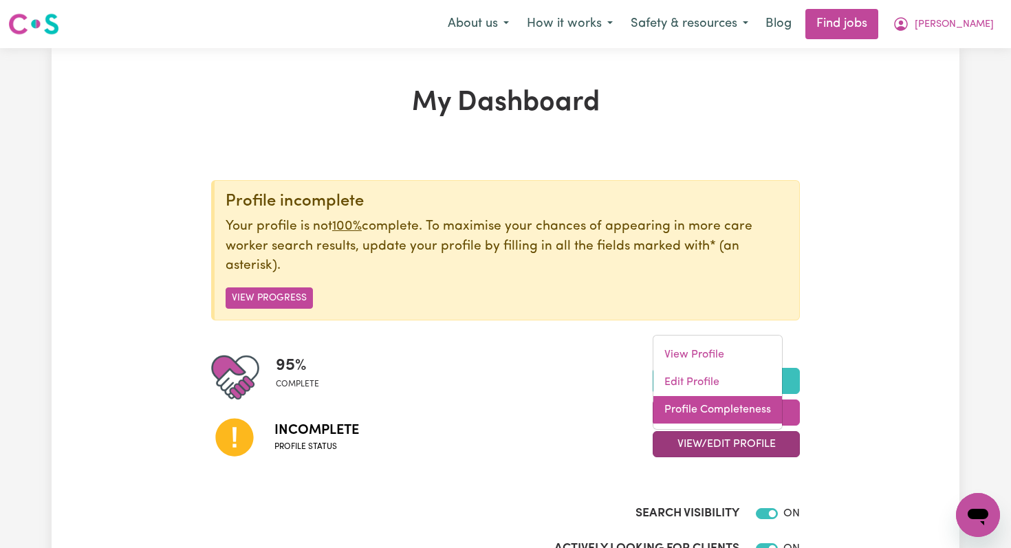
click at [704, 402] on link "Profile Completeness" at bounding box center [717, 410] width 129 height 28
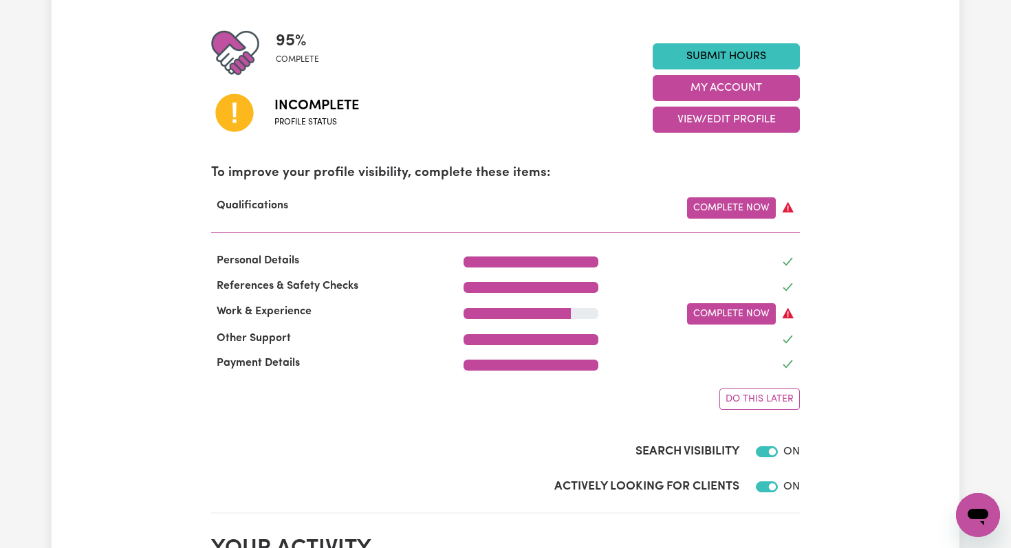
scroll to position [323, 0]
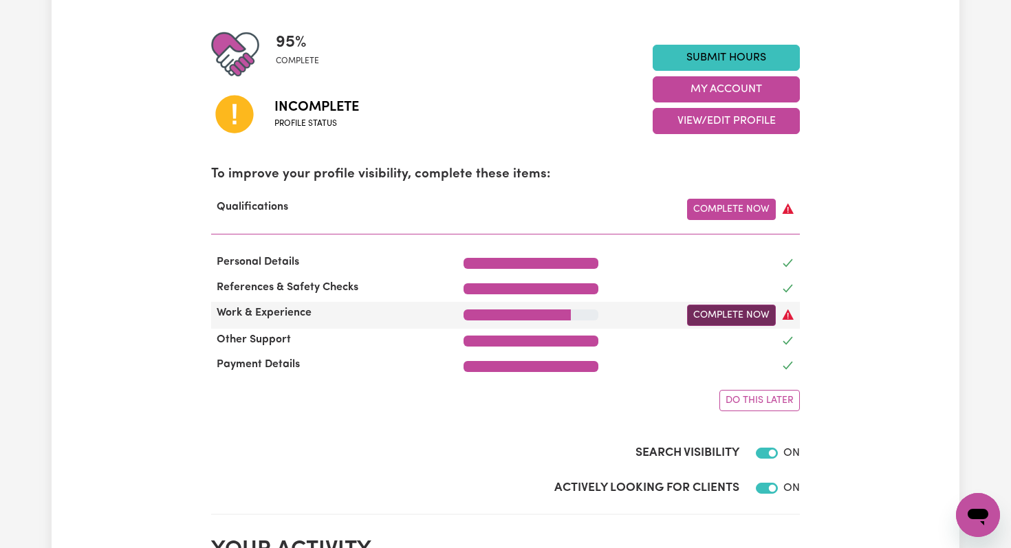
click at [739, 313] on link "Complete Now" at bounding box center [731, 315] width 89 height 21
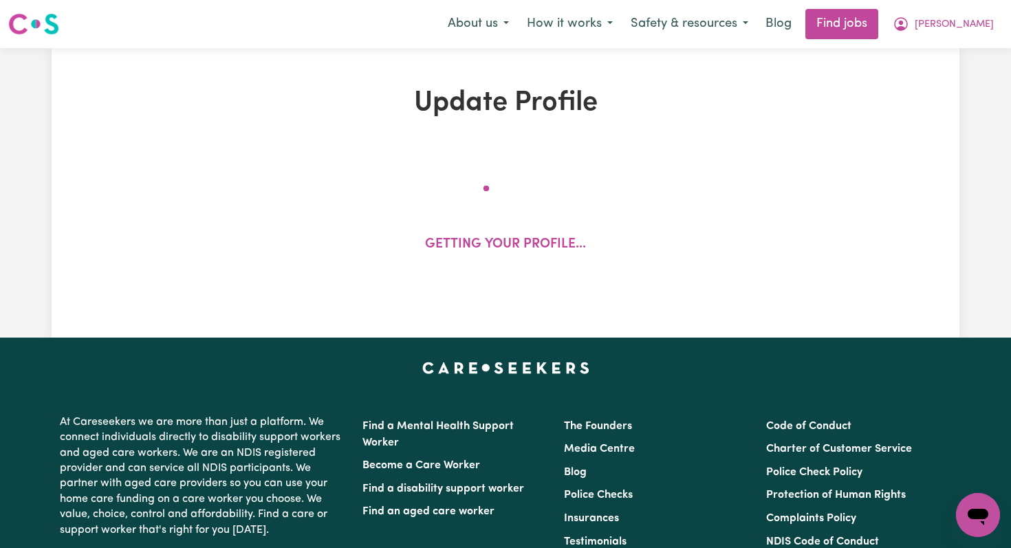
select select "2020"
select select "2023"
select select "2012"
select select "2020"
select select "2022"
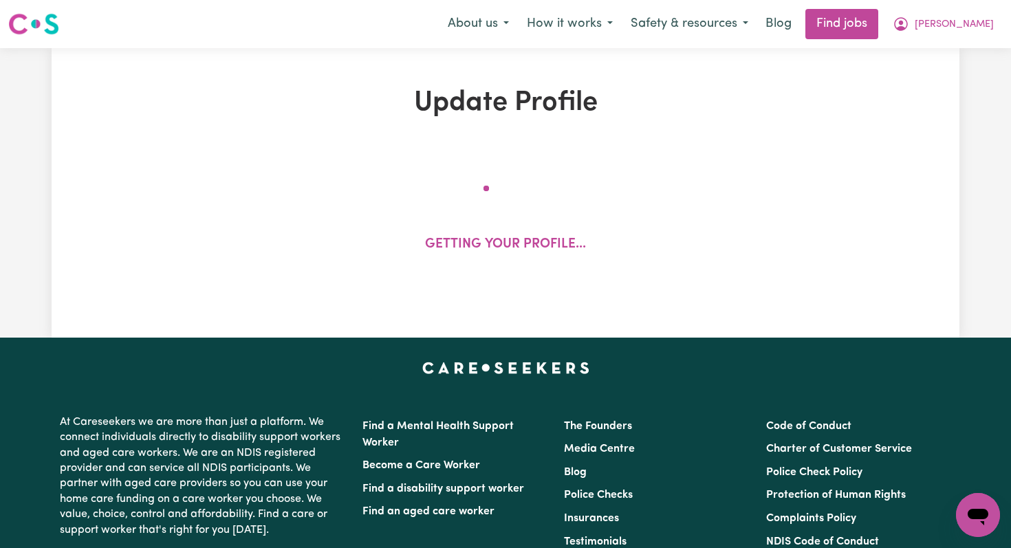
select select "2022"
select select "Certificate III (Individual Support)"
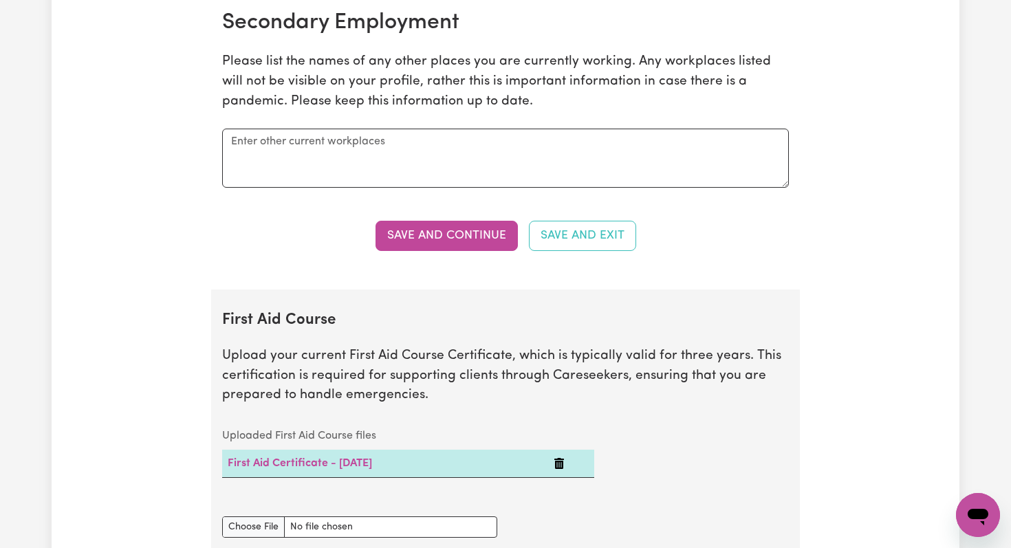
scroll to position [2690, 0]
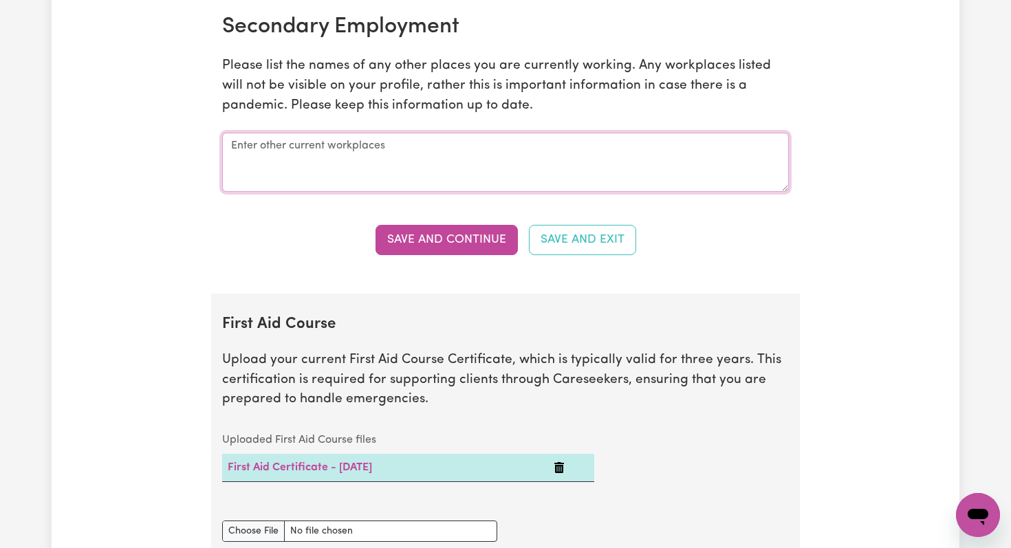
click at [331, 140] on textarea at bounding box center [505, 162] width 567 height 59
click at [342, 149] on textarea "Support worker on the [PERSON_NAME] platform." at bounding box center [505, 162] width 567 height 59
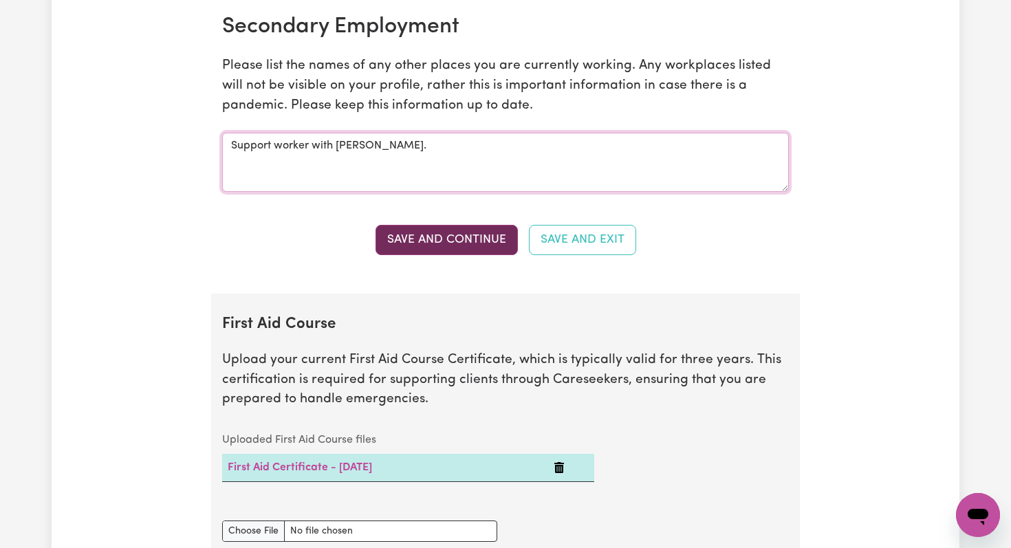
type textarea "Support worker with [PERSON_NAME]."
click at [445, 245] on button "Save and Continue" at bounding box center [447, 240] width 142 height 30
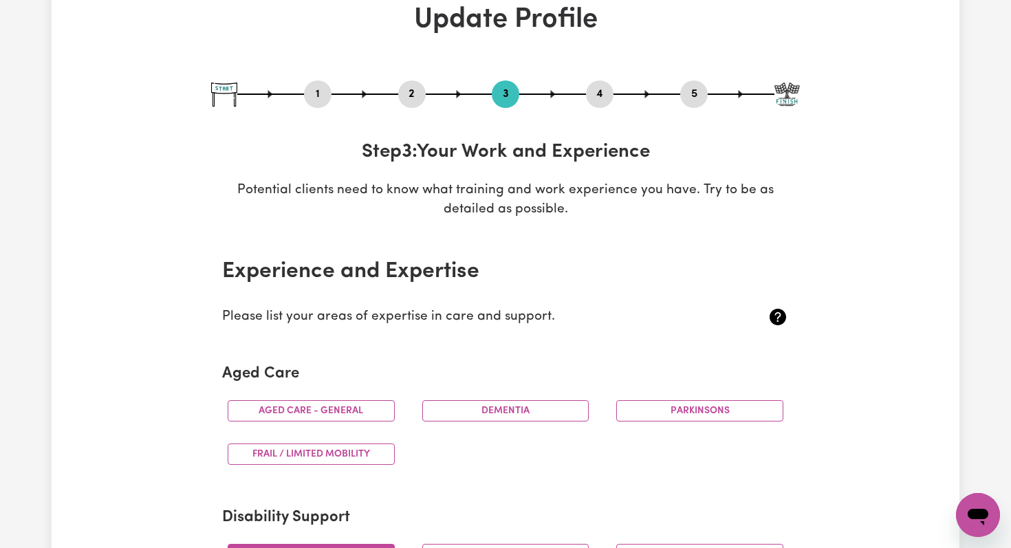
scroll to position [0, 0]
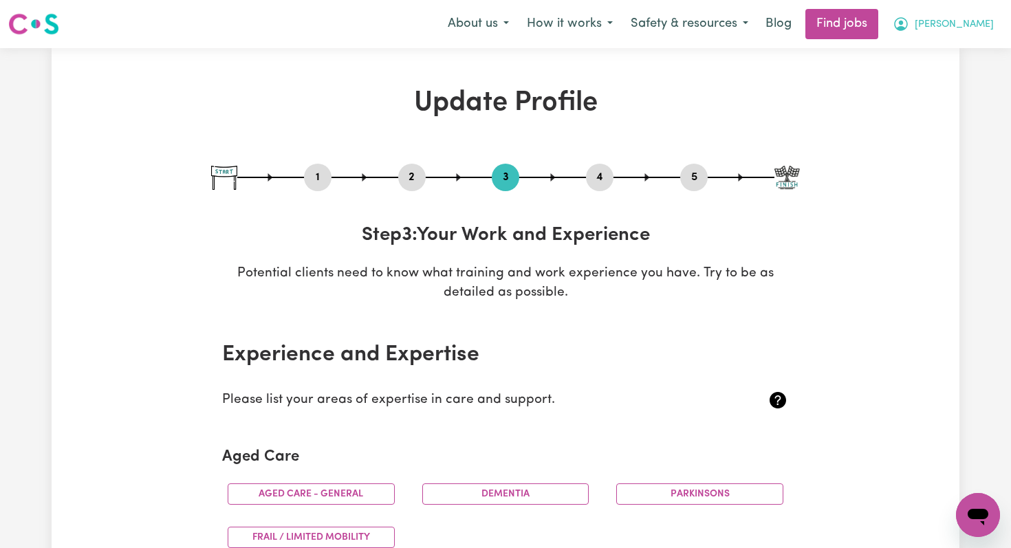
click at [978, 25] on span "[PERSON_NAME]" at bounding box center [954, 24] width 79 height 15
click at [950, 76] on link "My Dashboard" at bounding box center [947, 79] width 109 height 26
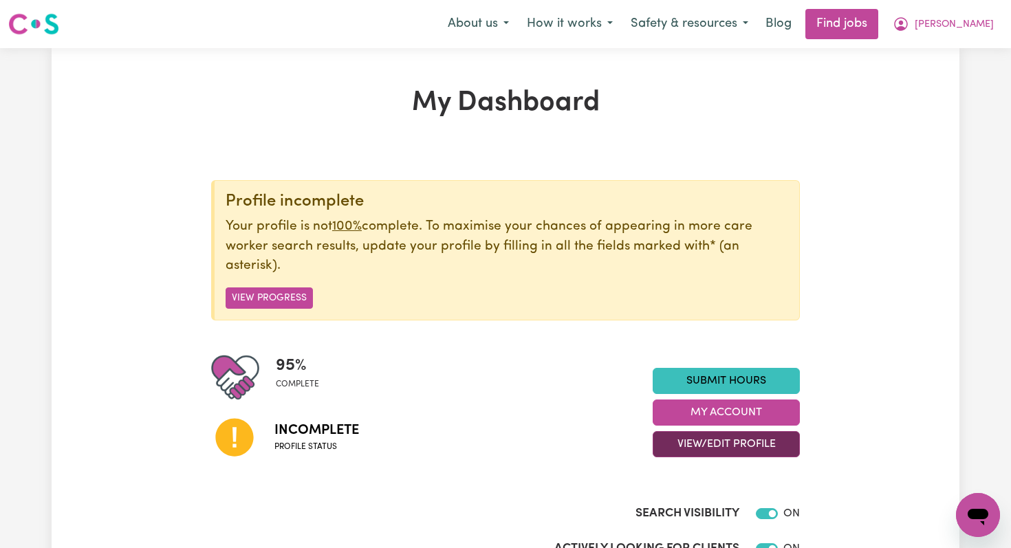
click at [711, 449] on button "View/Edit Profile" at bounding box center [726, 444] width 147 height 26
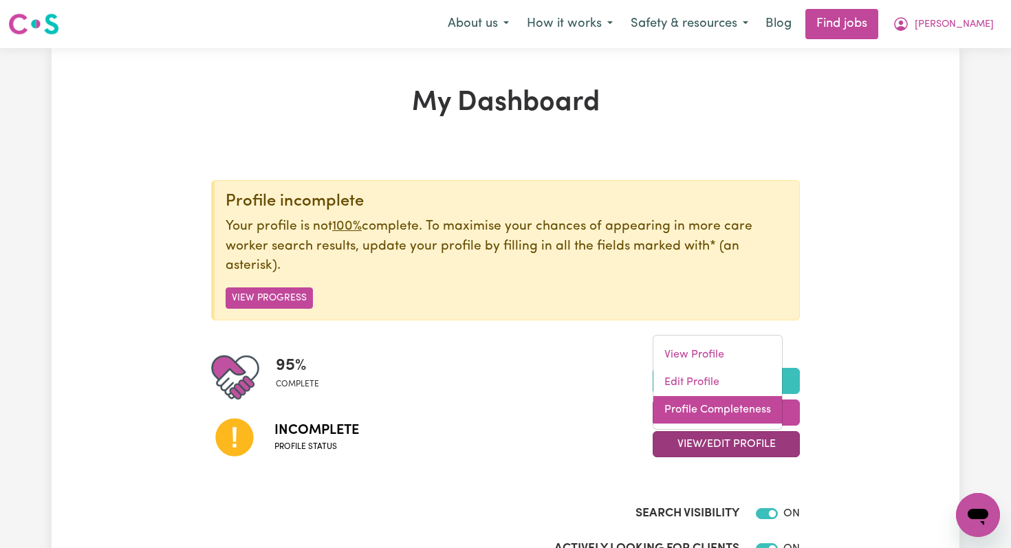
click at [690, 413] on link "Profile Completeness" at bounding box center [717, 410] width 129 height 28
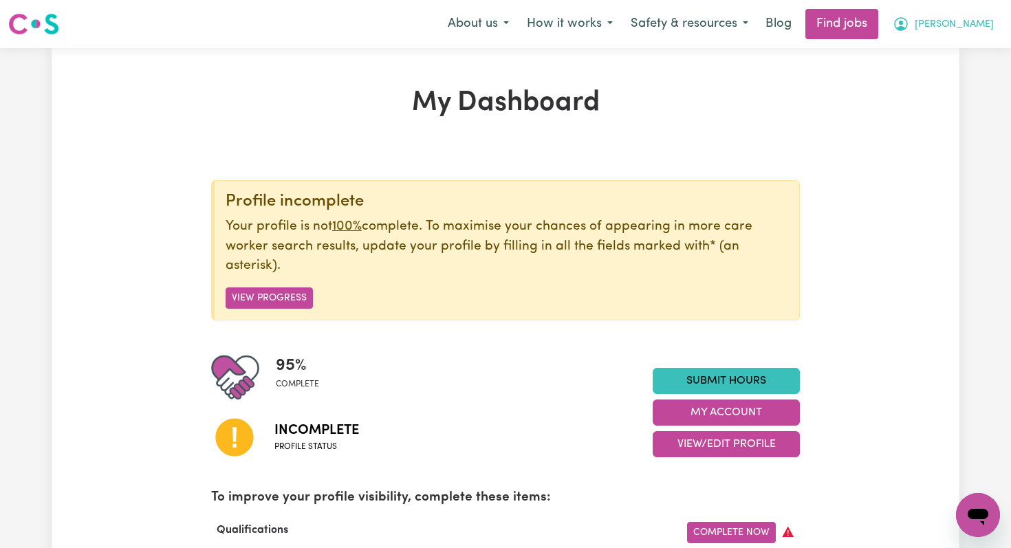
click at [981, 26] on span "[PERSON_NAME]" at bounding box center [954, 24] width 79 height 15
click at [878, 25] on link "Find jobs" at bounding box center [841, 24] width 73 height 30
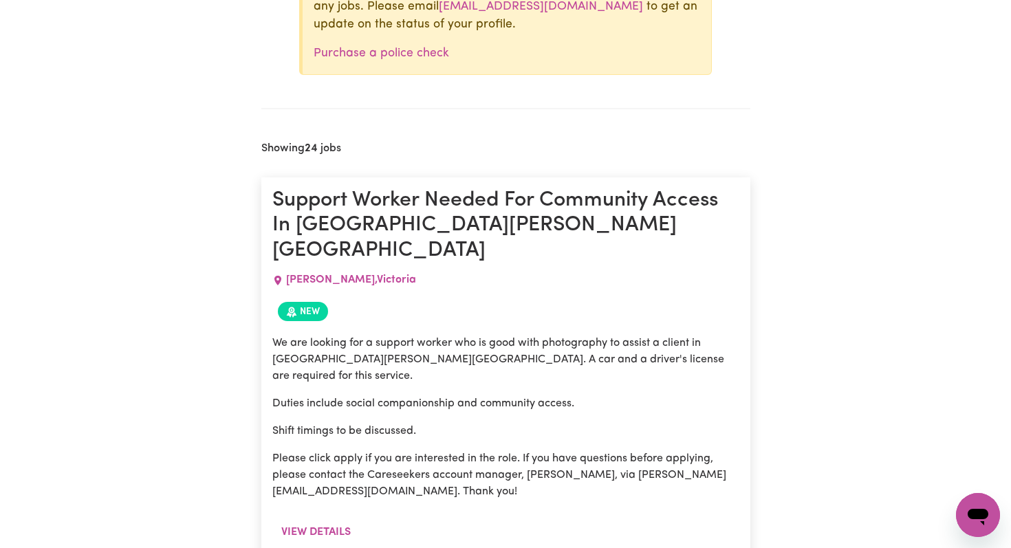
scroll to position [666, 0]
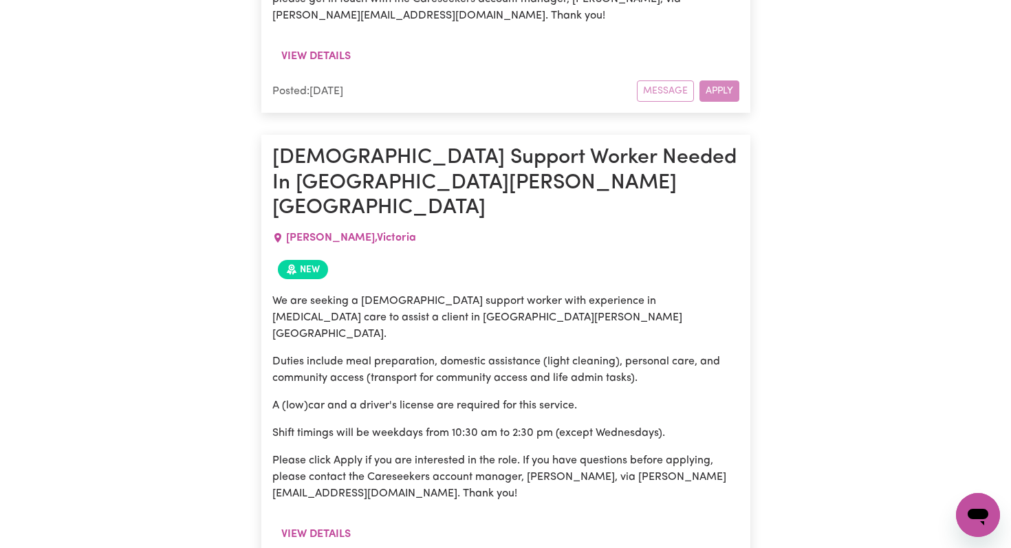
scroll to position [1539, 0]
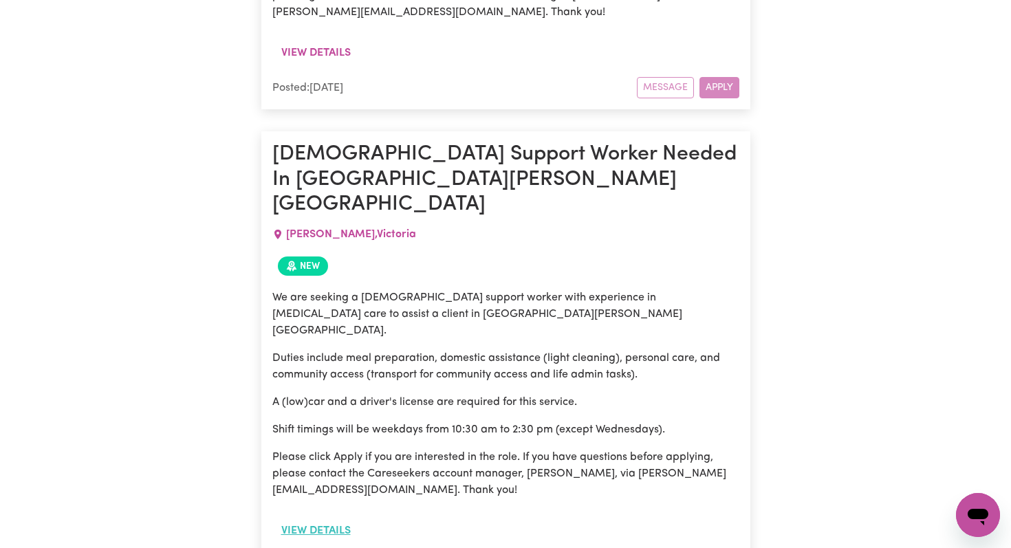
click at [331, 518] on button "View details" at bounding box center [315, 531] width 87 height 26
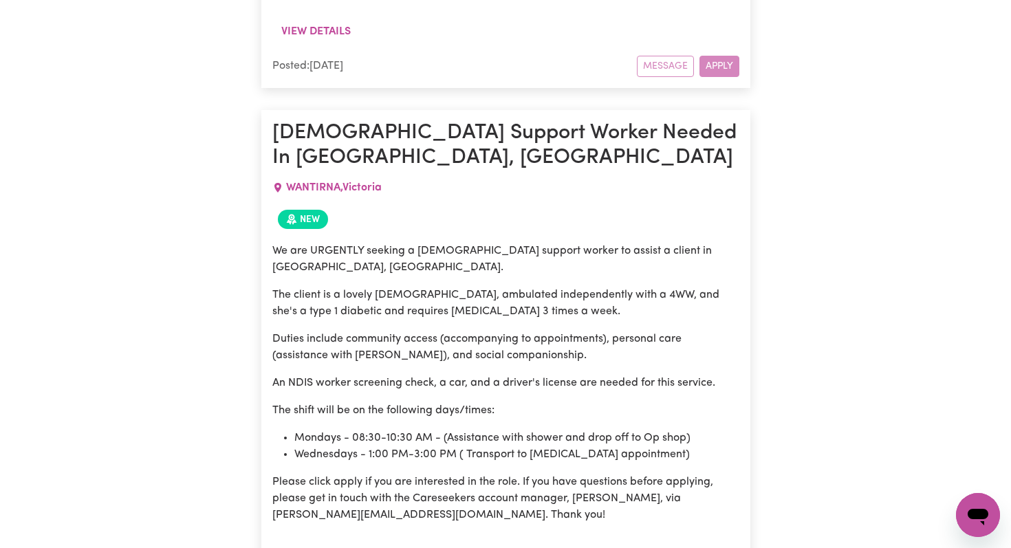
scroll to position [4142, 0]
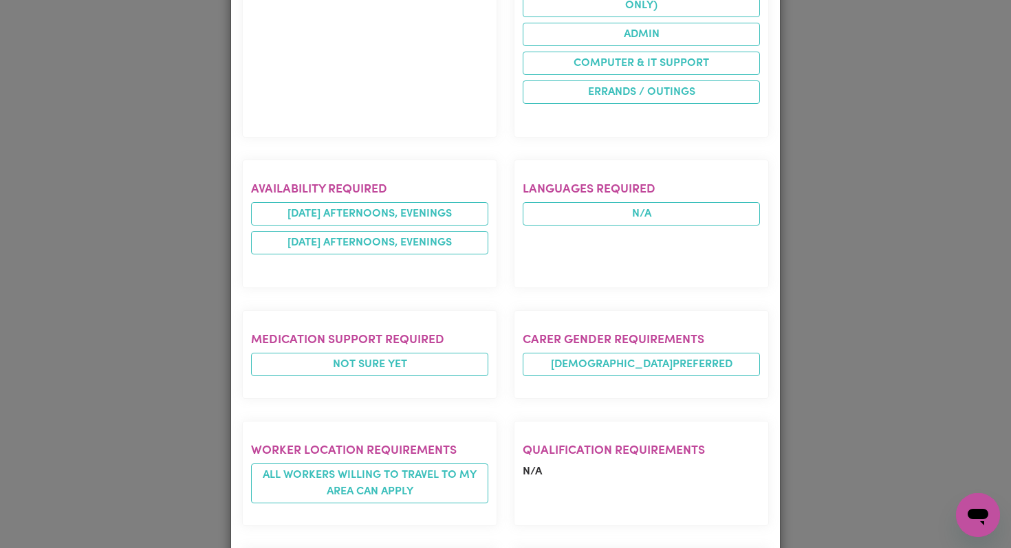
scroll to position [0, 0]
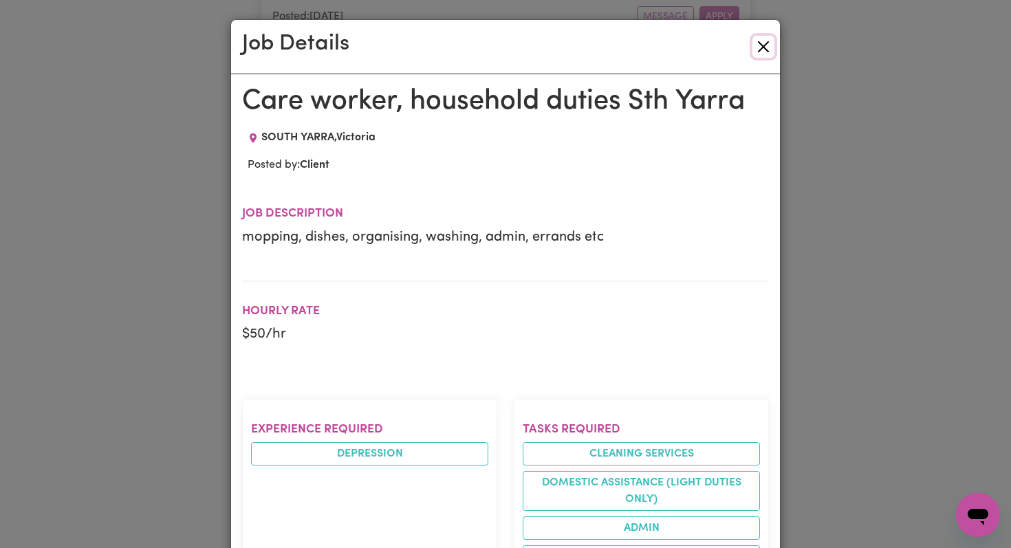
click at [765, 46] on button "Close" at bounding box center [763, 47] width 22 height 22
